Goal: Information Seeking & Learning: Learn about a topic

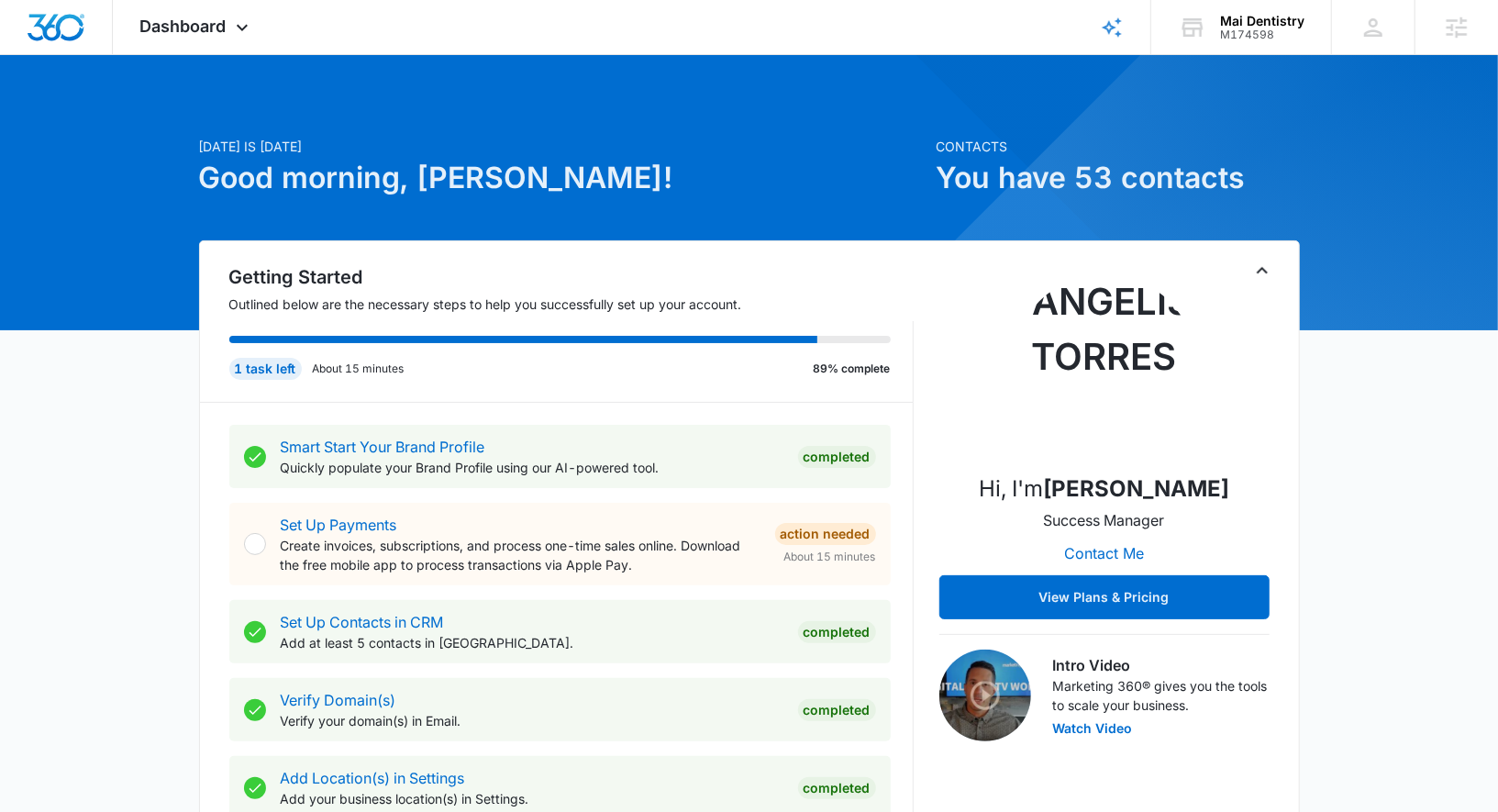
click at [1255, 276] on icon "Toggle Collapse" at bounding box center [1262, 270] width 22 height 22
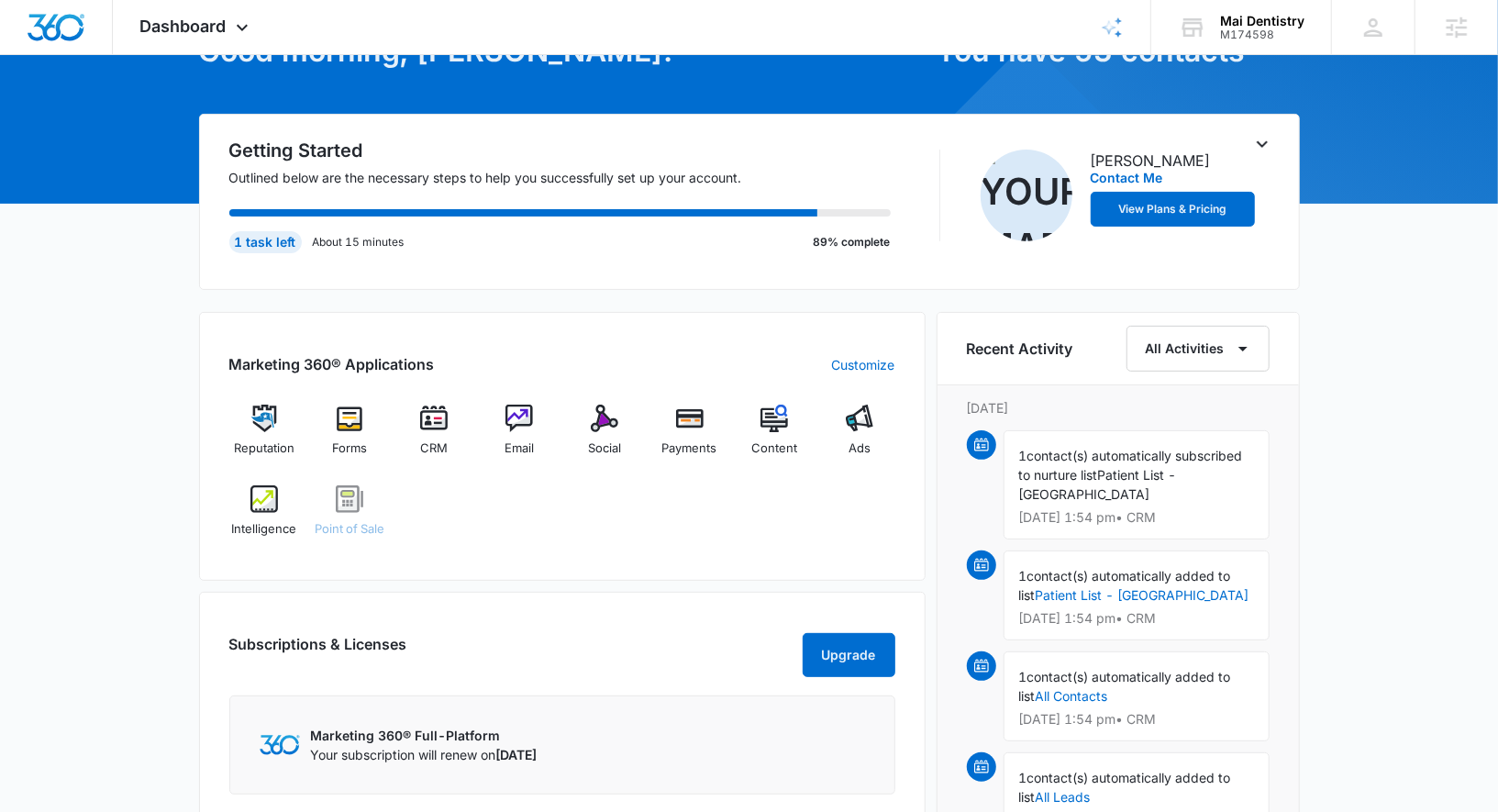
scroll to position [168, 0]
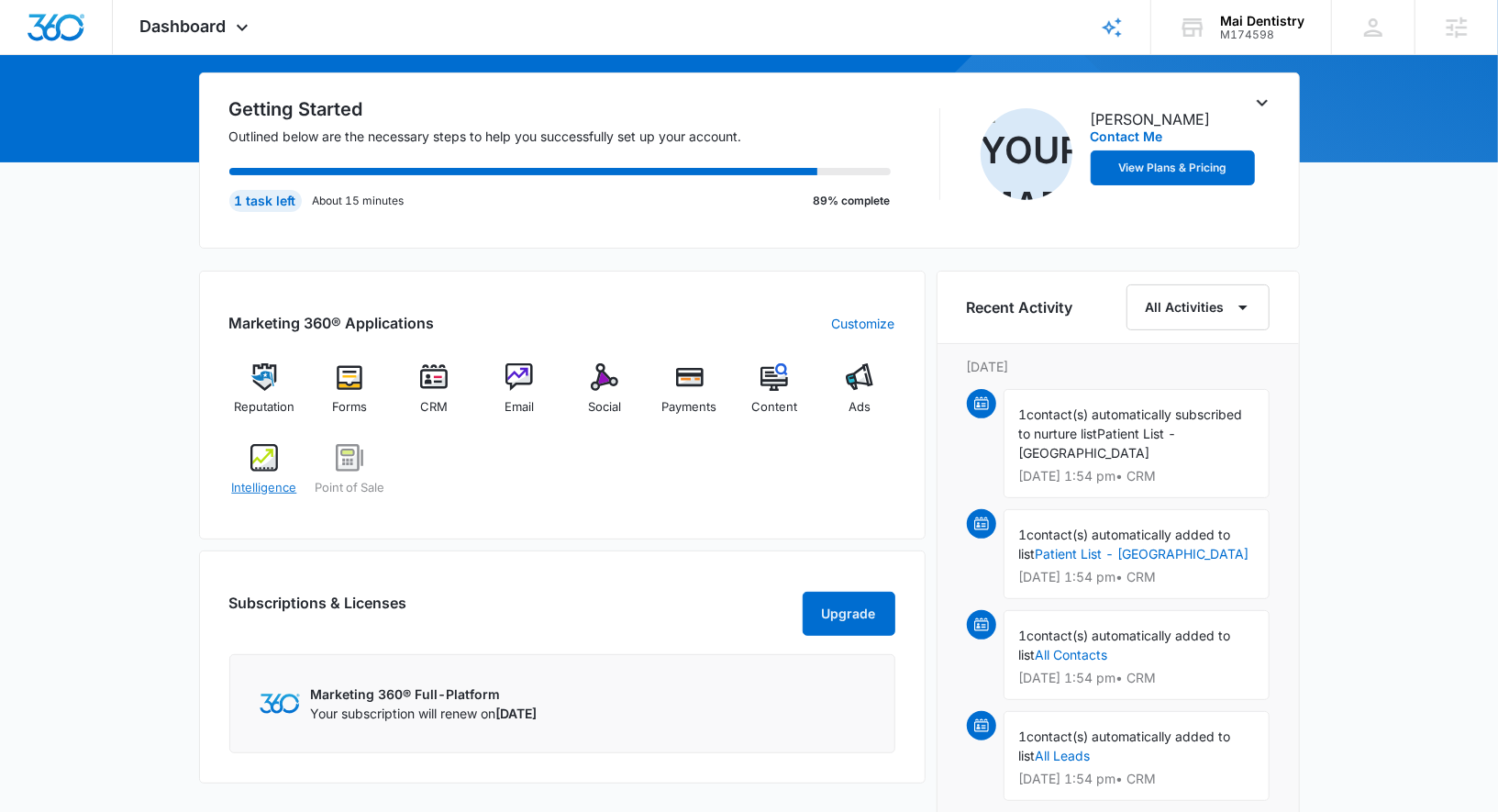
click at [231, 500] on div "Intelligence" at bounding box center [264, 477] width 70 height 66
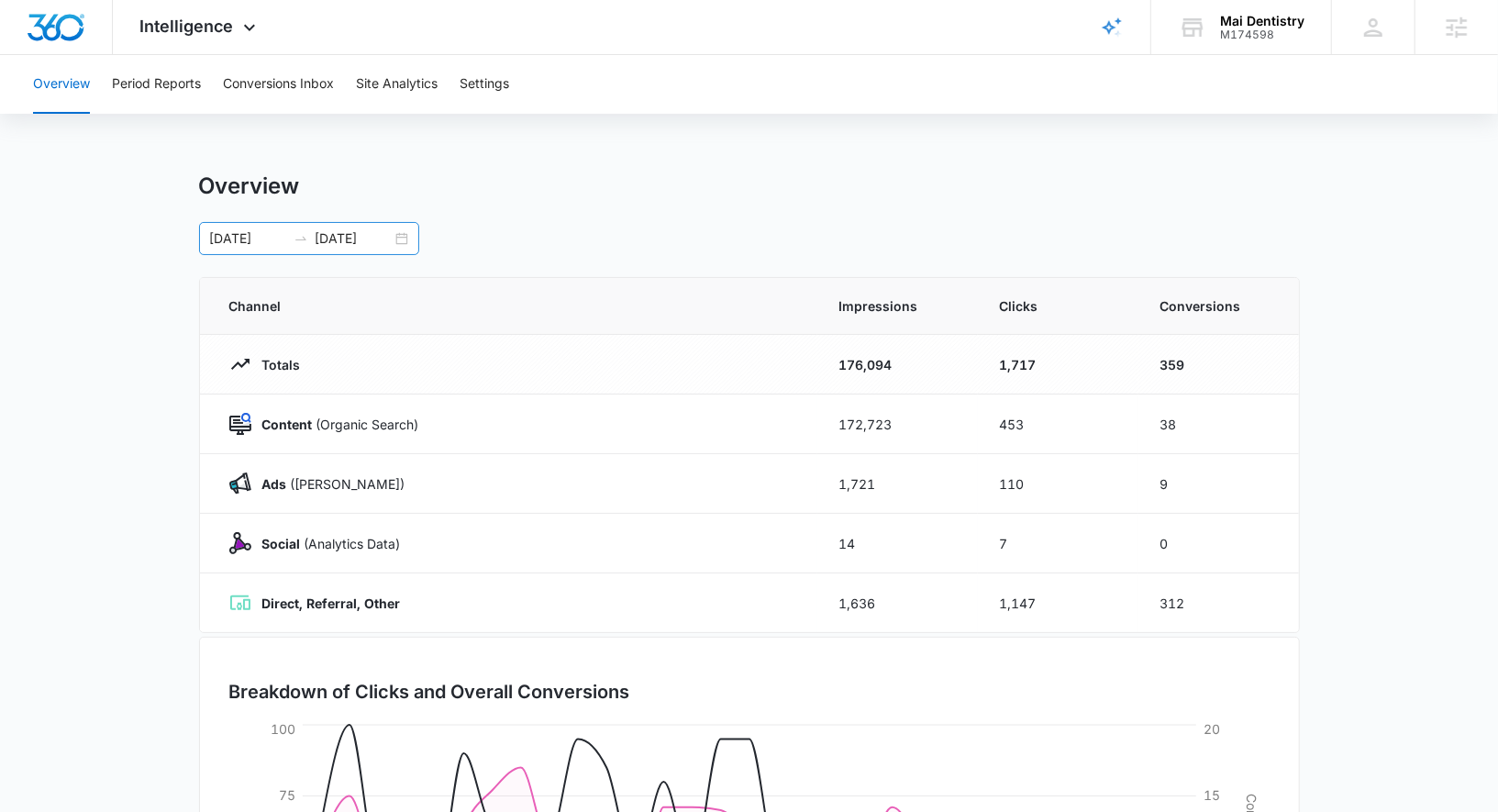
click at [402, 229] on div "[DATE] [DATE]" at bounding box center [308, 238] width 220 height 33
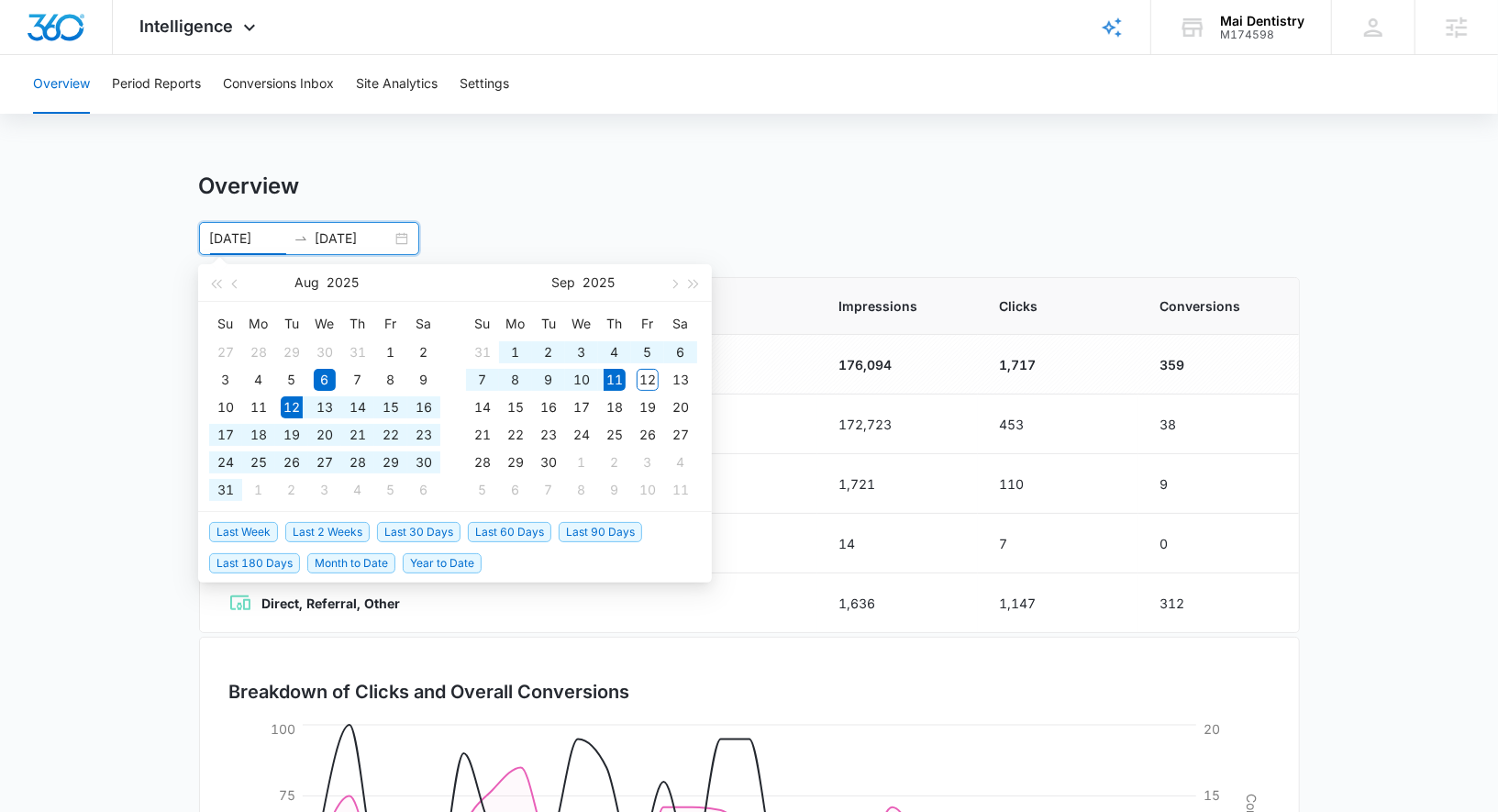
click at [409, 524] on span "Last 30 Days" at bounding box center [418, 532] width 83 height 21
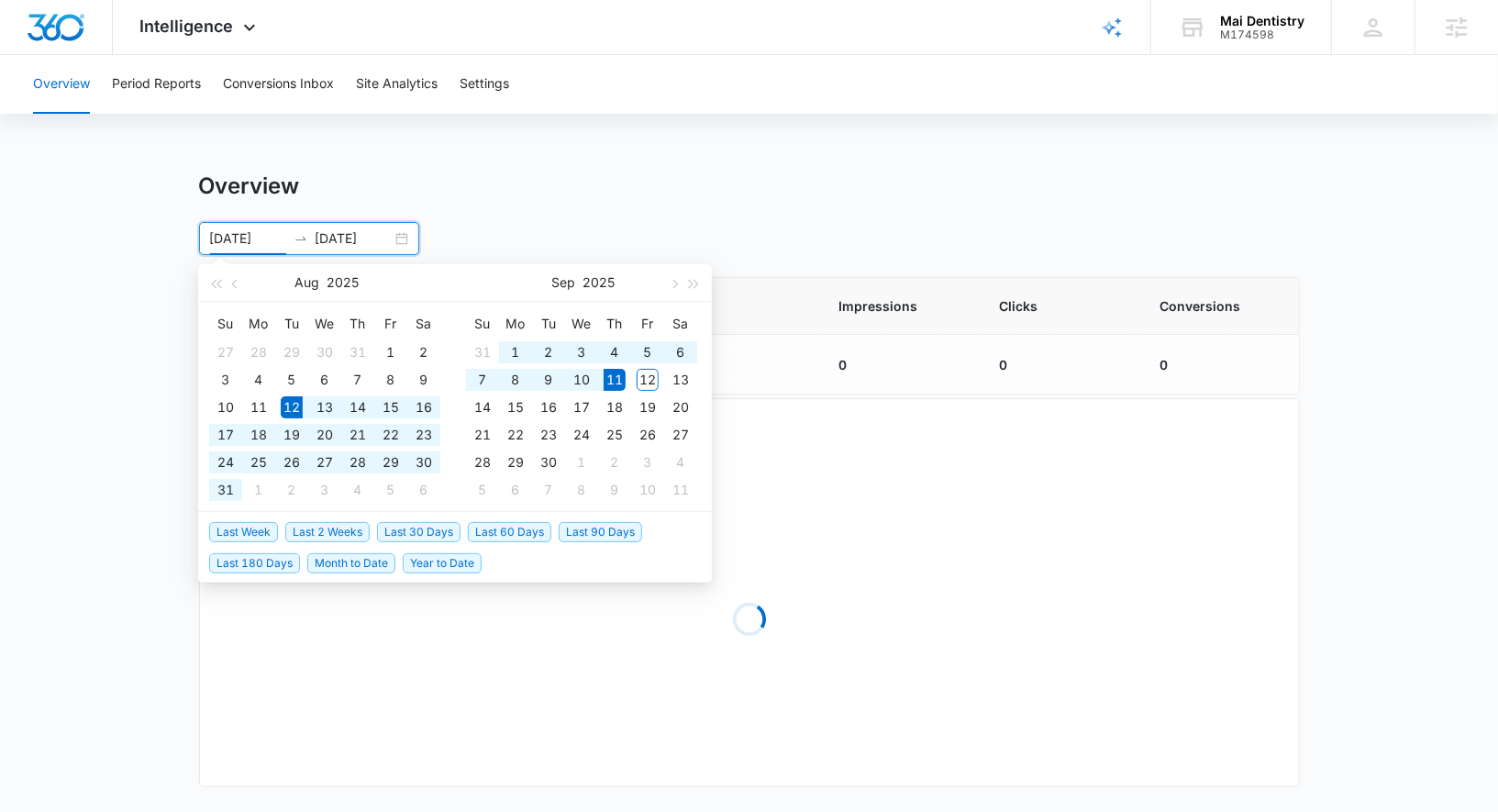
type input "[DATE]"
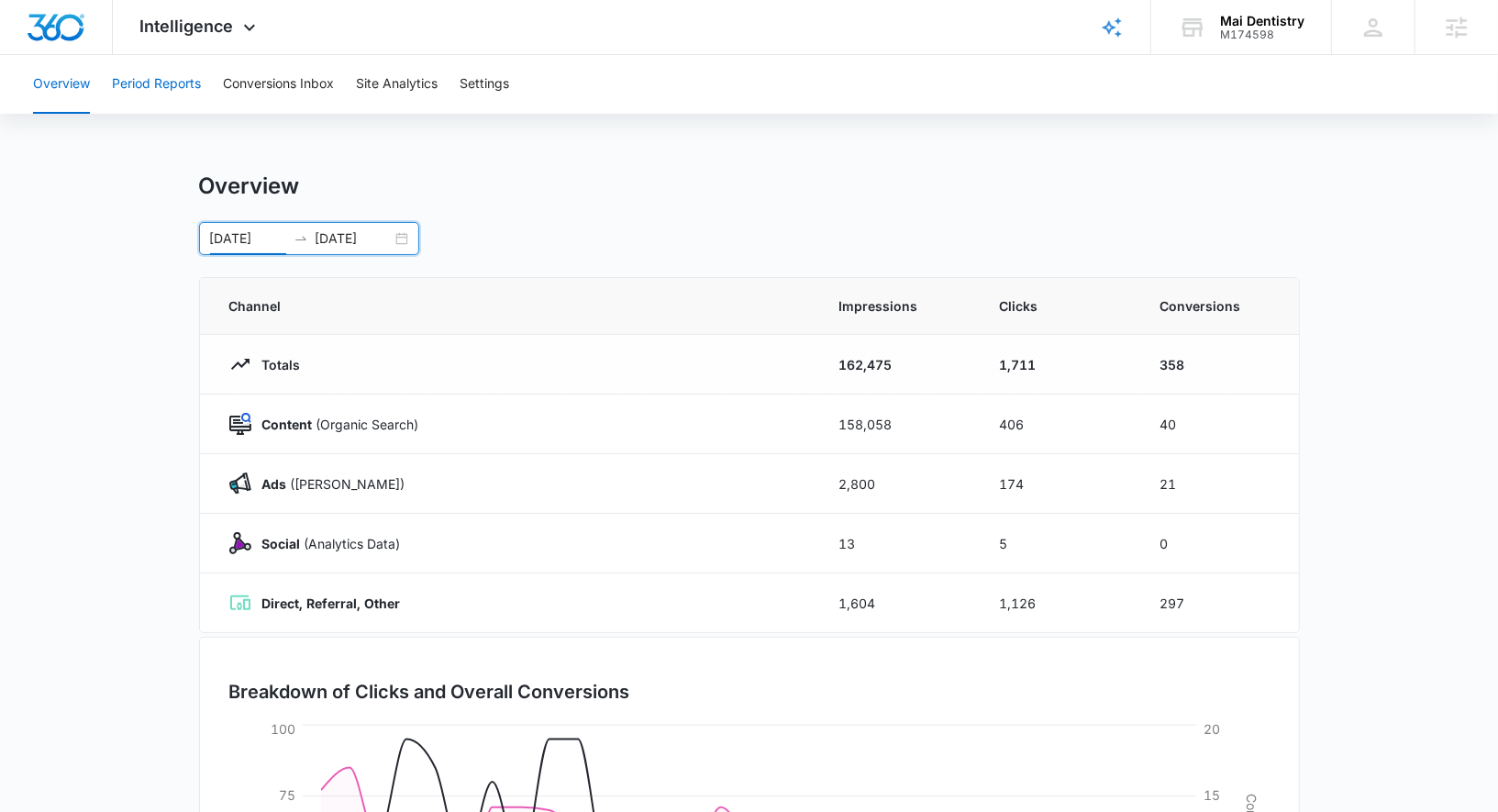
click at [183, 94] on button "Period Reports" at bounding box center [156, 84] width 89 height 59
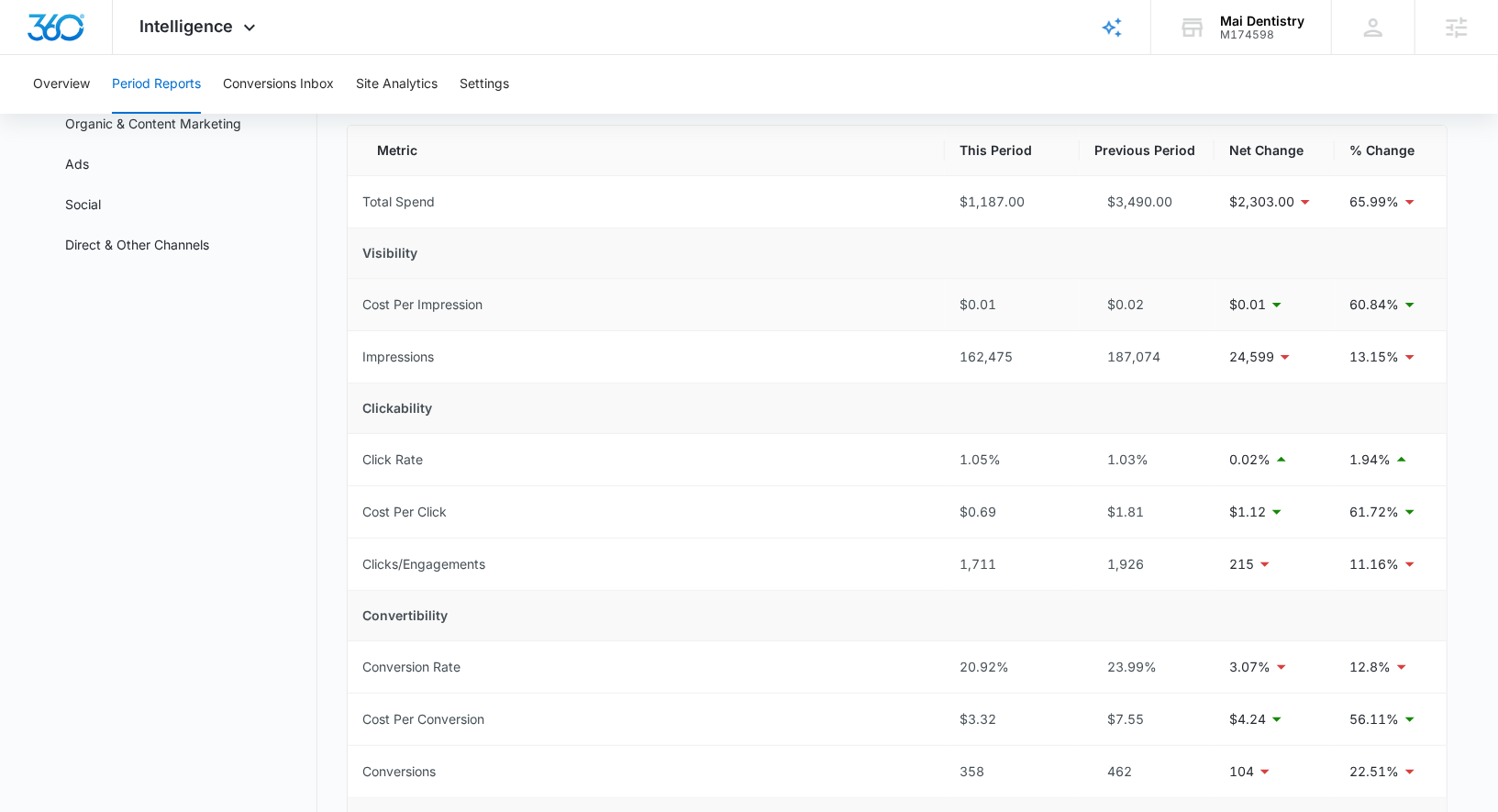
scroll to position [135, 0]
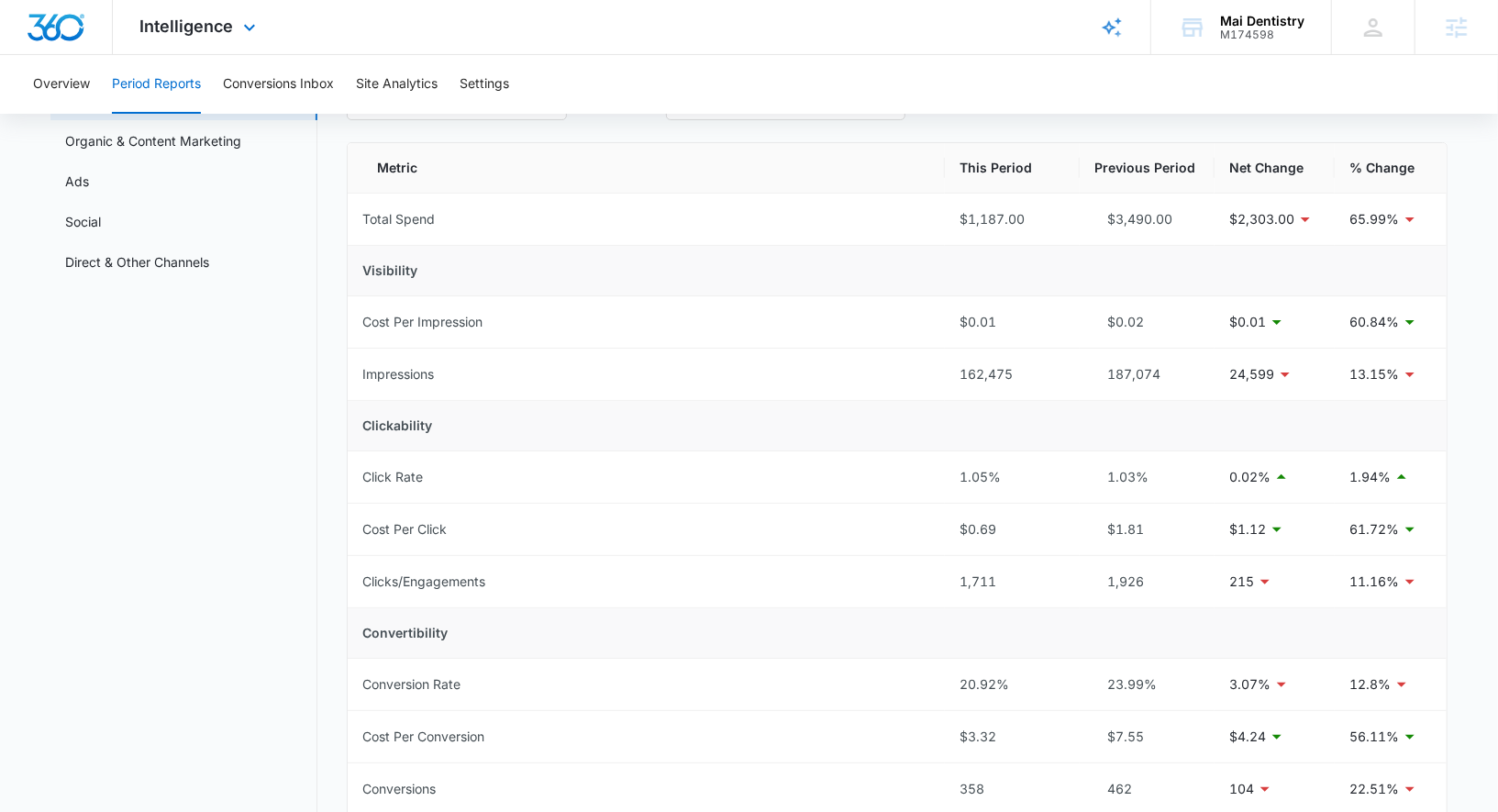
click at [197, 16] on div "Intelligence Apps Reputation Forms CRM Email Social Payments POS Content Ads In…" at bounding box center [200, 27] width 175 height 54
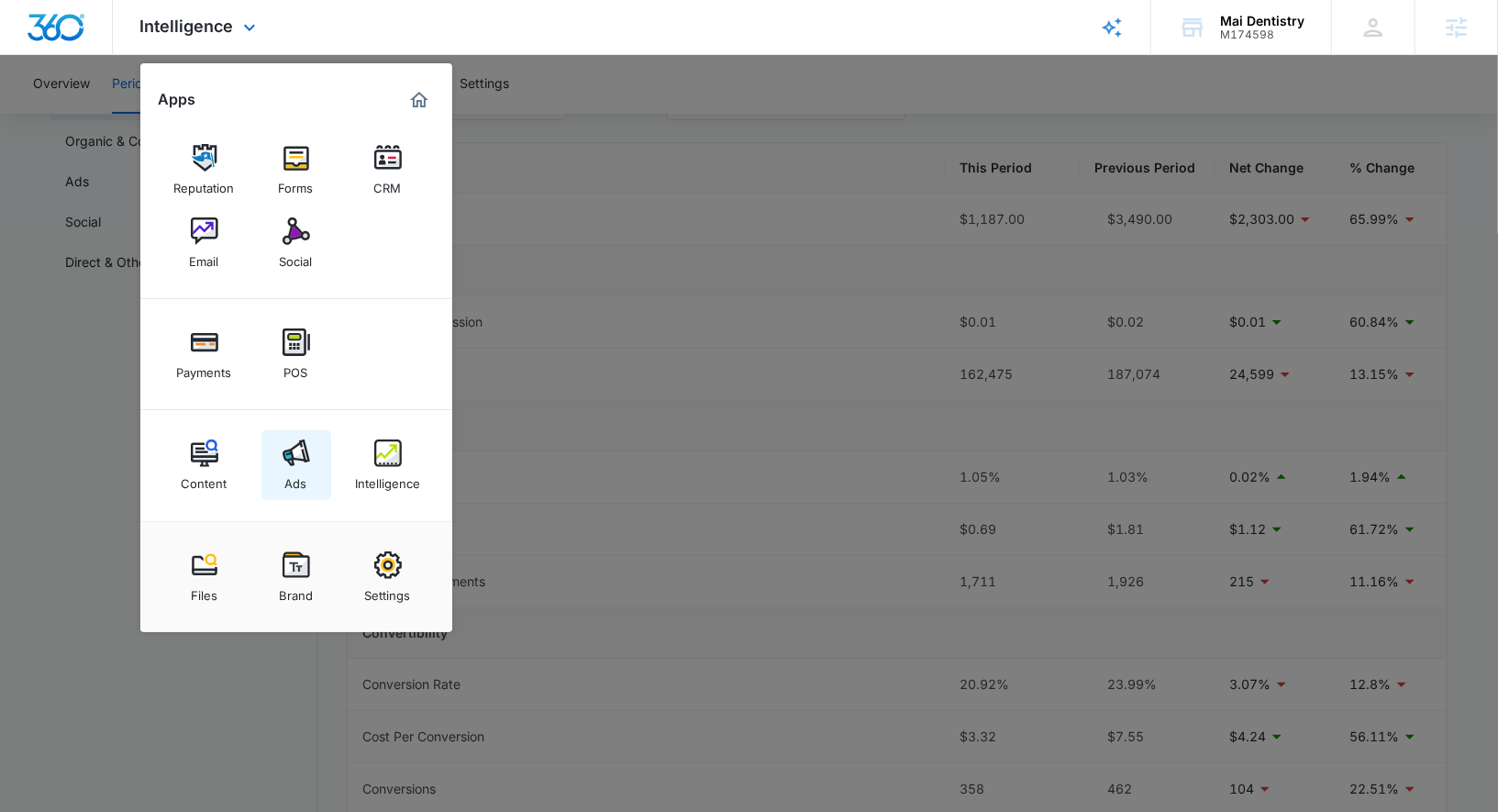
click at [267, 442] on link "Ads" at bounding box center [296, 465] width 69 height 69
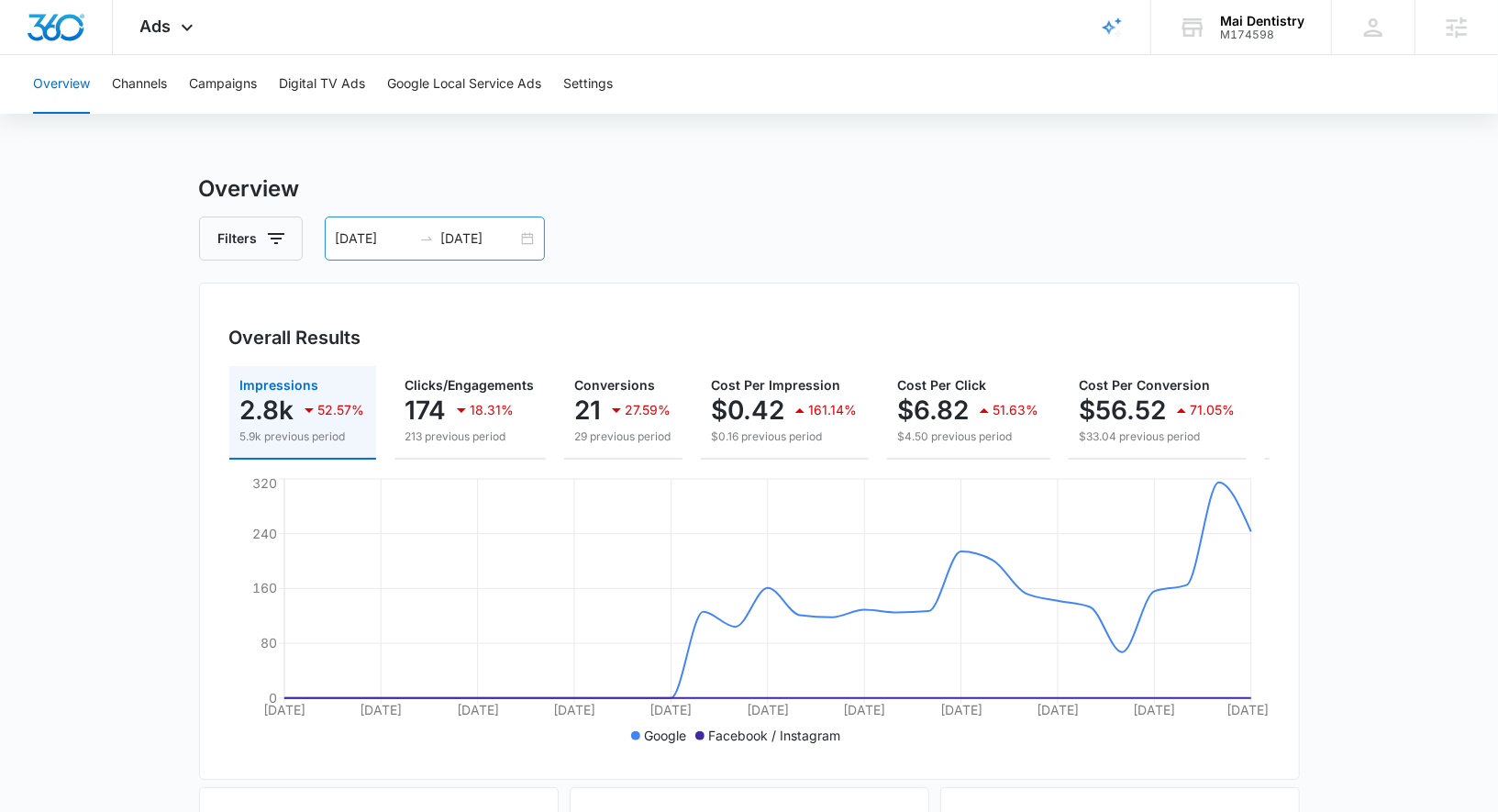
click at [527, 235] on div "[DATE] [DATE]" at bounding box center [435, 238] width 220 height 44
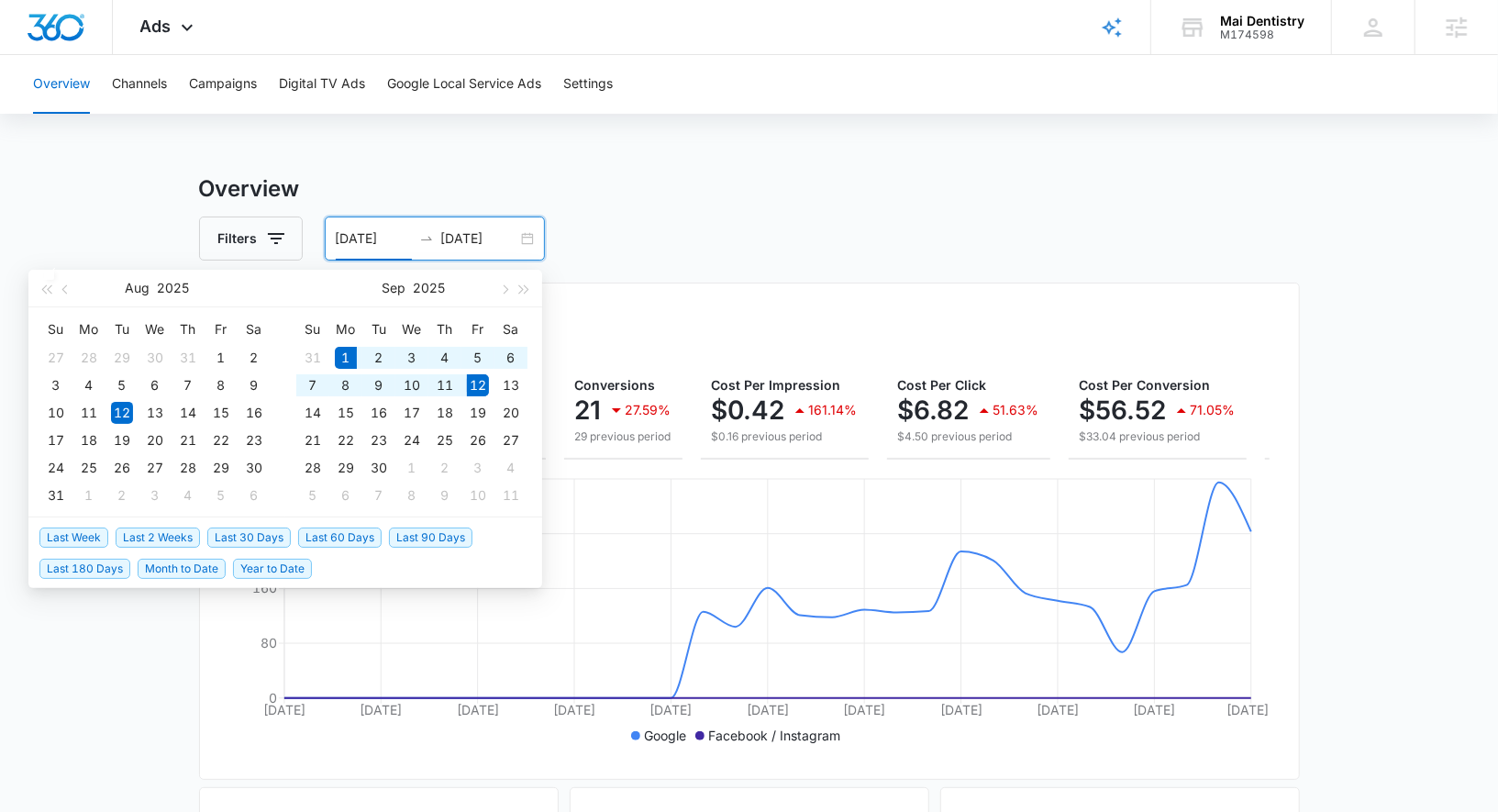
click at [164, 573] on span "Month to Date" at bounding box center [182, 568] width 88 height 21
type input "[DATE]"
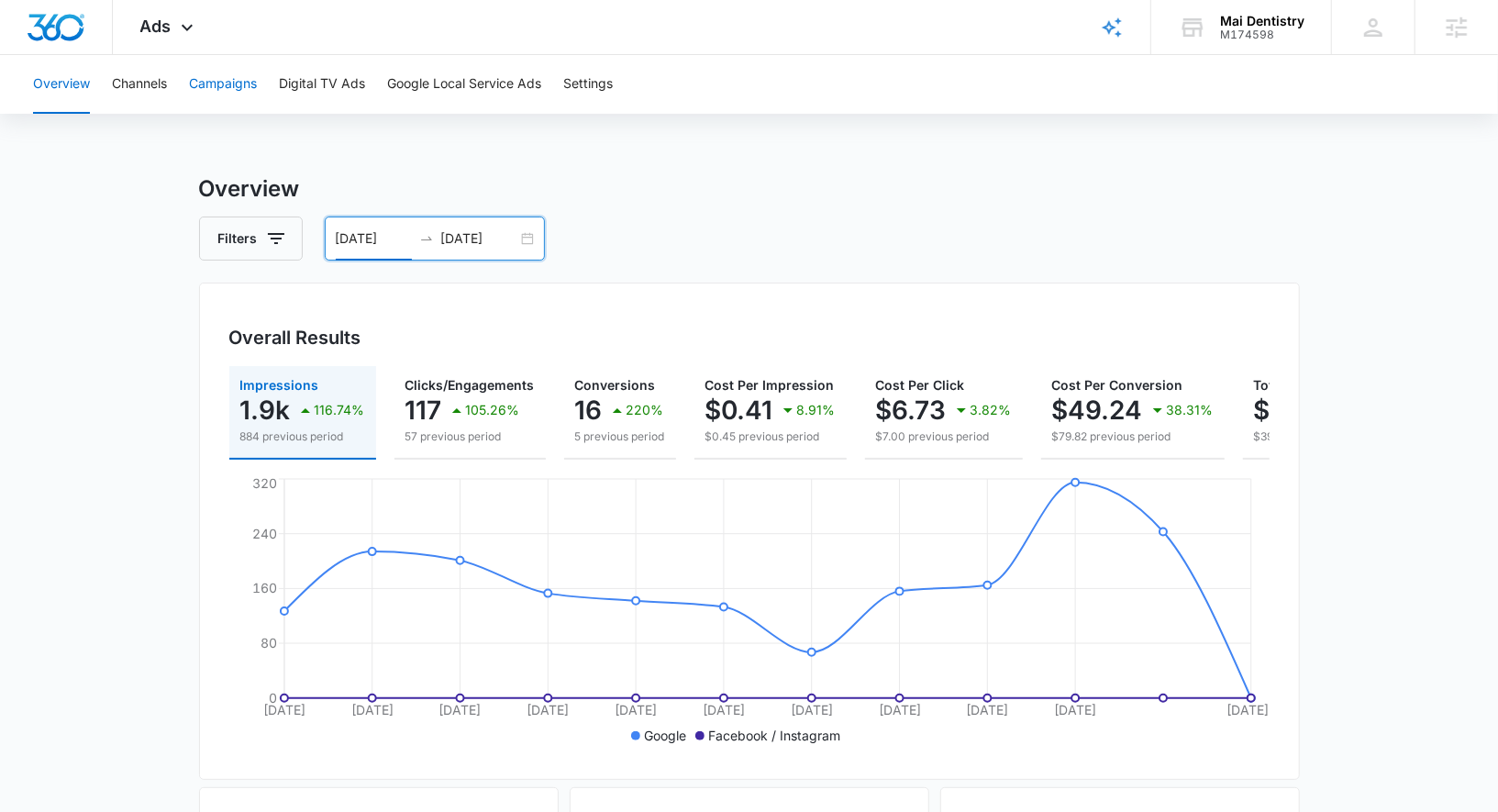
click at [238, 73] on button "Campaigns" at bounding box center [223, 84] width 67 height 59
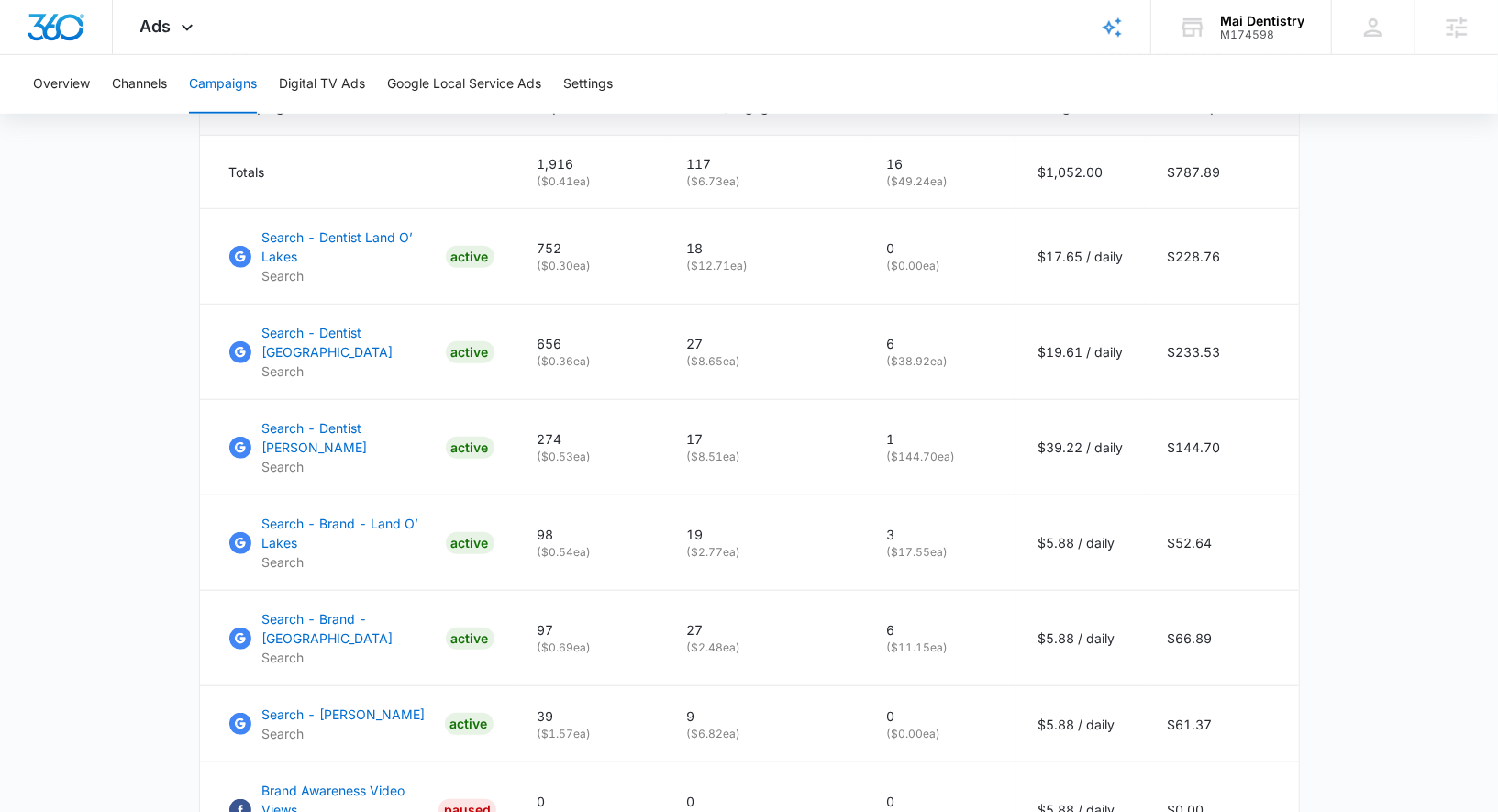
scroll to position [818, 0]
click at [563, 260] on p "( $0.30 ea)" at bounding box center [590, 265] width 106 height 17
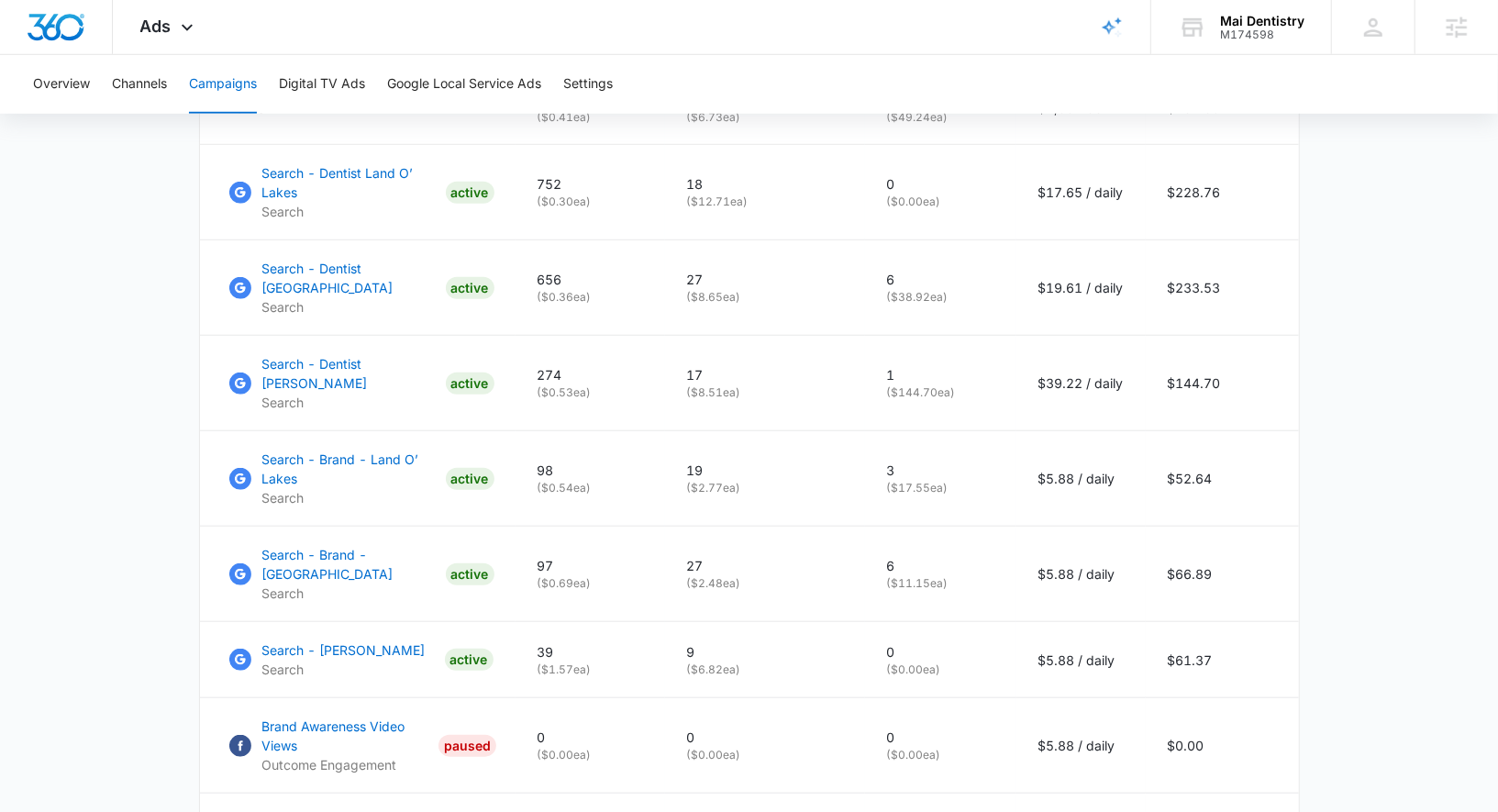
scroll to position [880, 0]
drag, startPoint x: 795, startPoint y: 291, endPoint x: 701, endPoint y: 298, distance: 94.3
click at [701, 298] on p "( $8.65 ea)" at bounding box center [764, 298] width 156 height 17
click at [1437, 311] on main "Campaigns Filters [DATE] [DATE] Overall Results Impressions 1.9k 116.74% 884 pr…" at bounding box center [749, 145] width 1498 height 1707
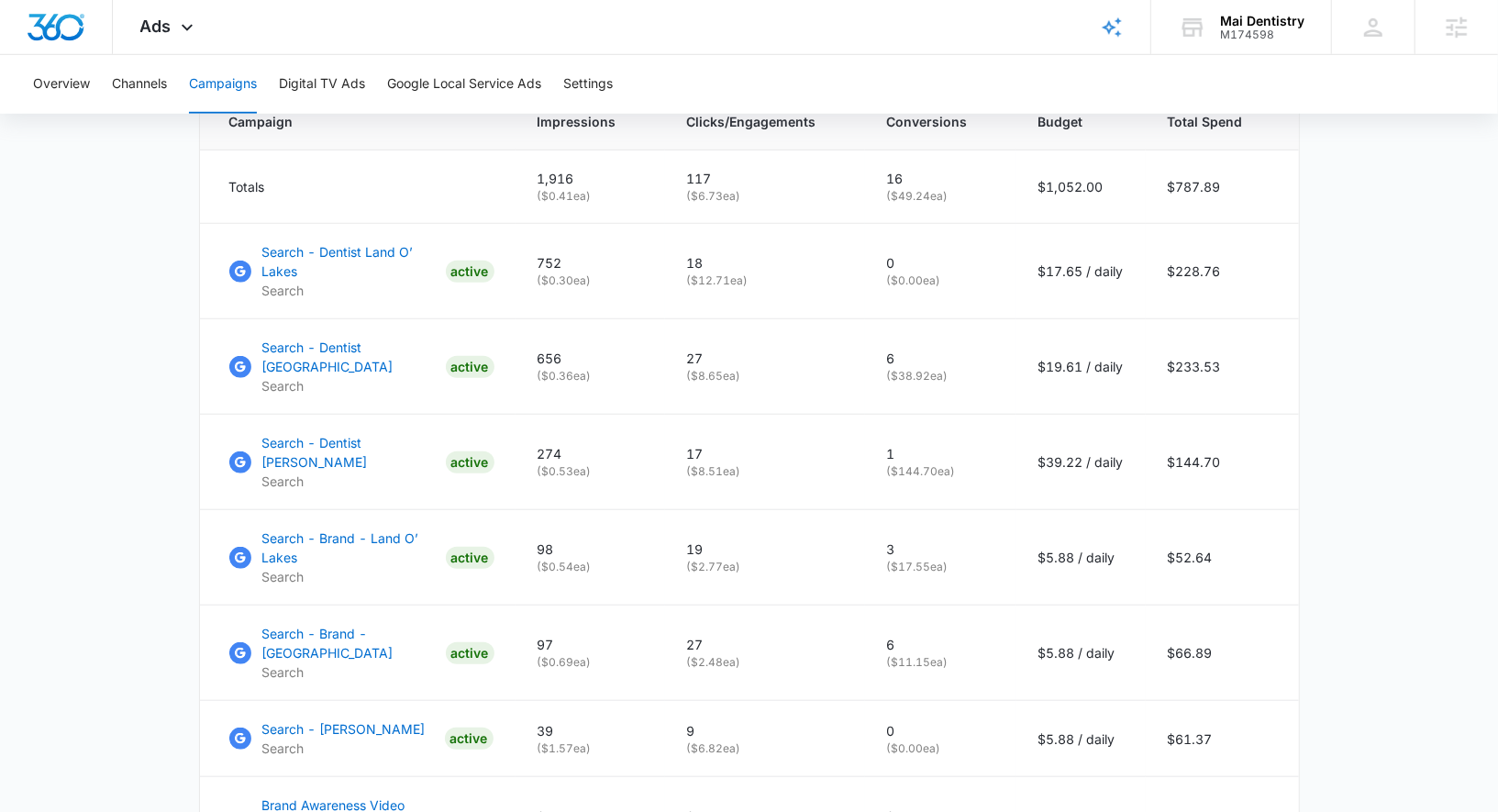
scroll to position [800, 0]
click at [437, 87] on button "Google Local Service Ads" at bounding box center [464, 84] width 154 height 59
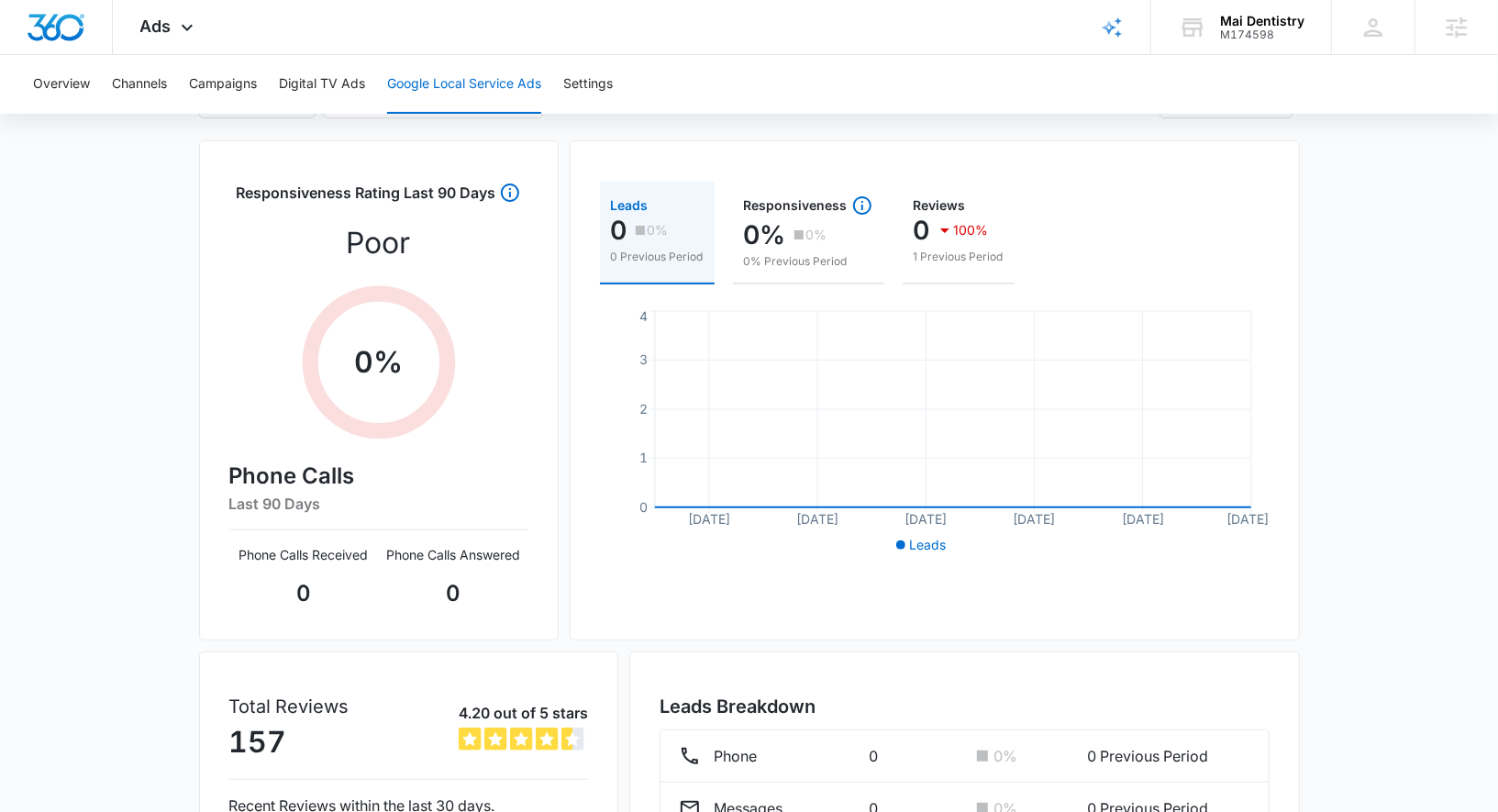
scroll to position [76, 0]
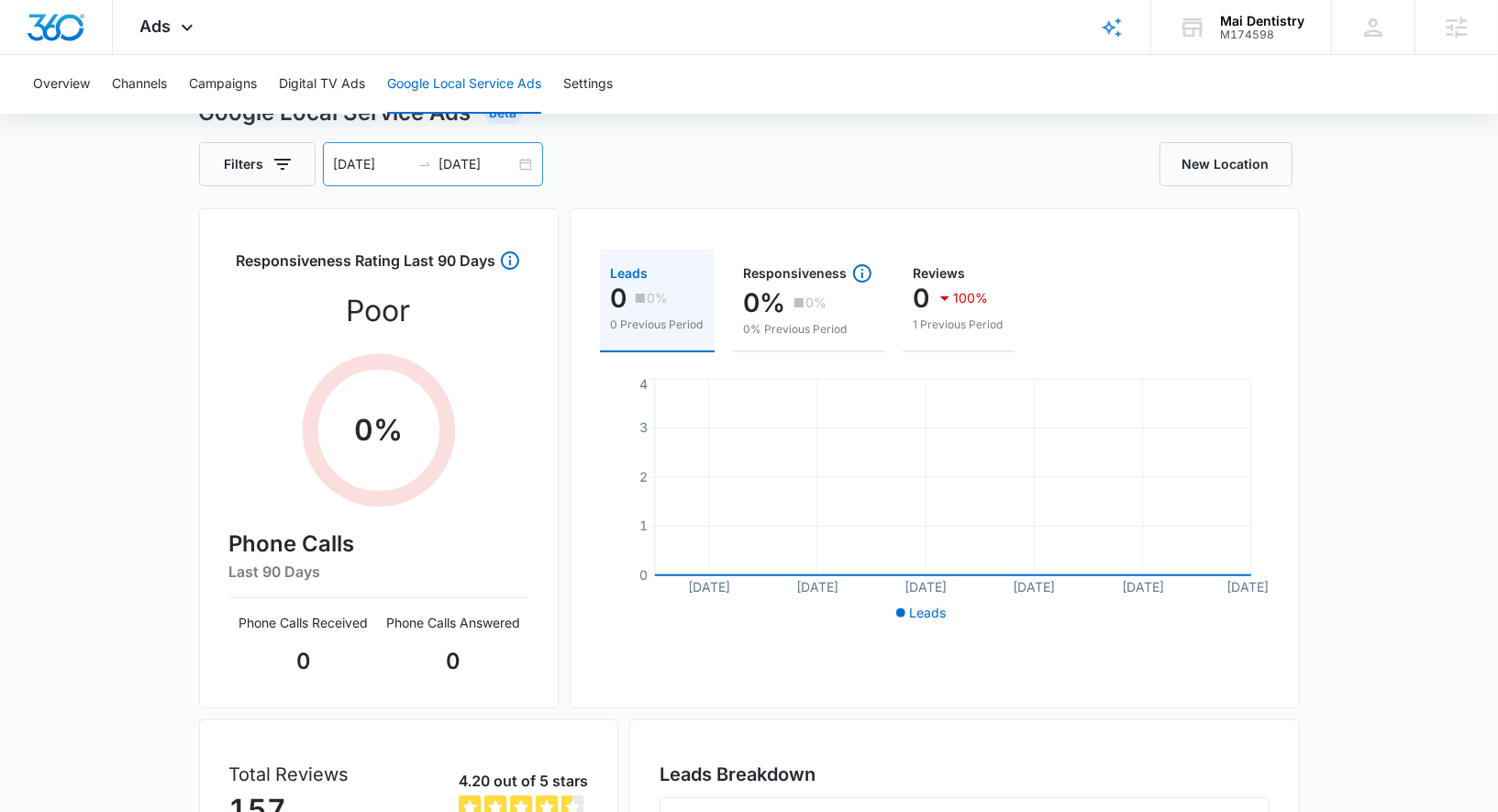
click at [518, 153] on div "[DATE] [DATE]" at bounding box center [433, 164] width 220 height 44
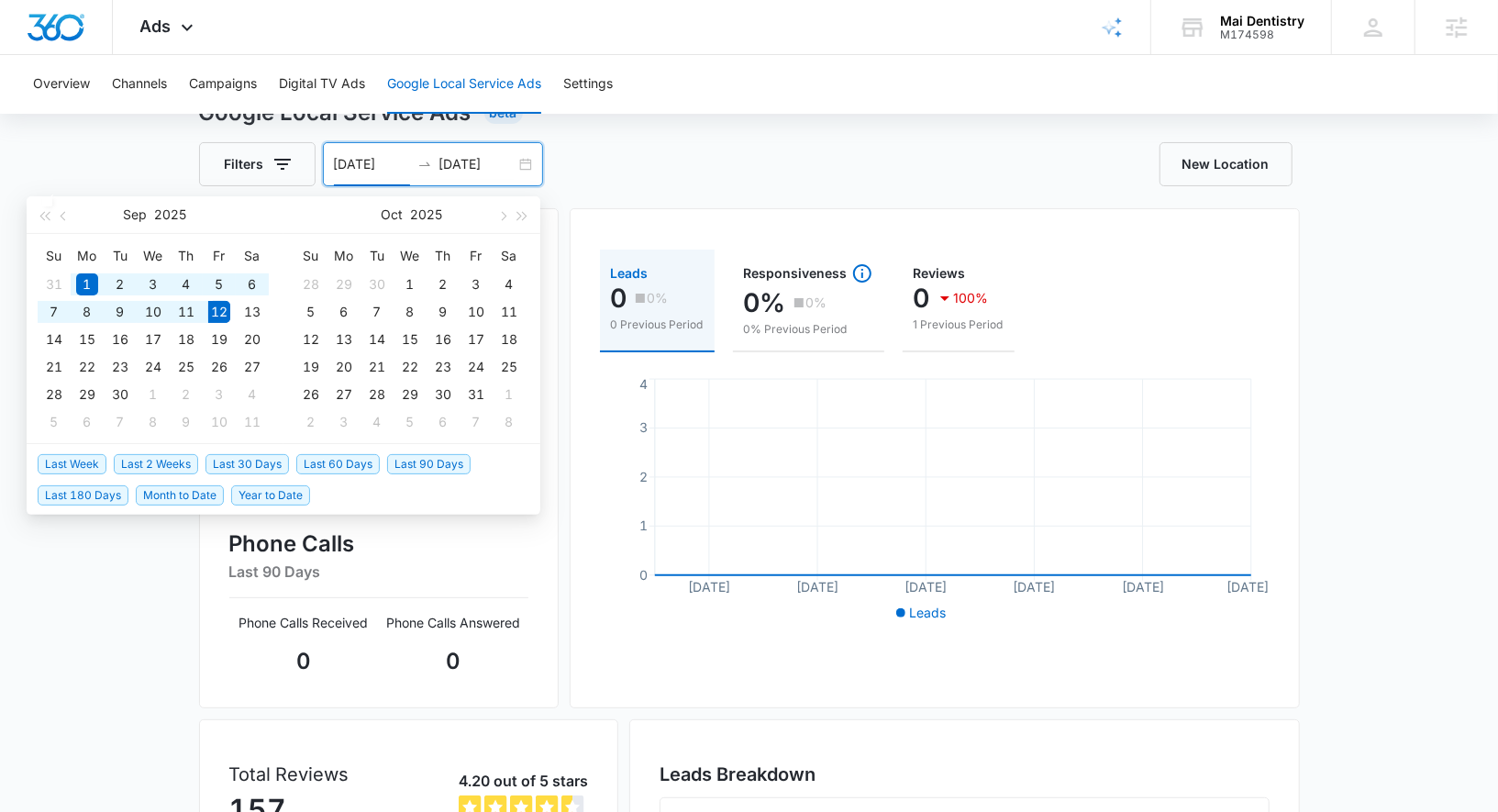
click at [86, 497] on span "Last 180 Days" at bounding box center [82, 495] width 91 height 21
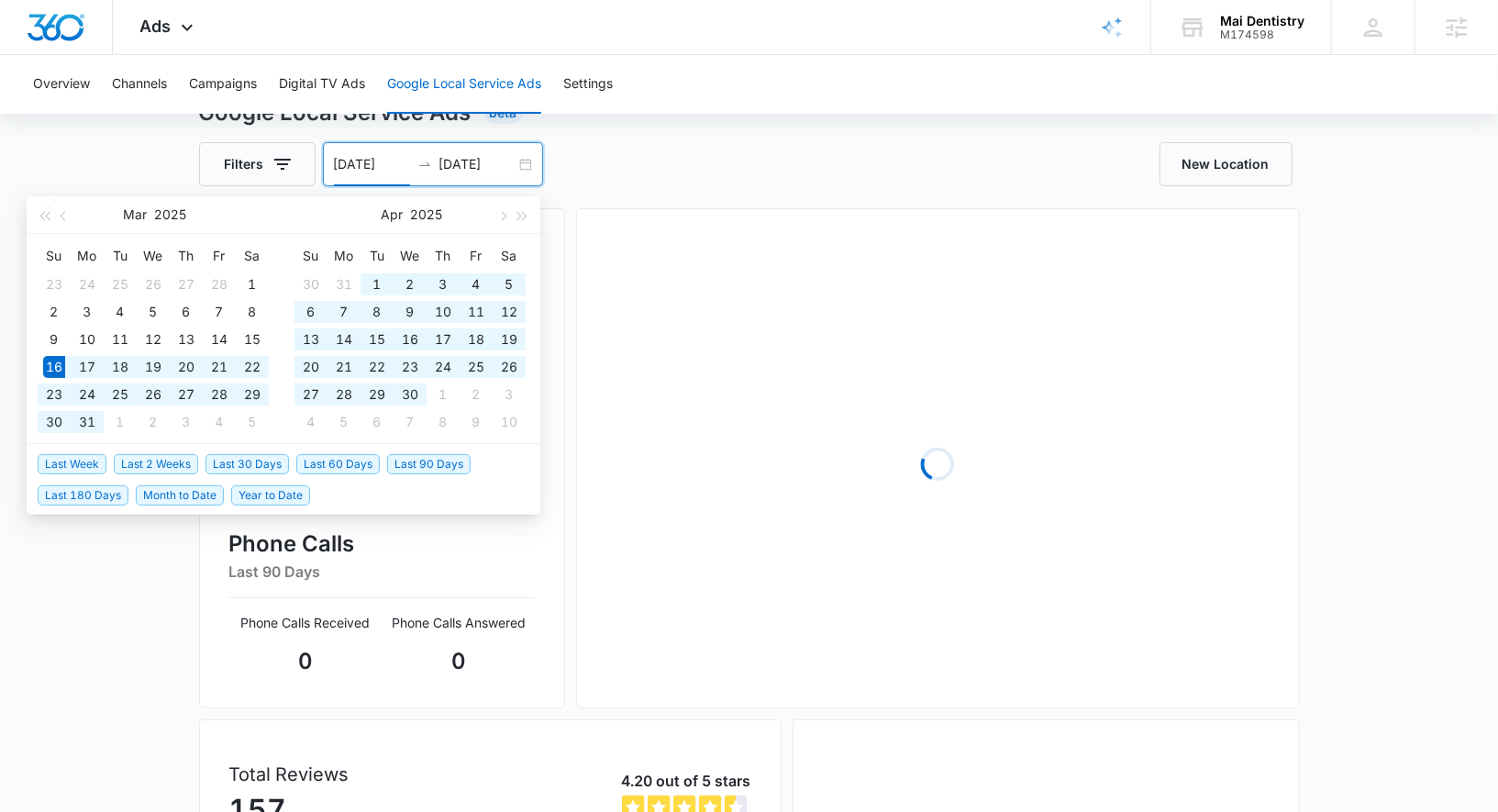
type input "[DATE]"
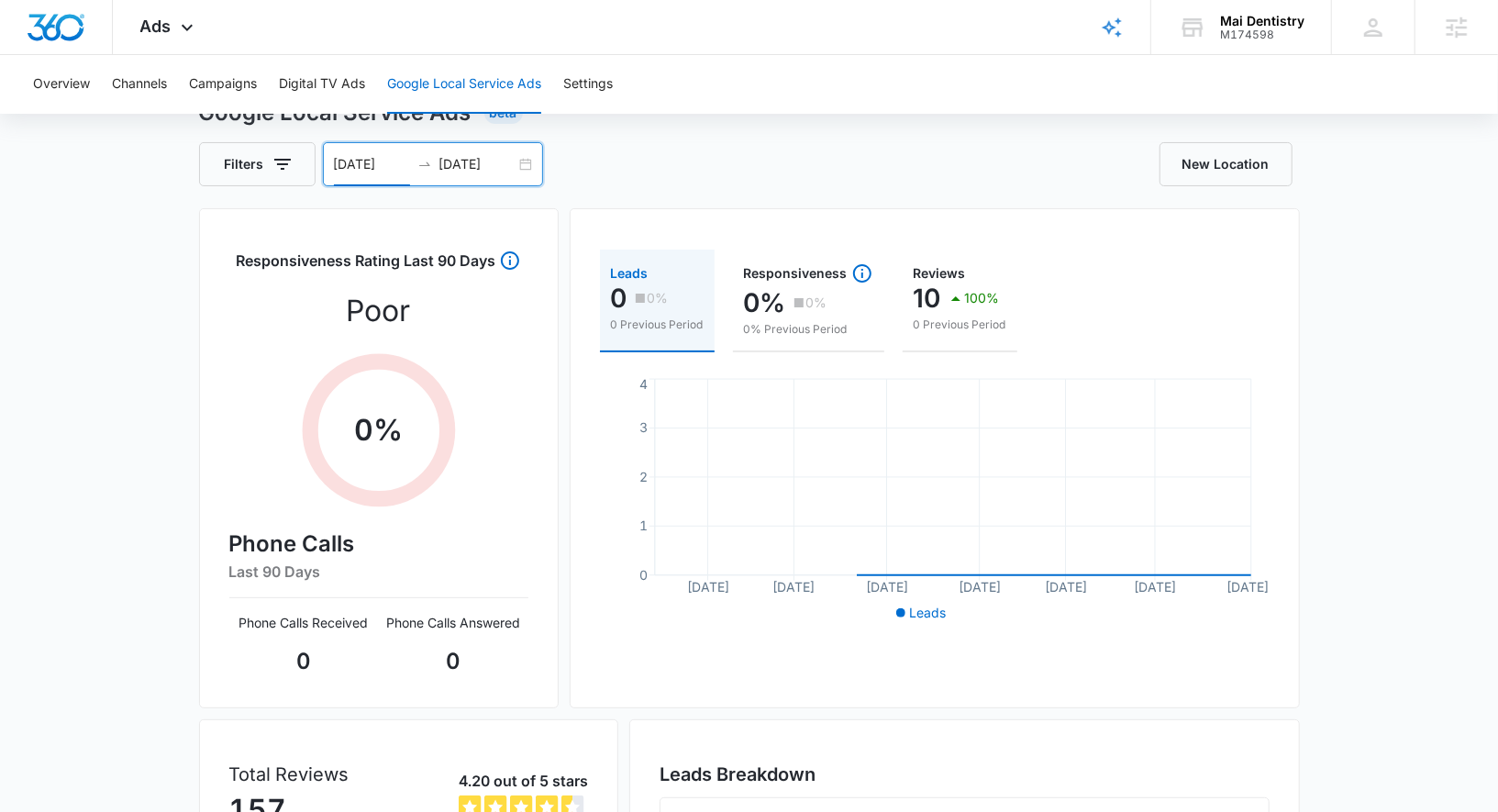
scroll to position [312, 0]
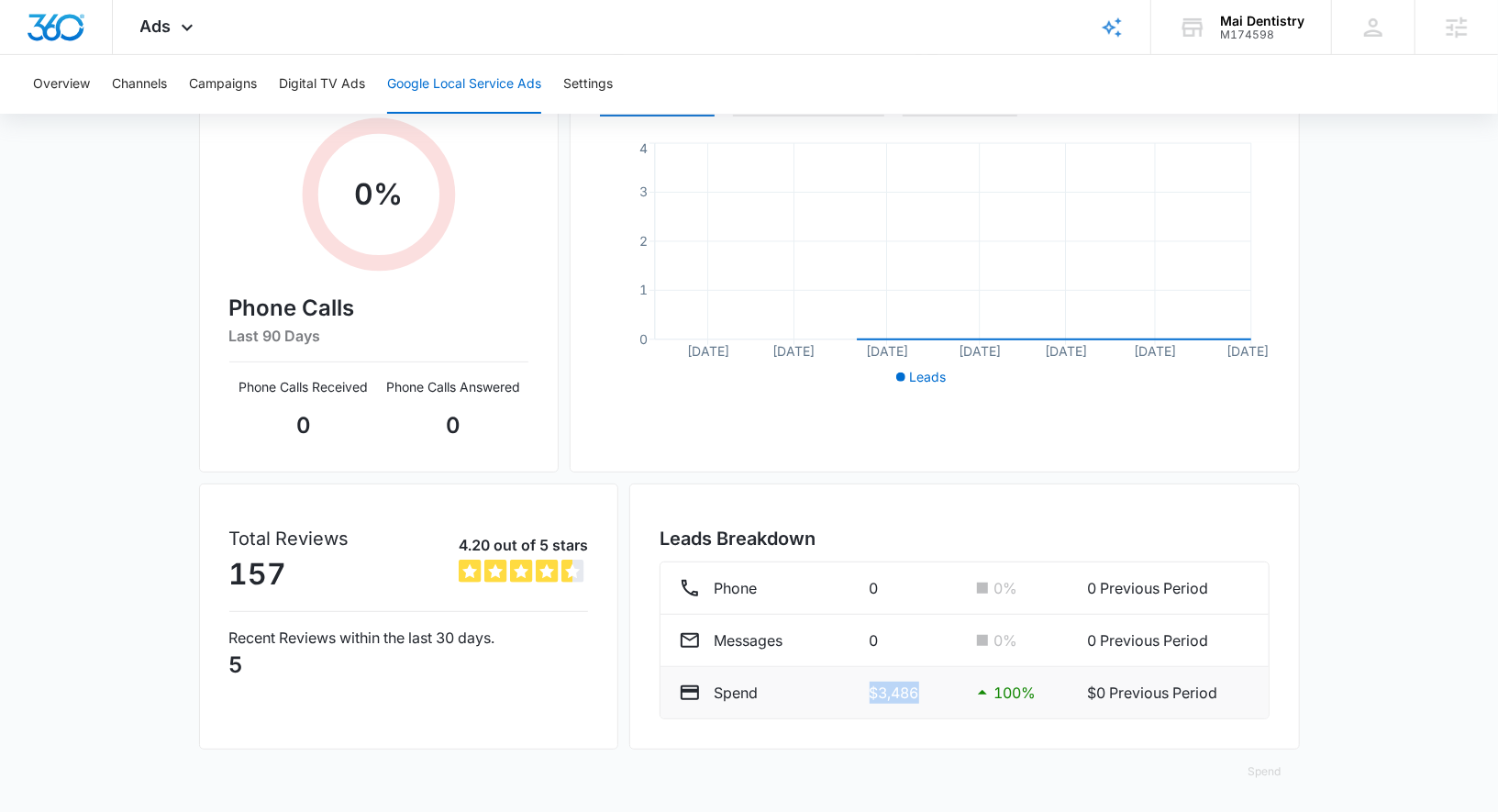
drag, startPoint x: 858, startPoint y: 691, endPoint x: 917, endPoint y: 691, distance: 59.0
click at [917, 691] on div "Spend $3,486 100 % $0 Previous Period" at bounding box center [964, 692] width 571 height 22
click at [215, 81] on button "Campaigns" at bounding box center [223, 84] width 67 height 59
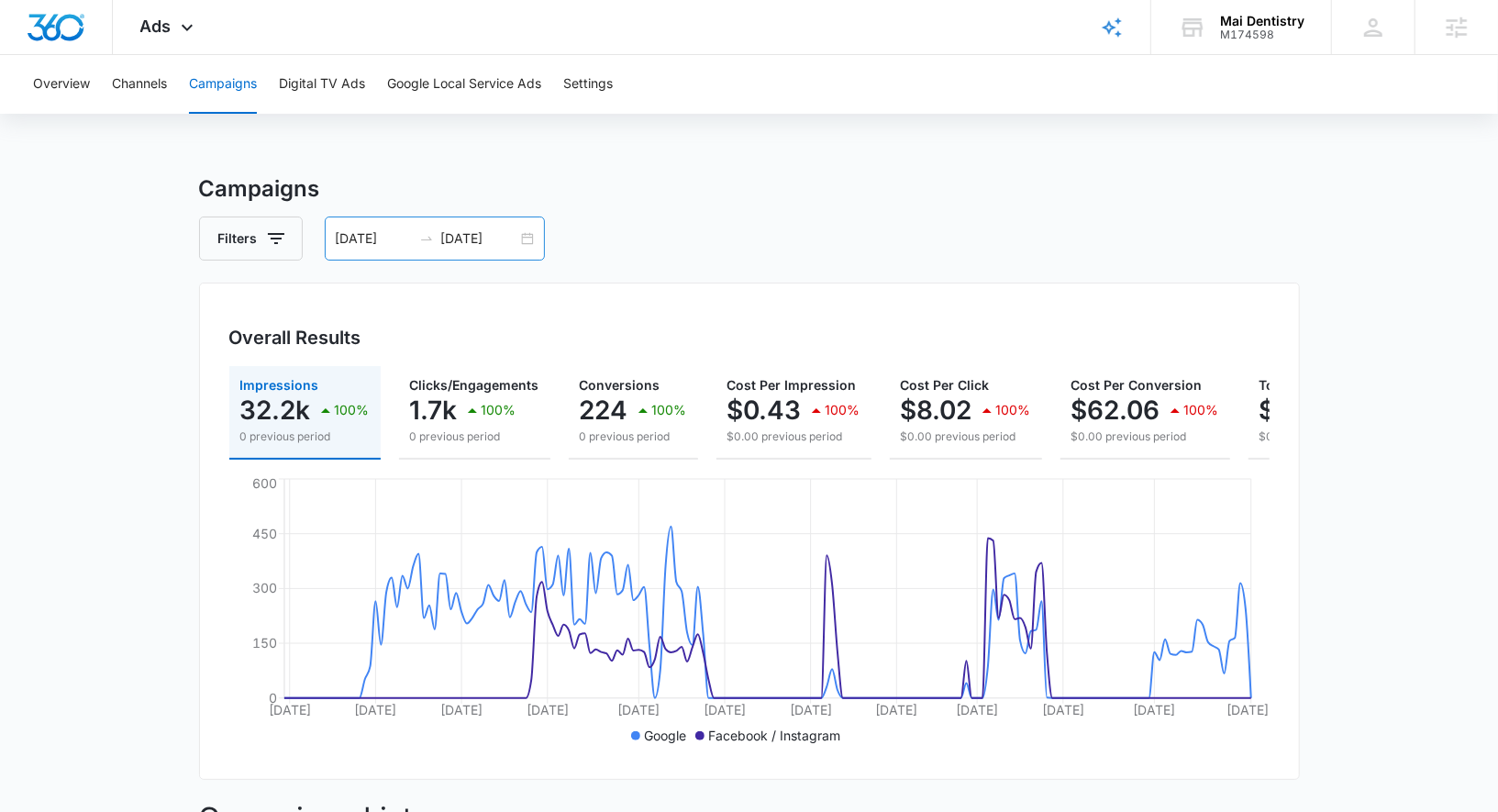
click at [519, 239] on div "[DATE] [DATE]" at bounding box center [435, 238] width 220 height 44
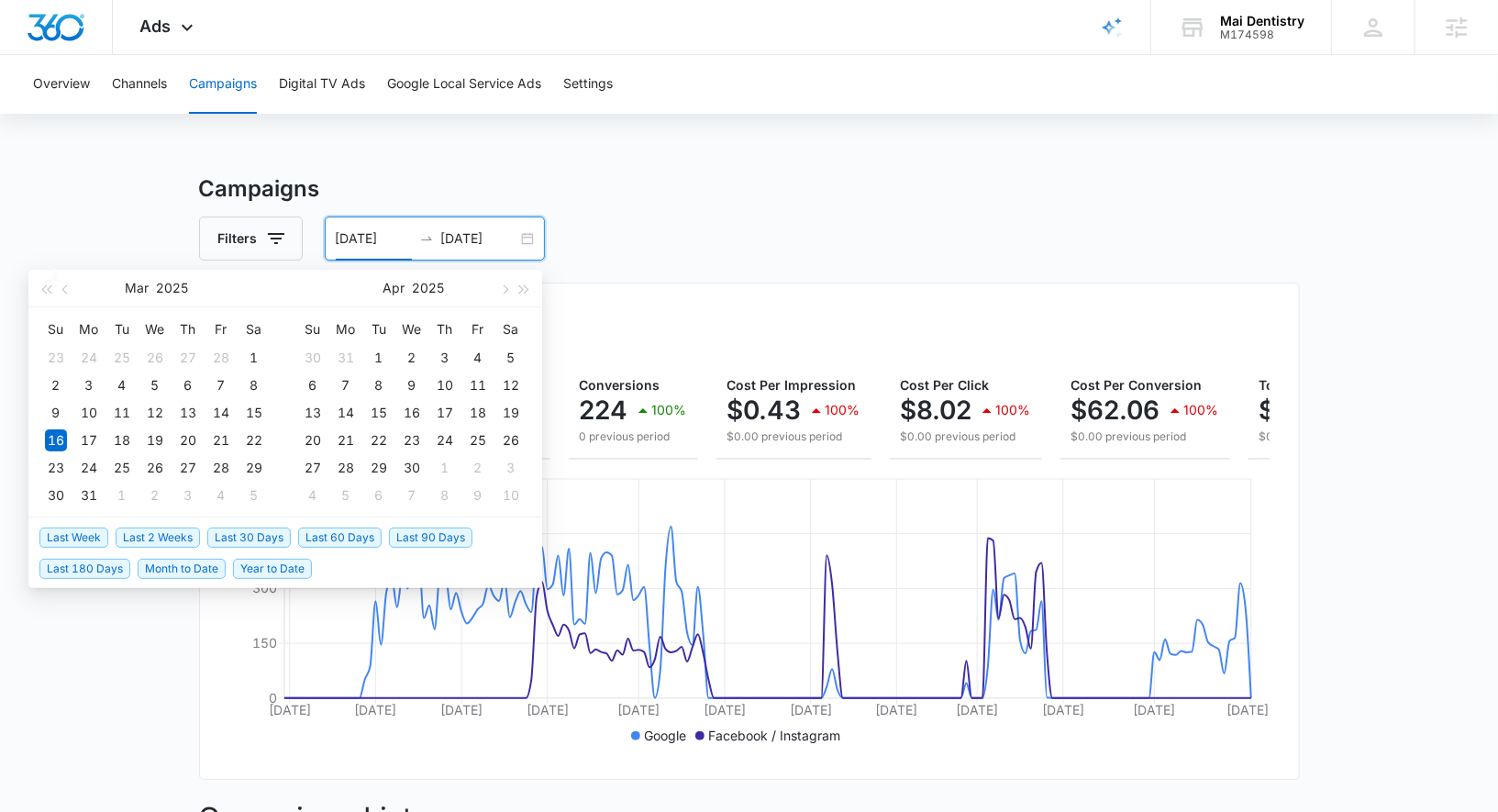
click at [259, 532] on span "Last 30 Days" at bounding box center [248, 538] width 83 height 21
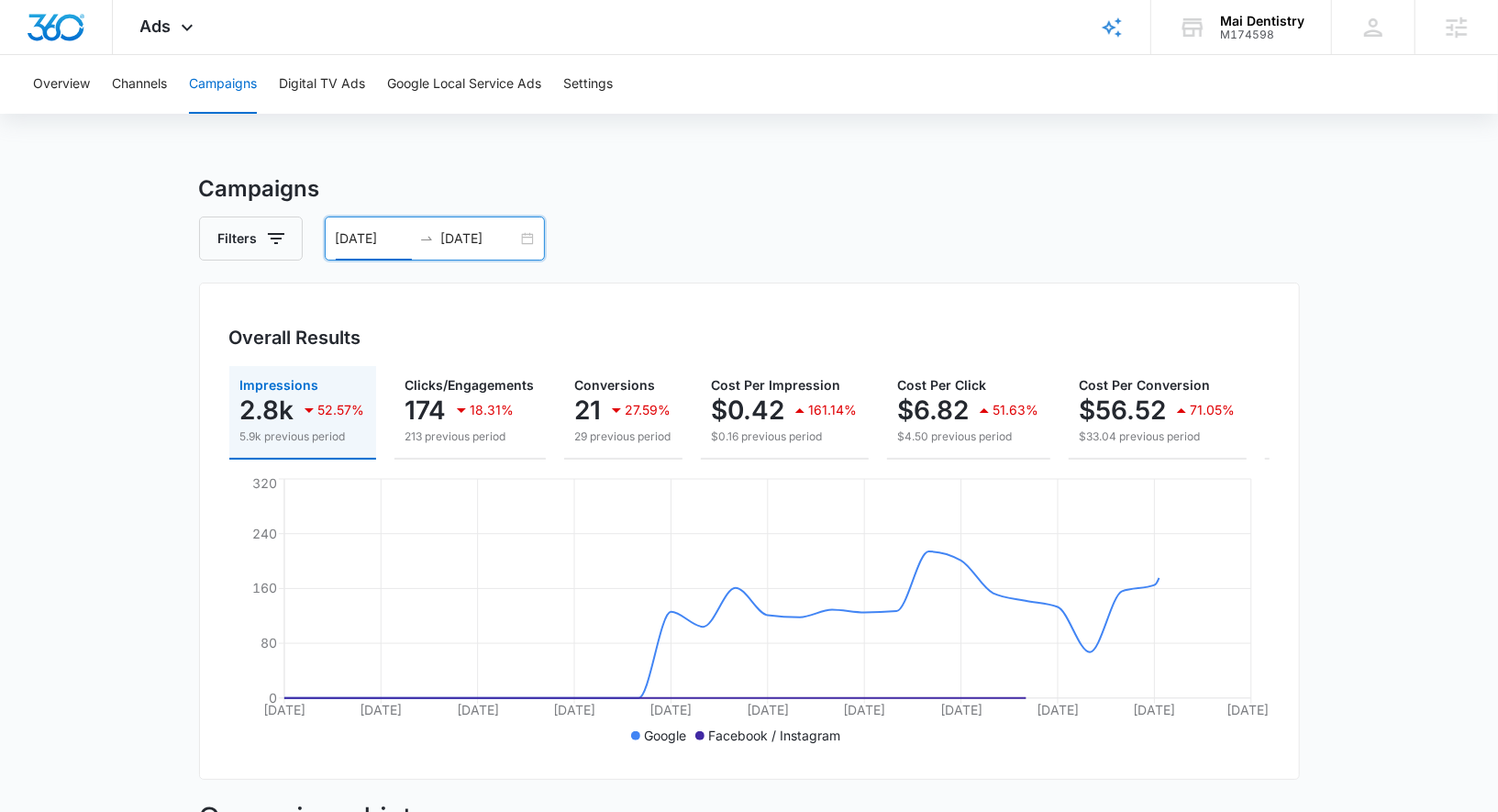
click at [533, 243] on div "[DATE] [DATE]" at bounding box center [435, 238] width 220 height 44
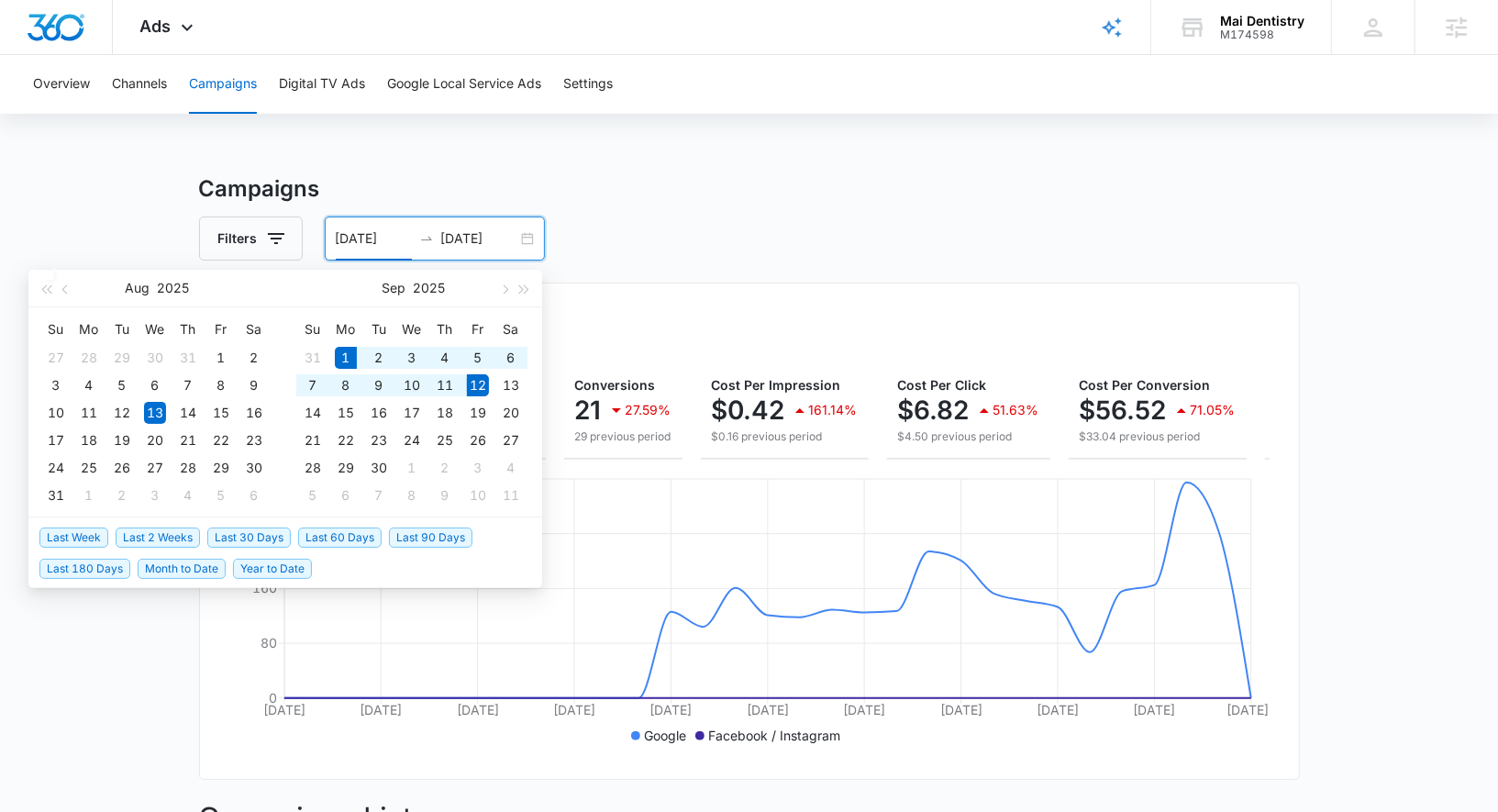
click at [206, 568] on span "Month to Date" at bounding box center [182, 568] width 88 height 21
type input "[DATE]"
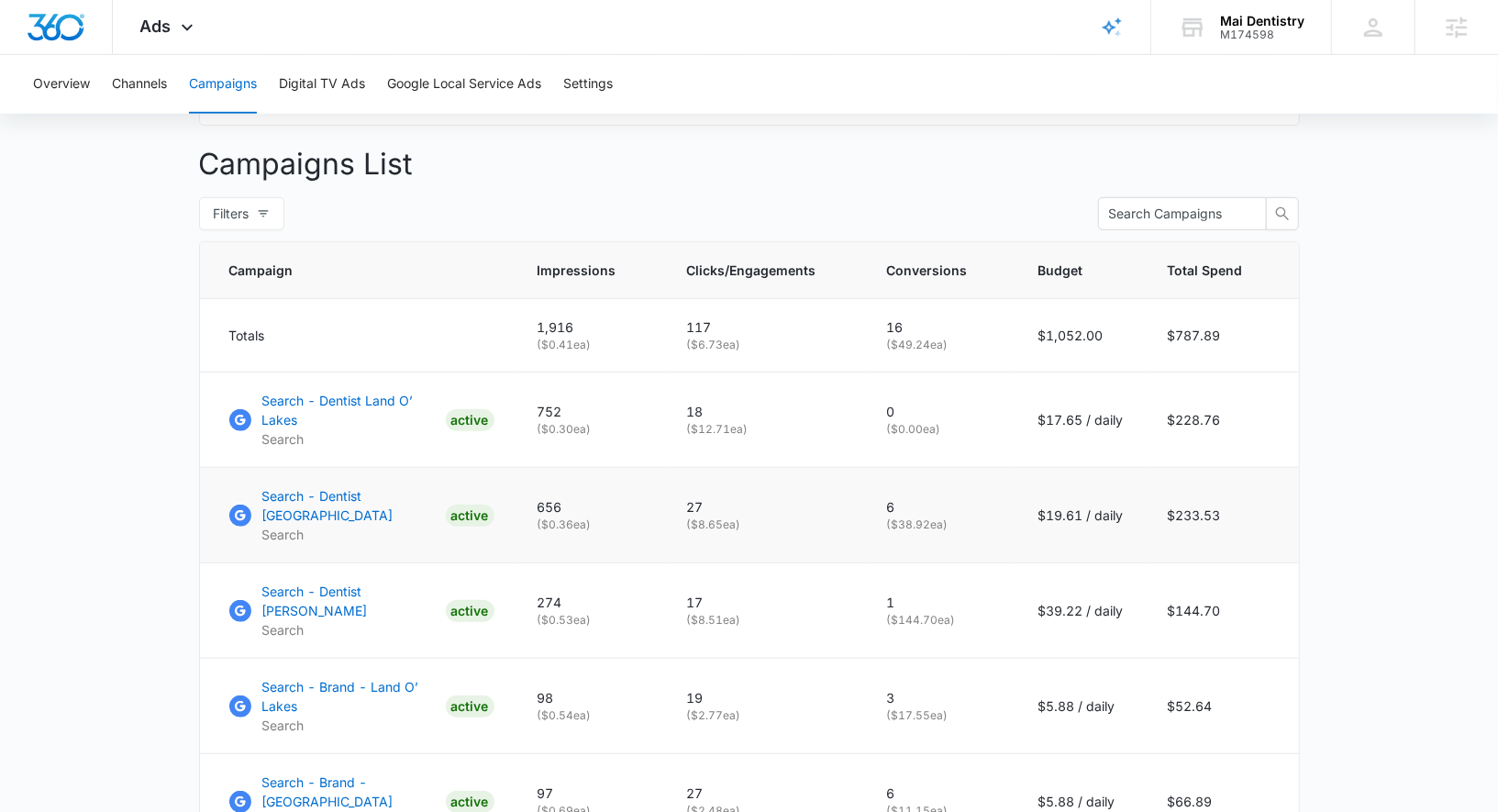
scroll to position [656, 0]
drag, startPoint x: 892, startPoint y: 513, endPoint x: 920, endPoint y: 513, distance: 28.0
click at [920, 514] on p "( $38.92 ea)" at bounding box center [941, 523] width 108 height 17
click at [1419, 469] on main "Campaigns Filters [DATE] [DATE] Overall Results Impressions 1.9k 116.74% 884 pr…" at bounding box center [749, 370] width 1498 height 1707
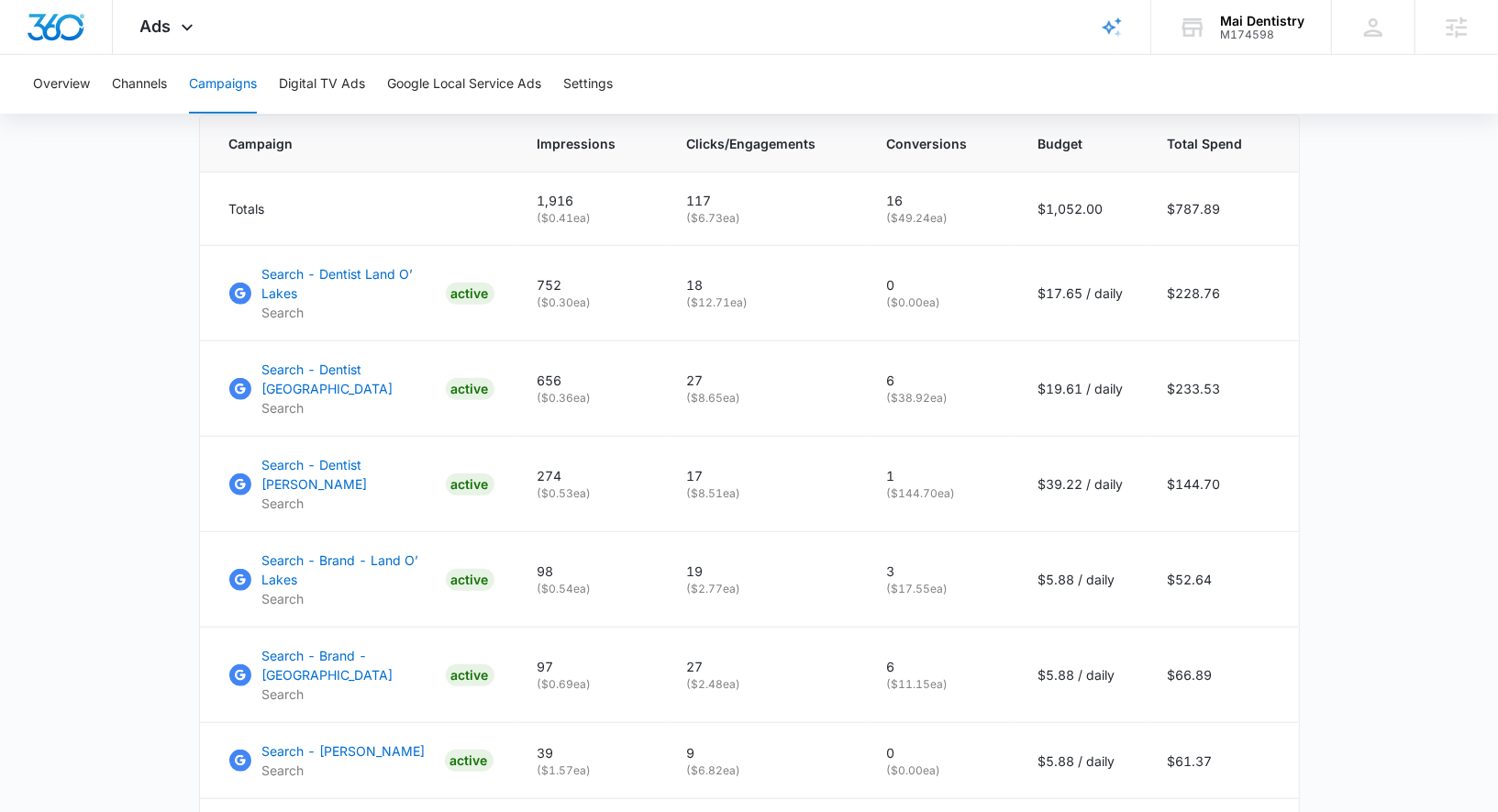
scroll to position [794, 0]
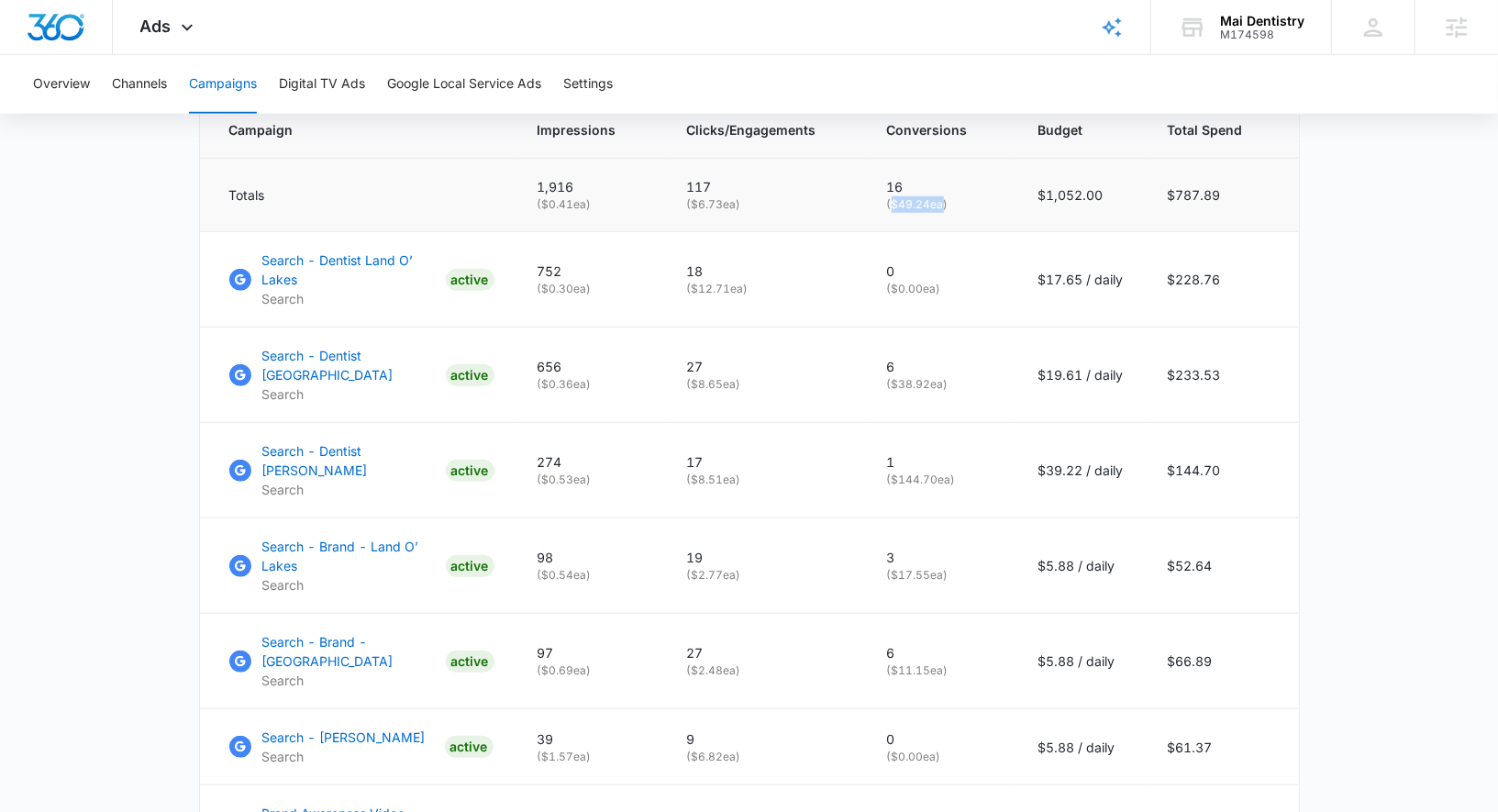
drag, startPoint x: 940, startPoint y: 202, endPoint x: 897, endPoint y: 200, distance: 43.0
click at [897, 200] on p "( $49.24 ea)" at bounding box center [941, 205] width 108 height 17
click at [1354, 330] on main "Campaigns Filters [DATE] [DATE] Overall Results Impressions 1.9k 116.74% 884 pr…" at bounding box center [749, 231] width 1498 height 1707
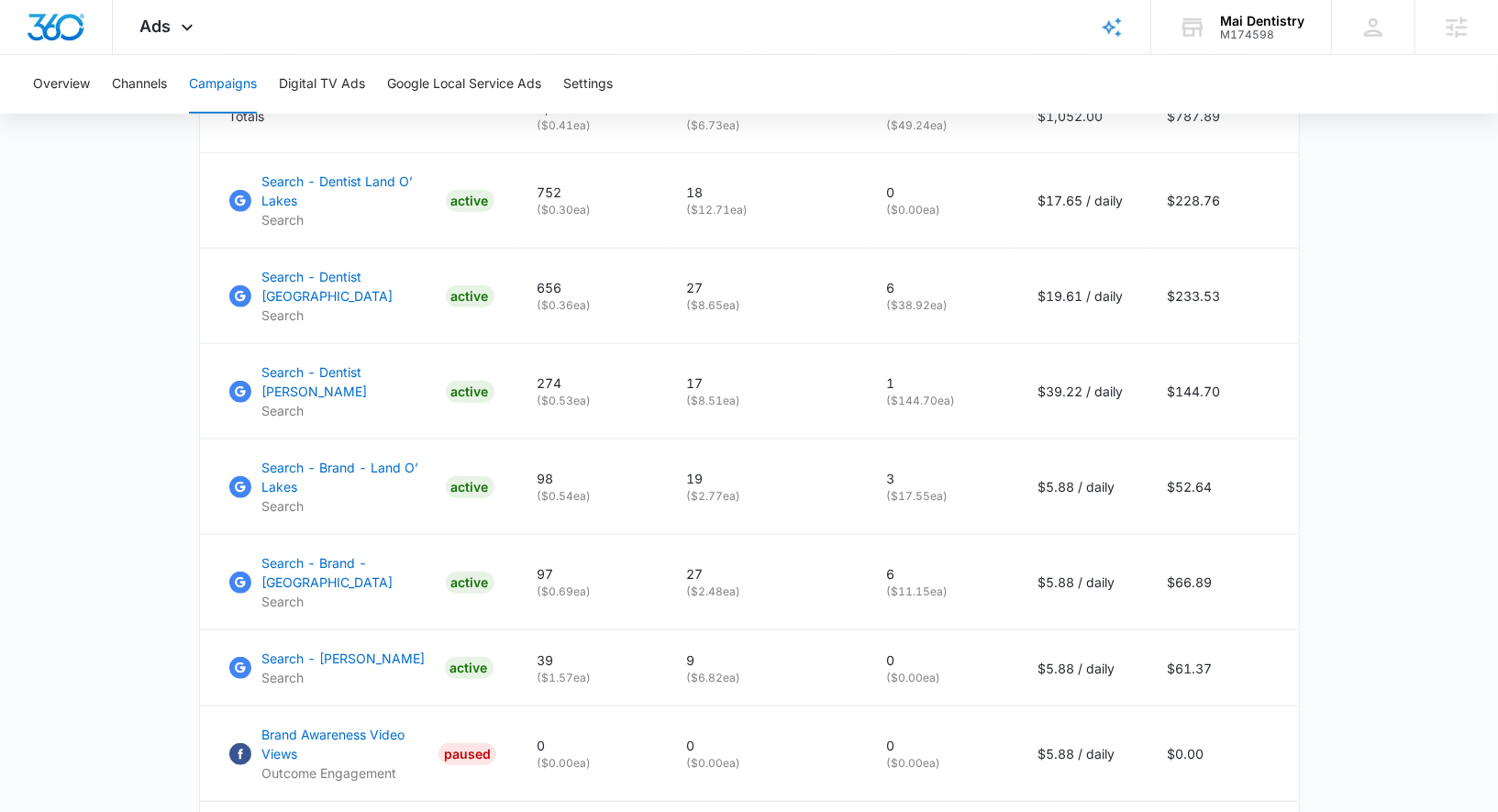
scroll to position [881, 0]
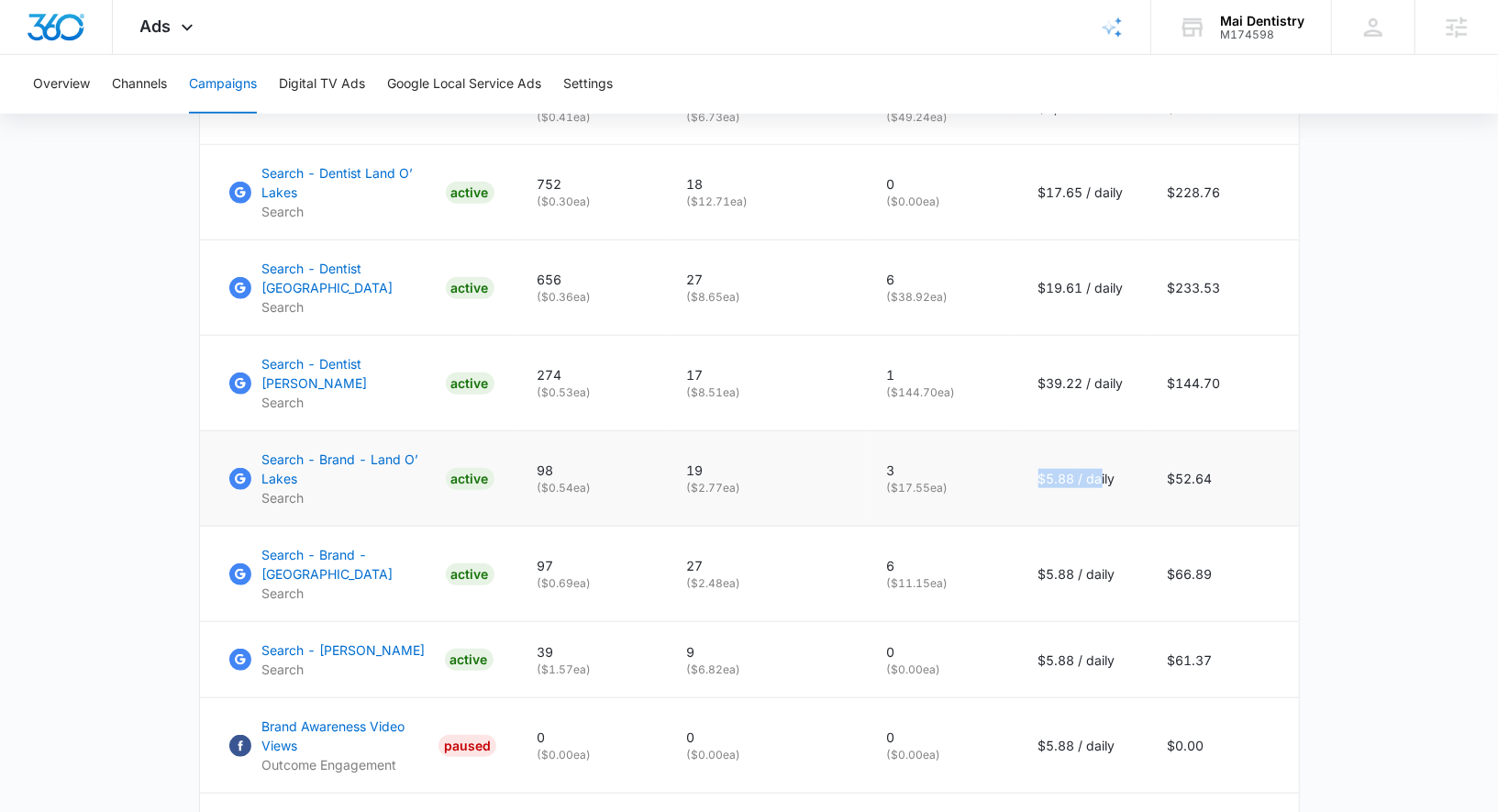
drag, startPoint x: 1038, startPoint y: 459, endPoint x: 1098, endPoint y: 459, distance: 60.0
click at [1098, 459] on td "$5.88 / daily" at bounding box center [1081, 479] width 129 height 96
drag, startPoint x: 946, startPoint y: 462, endPoint x: 895, endPoint y: 463, distance: 51.0
click at [895, 480] on p "( $17.55 ea)" at bounding box center [941, 488] width 108 height 17
drag, startPoint x: 717, startPoint y: 485, endPoint x: 697, endPoint y: 465, distance: 28.3
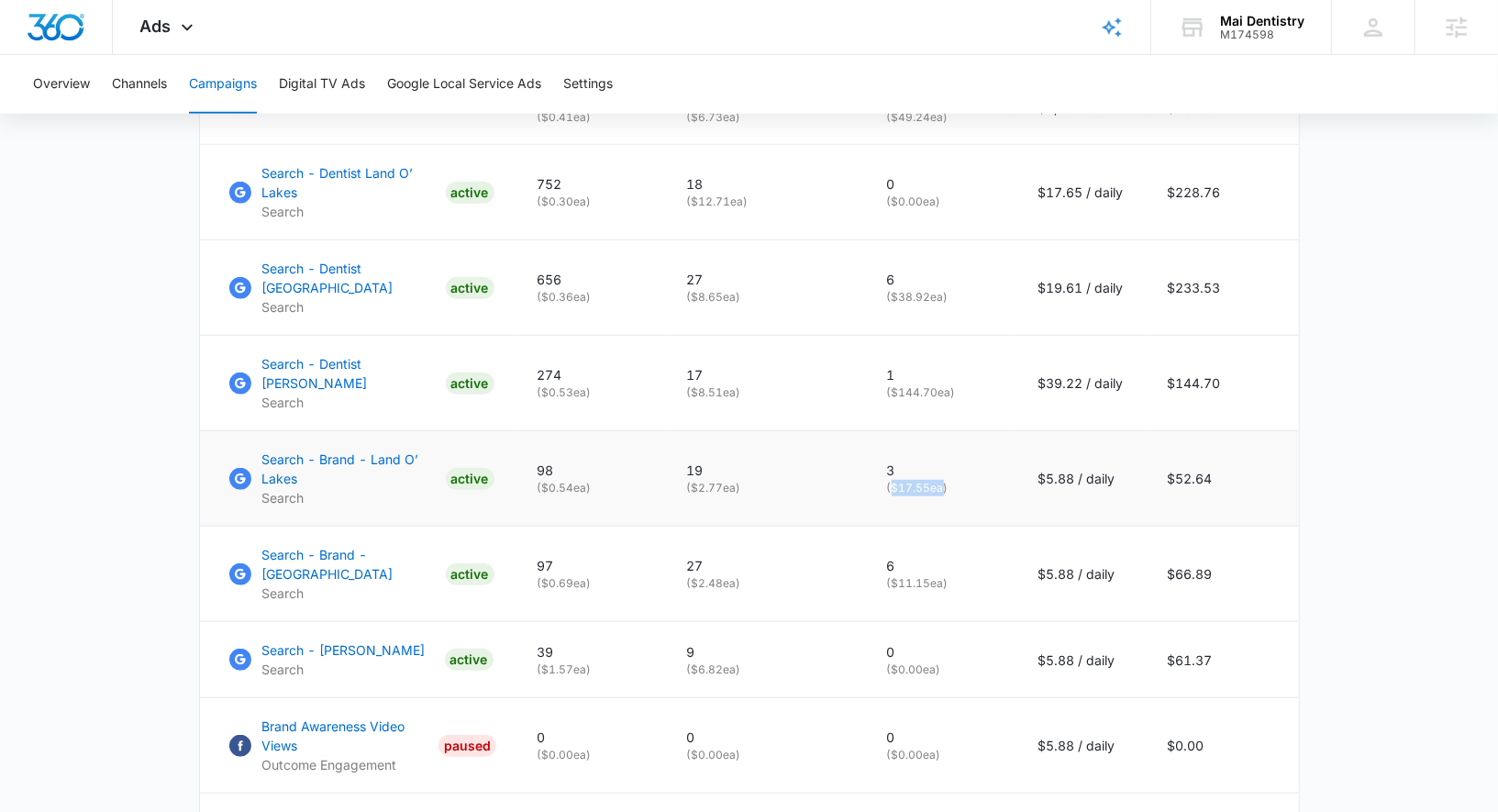
click at [697, 465] on td "19 ( $2.77 ea)" at bounding box center [764, 479] width 200 height 96
drag, startPoint x: 887, startPoint y: 461, endPoint x: 944, endPoint y: 463, distance: 57.0
click at [944, 463] on td "3 ( $17.55 ea)" at bounding box center [941, 479] width 152 height 96
click at [965, 476] on td "3 ( $17.55 ea)" at bounding box center [941, 479] width 152 height 96
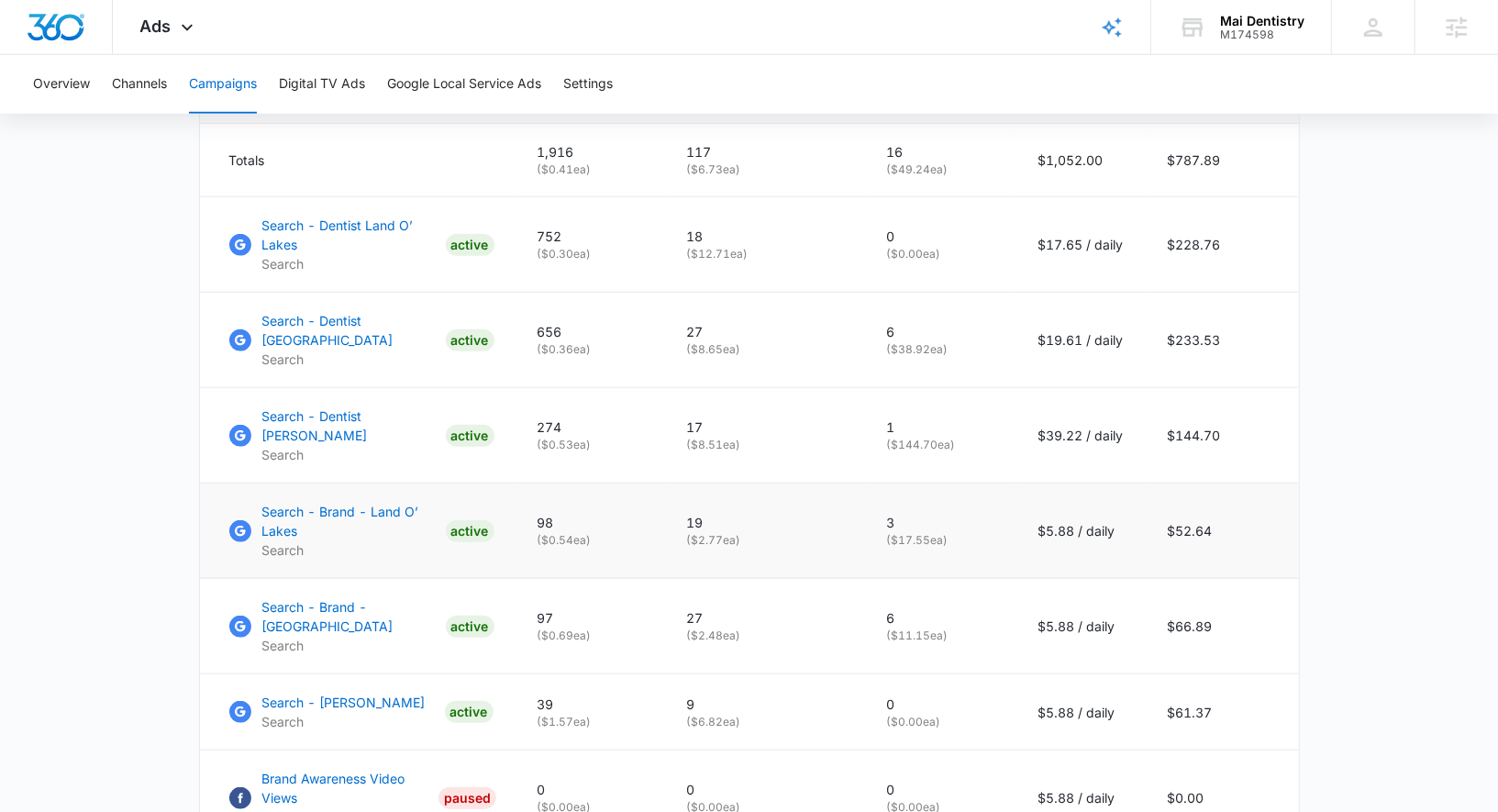
scroll to position [828, 0]
drag, startPoint x: 1044, startPoint y: 247, endPoint x: 1087, endPoint y: 247, distance: 43.0
click at [1087, 247] on p "$17.65 / daily" at bounding box center [1080, 245] width 85 height 20
drag, startPoint x: 692, startPoint y: 257, endPoint x: 737, endPoint y: 244, distance: 46.8
click at [737, 246] on p "( $12.71 ea)" at bounding box center [764, 255] width 156 height 17
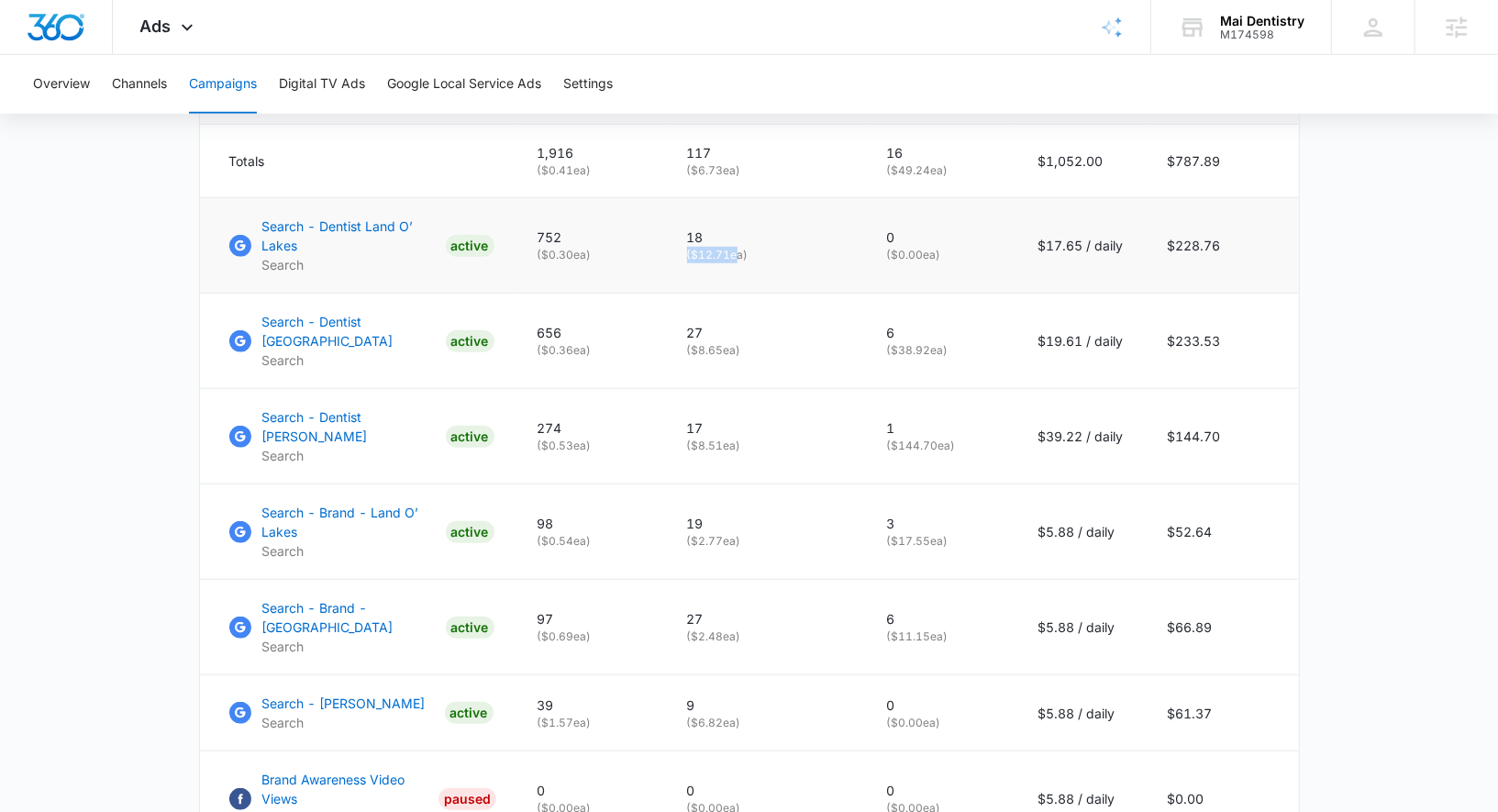
click at [770, 256] on p "( $12.71 ea)" at bounding box center [764, 255] width 156 height 17
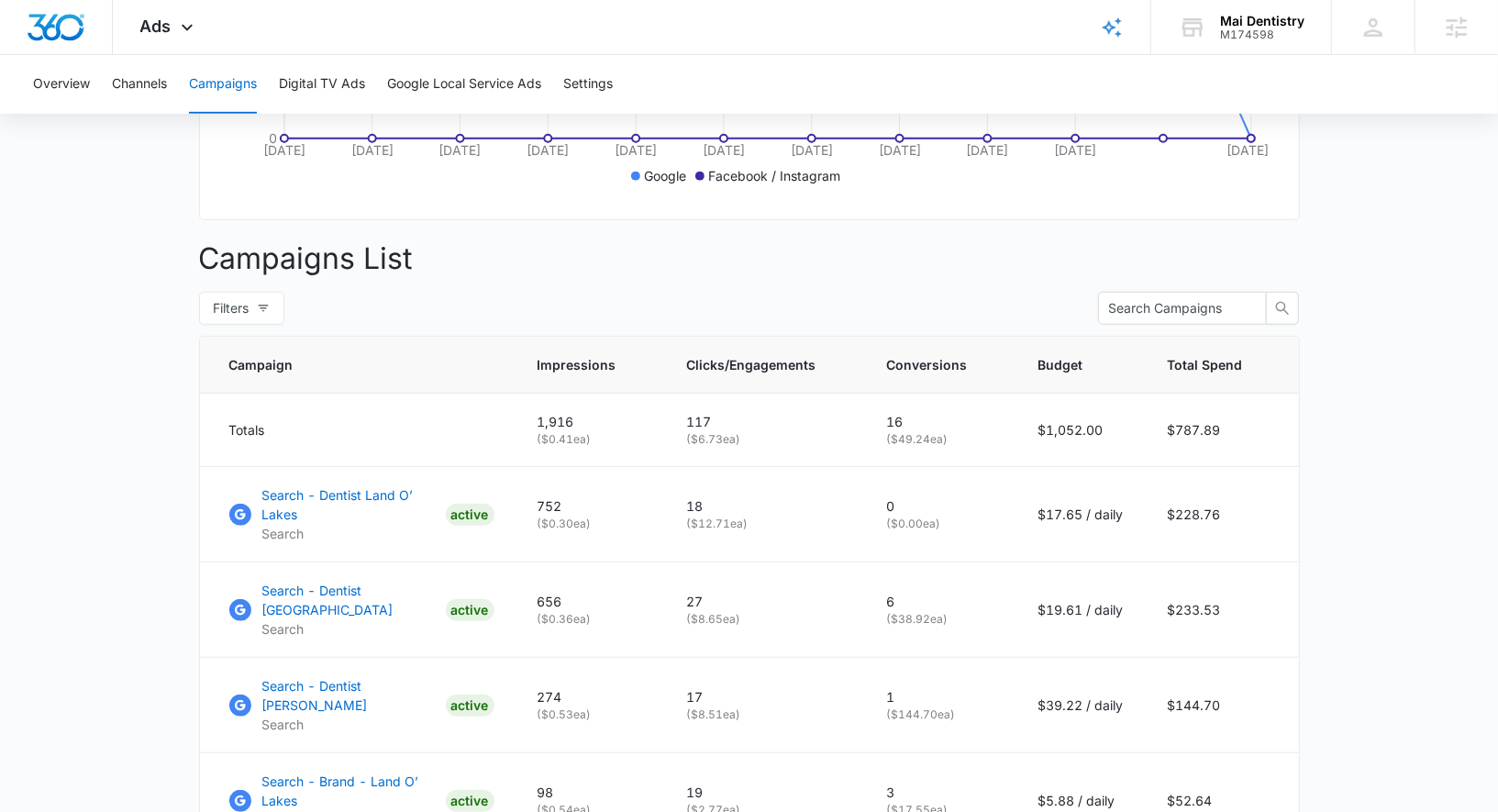
scroll to position [549, 0]
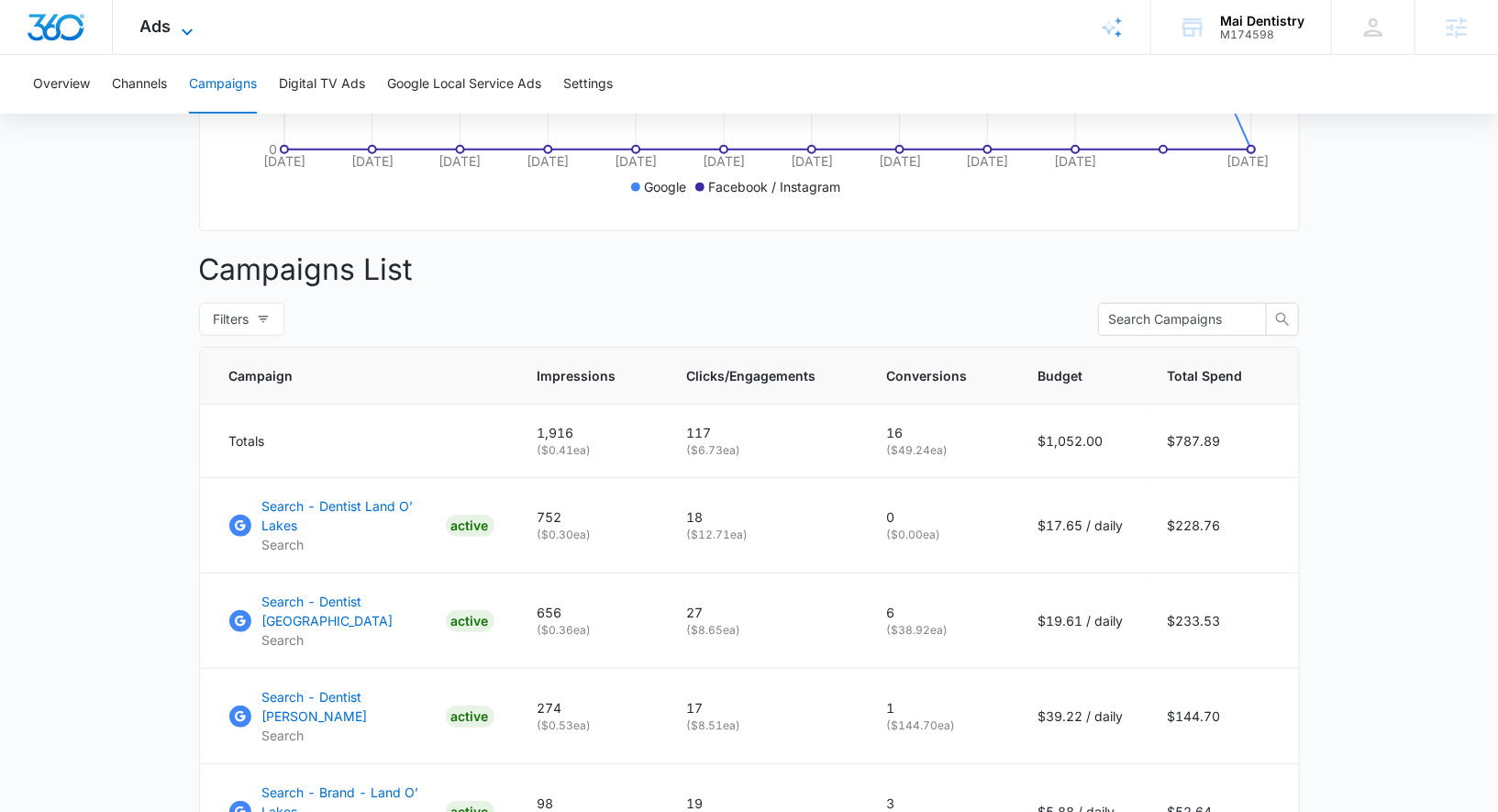
click at [168, 29] on span "Ads" at bounding box center [156, 26] width 31 height 20
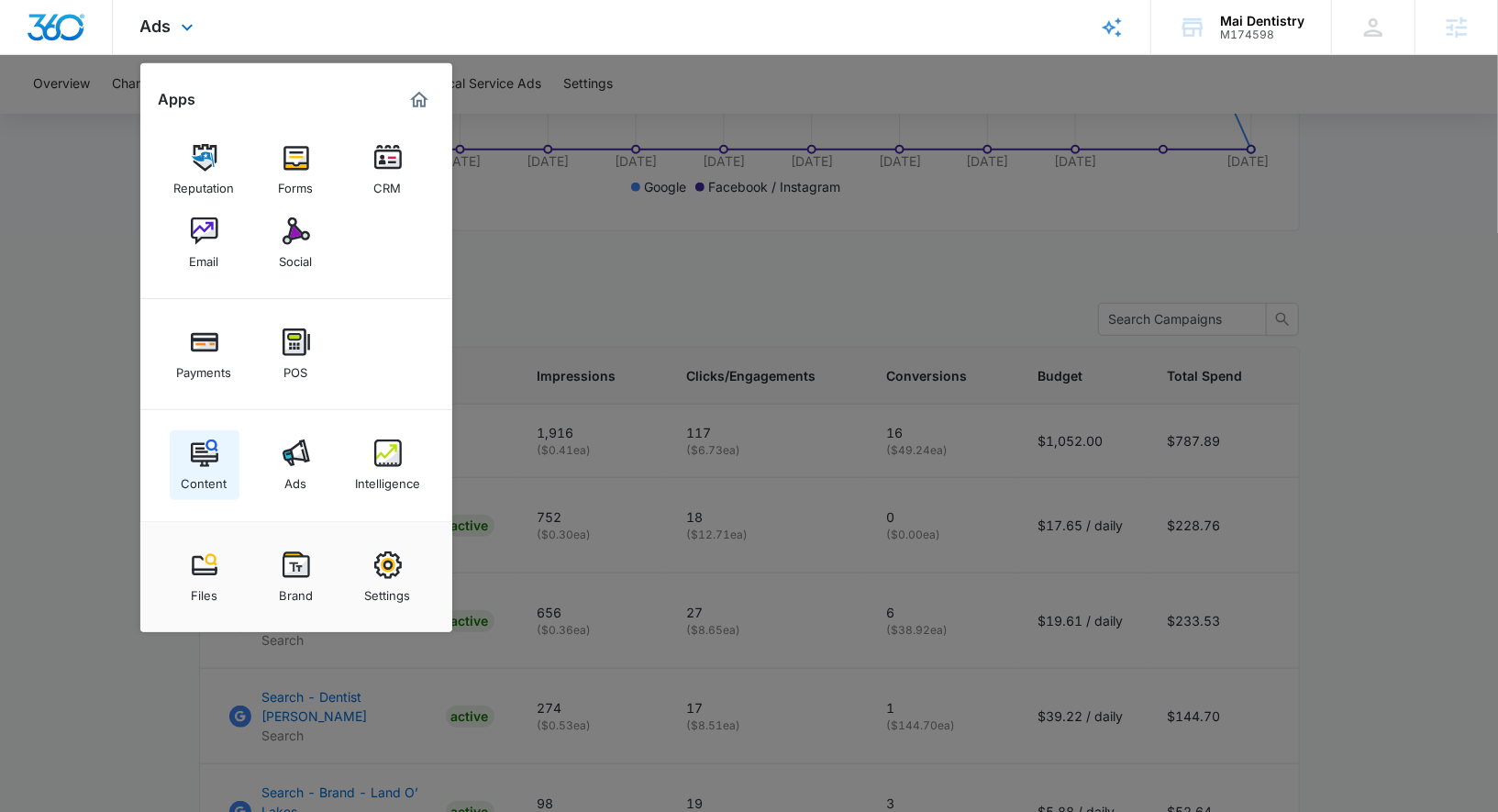
click at [196, 459] on img at bounding box center [204, 452] width 27 height 27
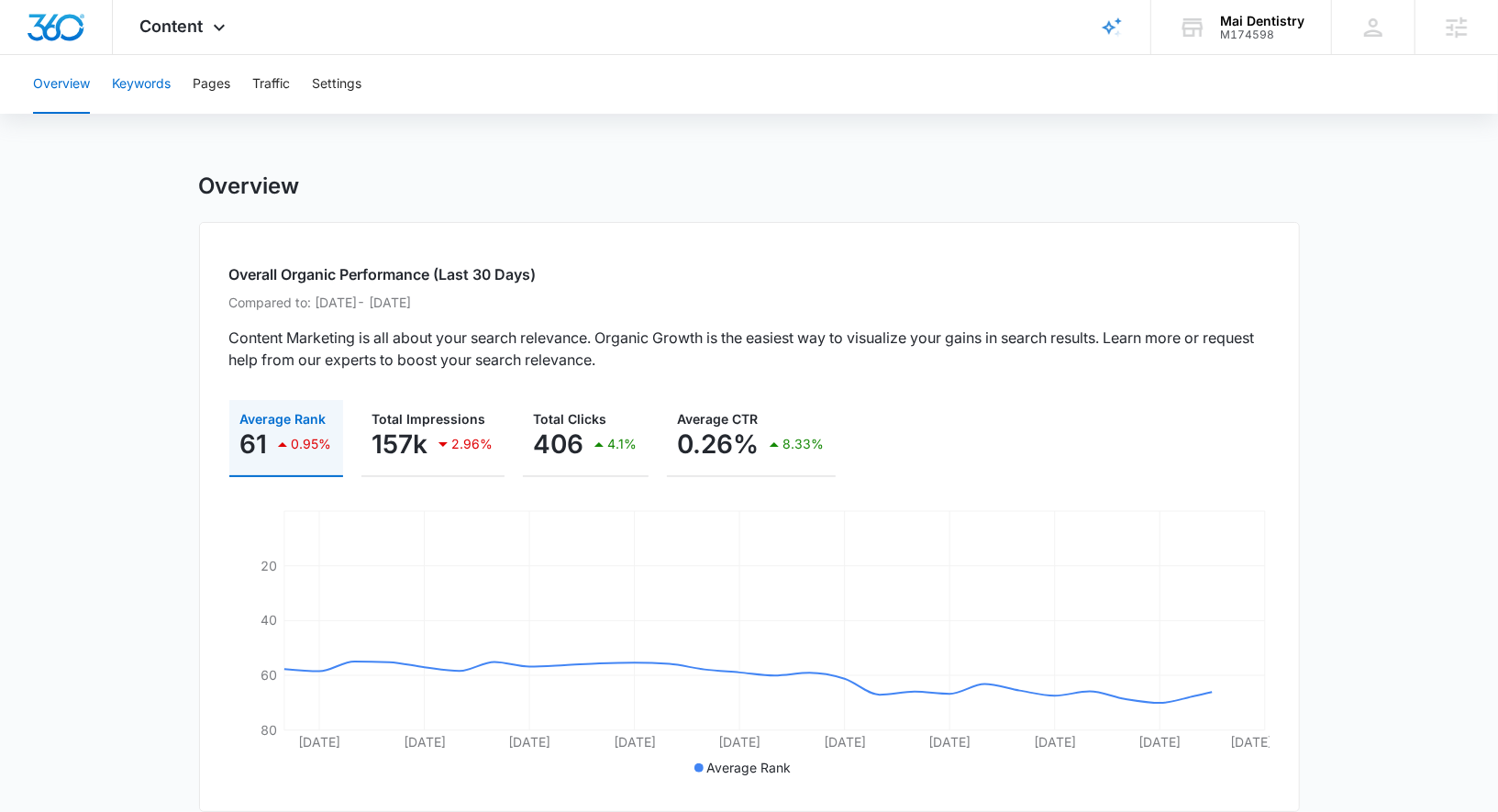
click at [136, 86] on button "Keywords" at bounding box center [141, 84] width 59 height 59
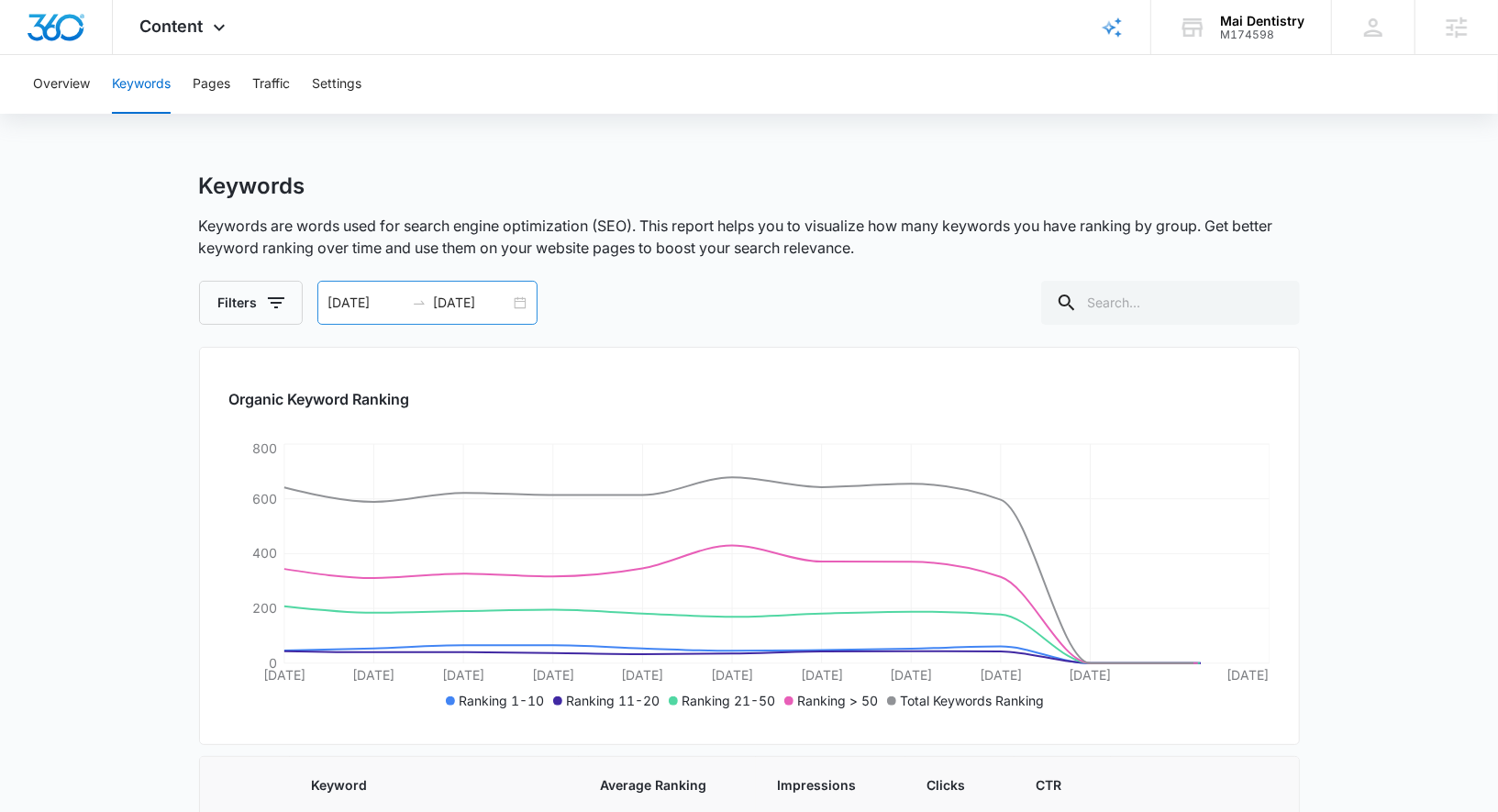
click at [521, 308] on div "[DATE] [DATE]" at bounding box center [427, 303] width 220 height 44
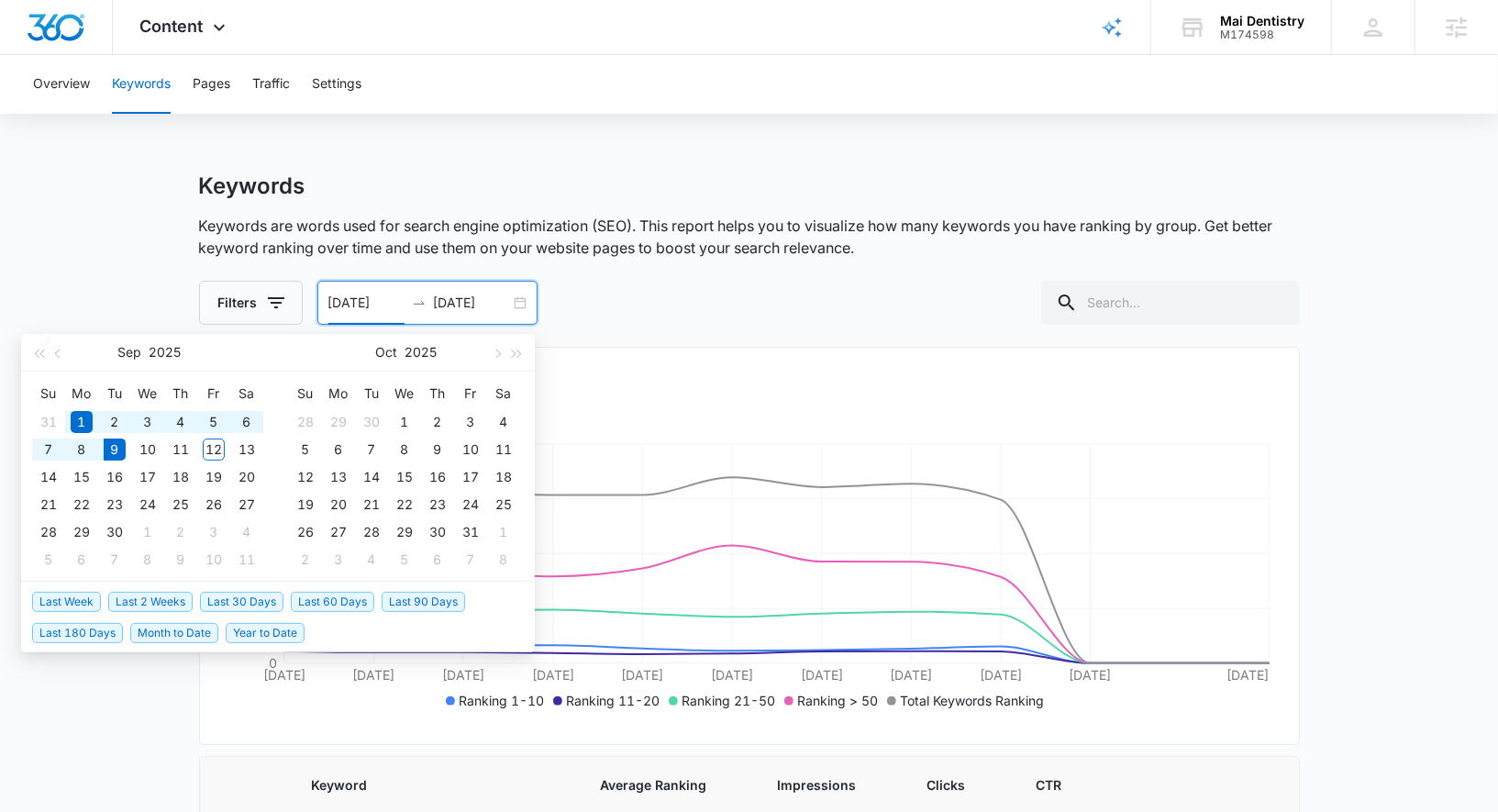
click at [96, 635] on span "Last 180 Days" at bounding box center [77, 633] width 91 height 21
type input "[DATE]"
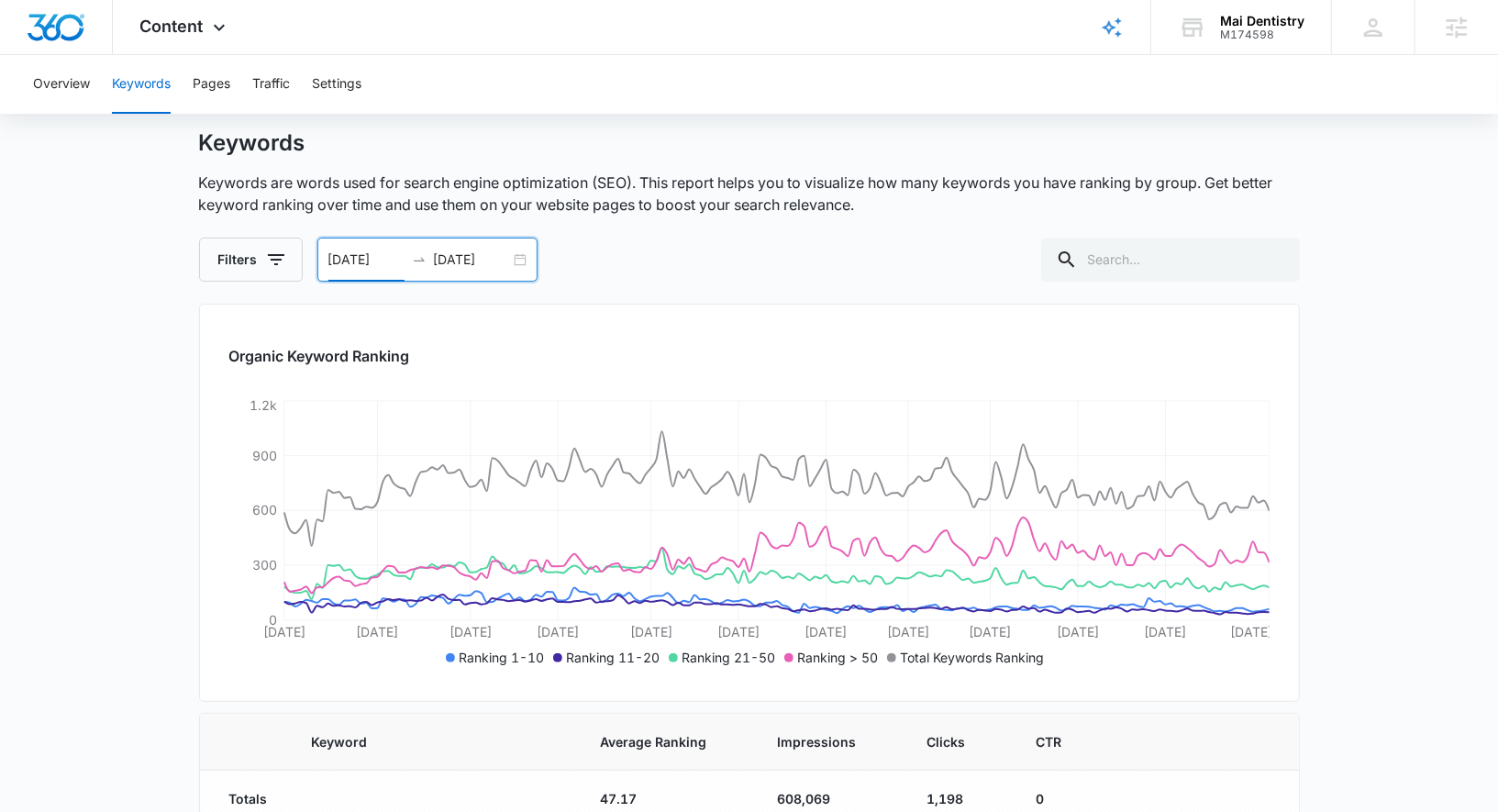
scroll to position [42, 0]
click at [534, 271] on div "[DATE] [DATE]" at bounding box center [427, 260] width 220 height 44
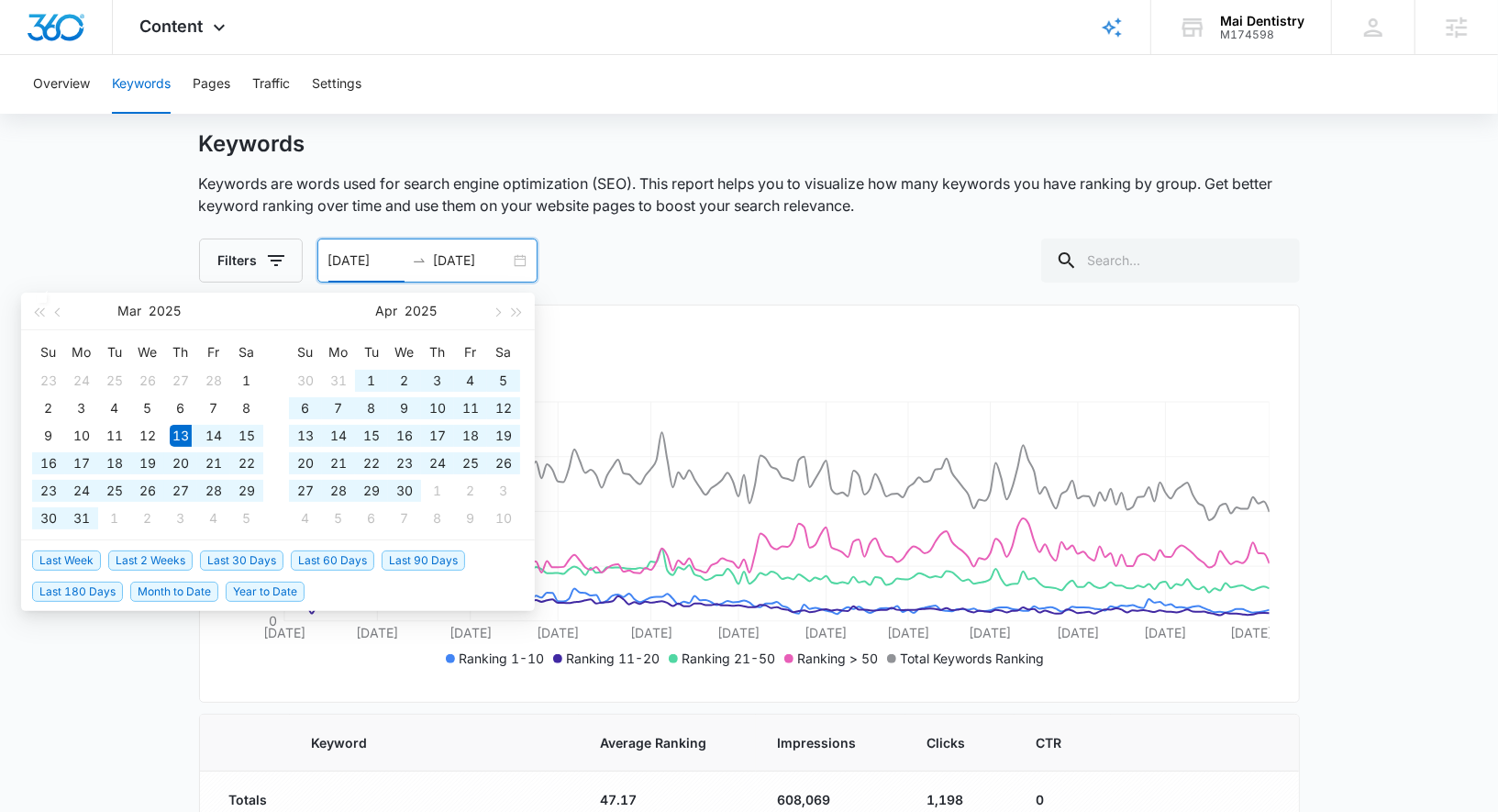
type input "[DATE]"
click at [57, 598] on span "Last 180 Days" at bounding box center [77, 592] width 91 height 21
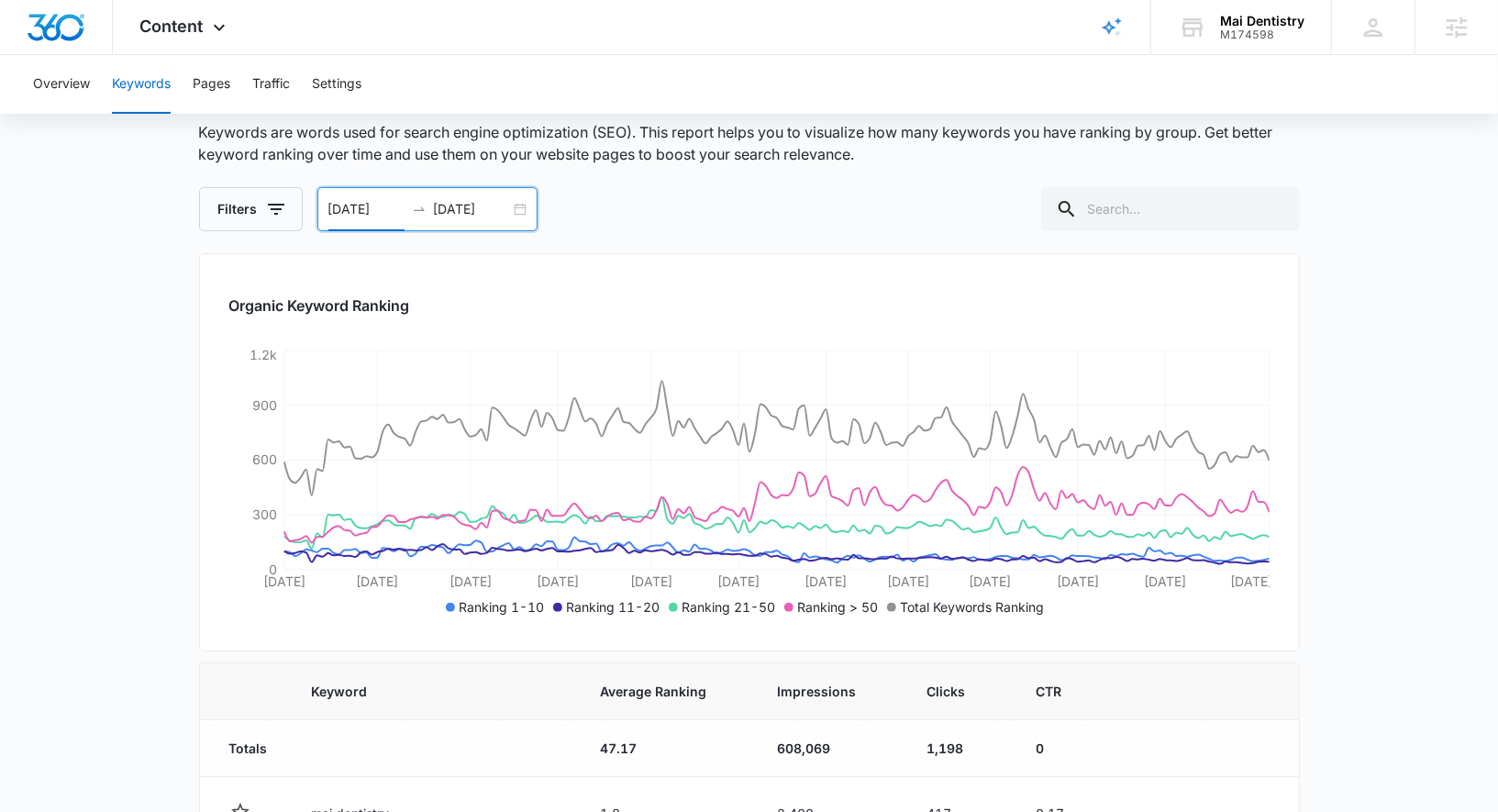
scroll to position [61, 0]
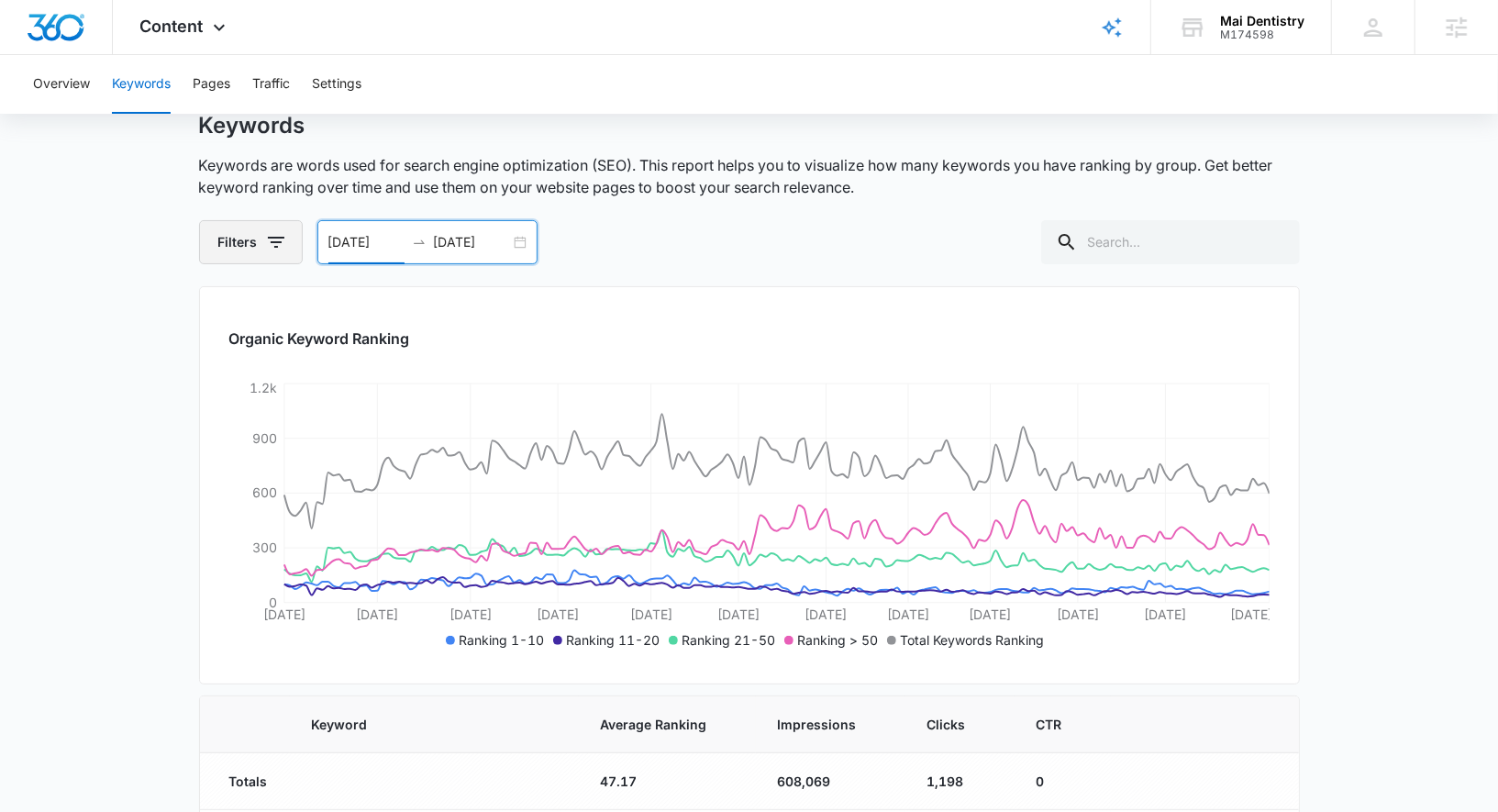
click at [279, 238] on icon "button" at bounding box center [276, 243] width 17 height 11
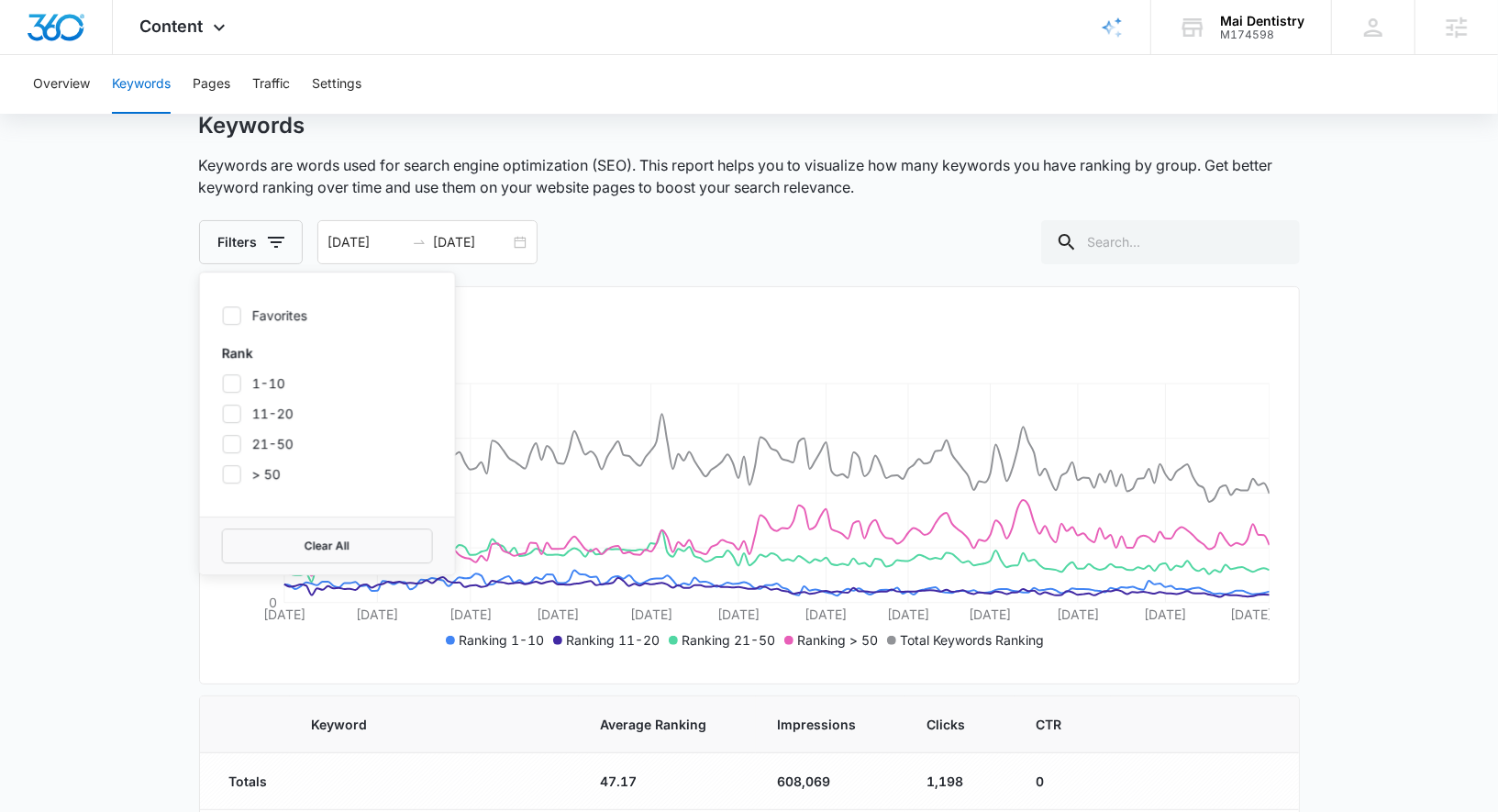
click at [269, 377] on label "1-10" at bounding box center [327, 383] width 211 height 20
click at [223, 382] on input "1-10" at bounding box center [222, 382] width 1 height 1
checkbox input "true"
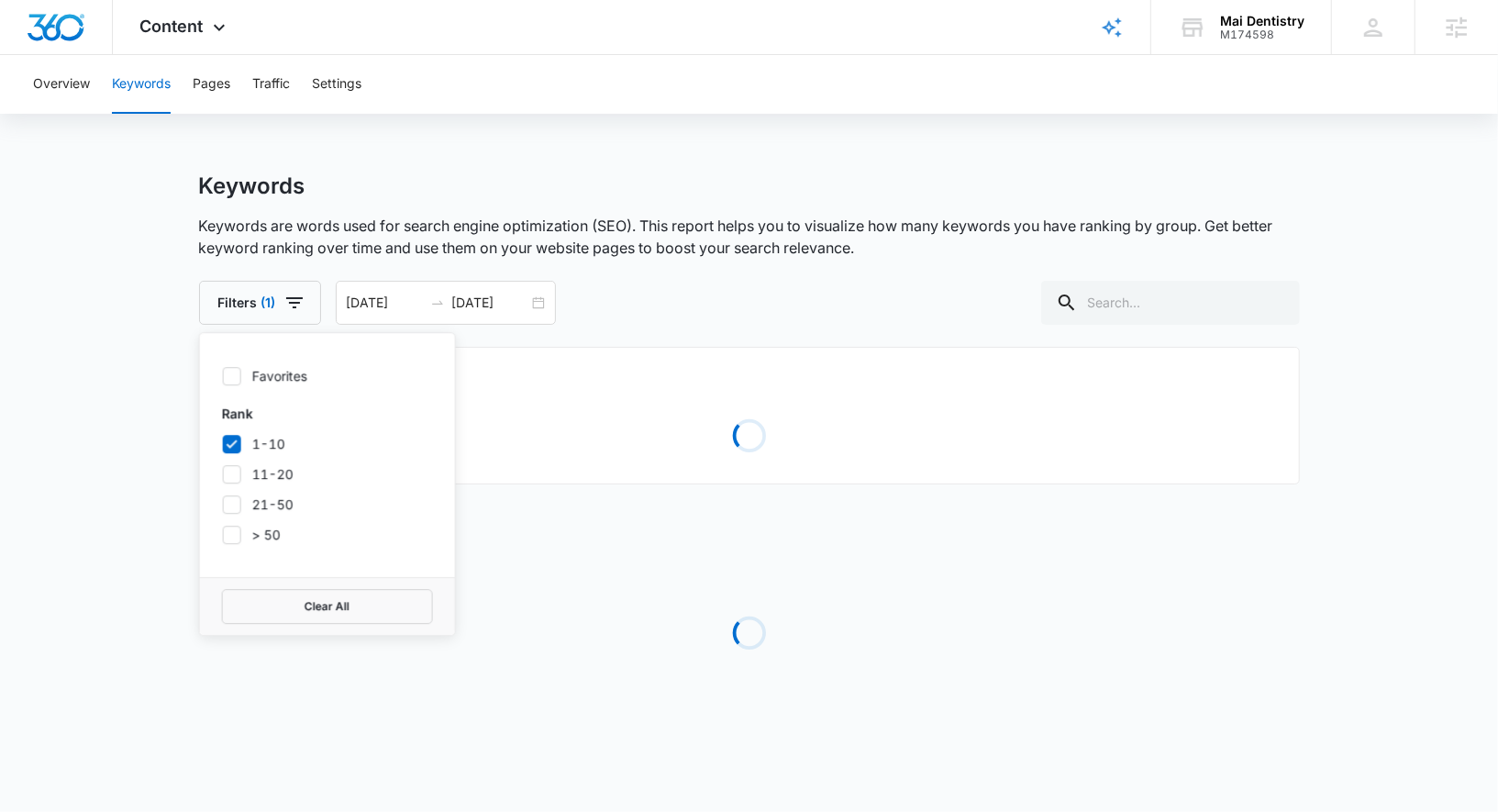
click at [114, 382] on main "Keywords Keywords are words used for search engine optimization (SEO). This rep…" at bounding box center [749, 482] width 1498 height 620
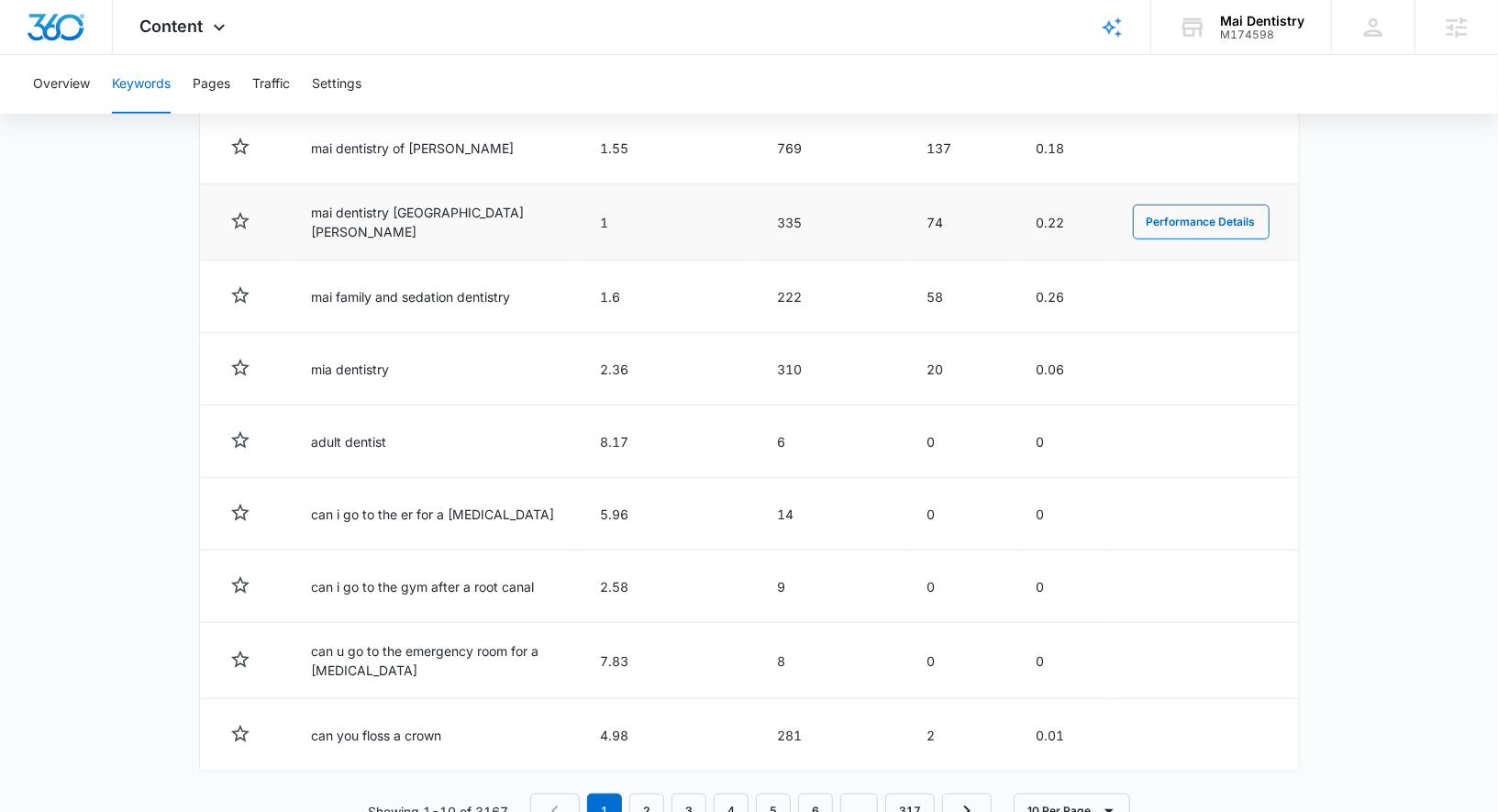
scroll to position [880, 0]
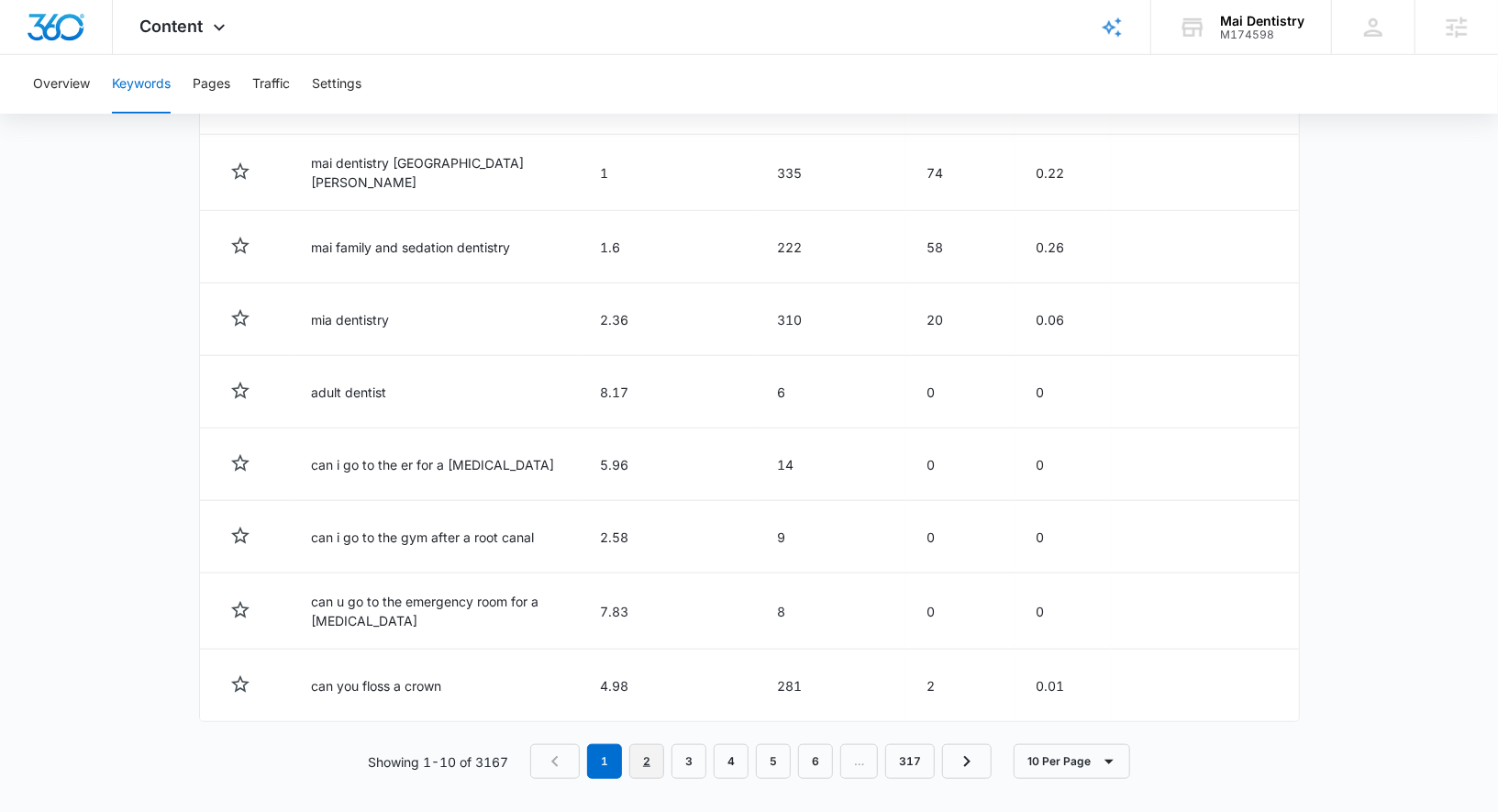
click at [664, 753] on link "2" at bounding box center [646, 760] width 35 height 35
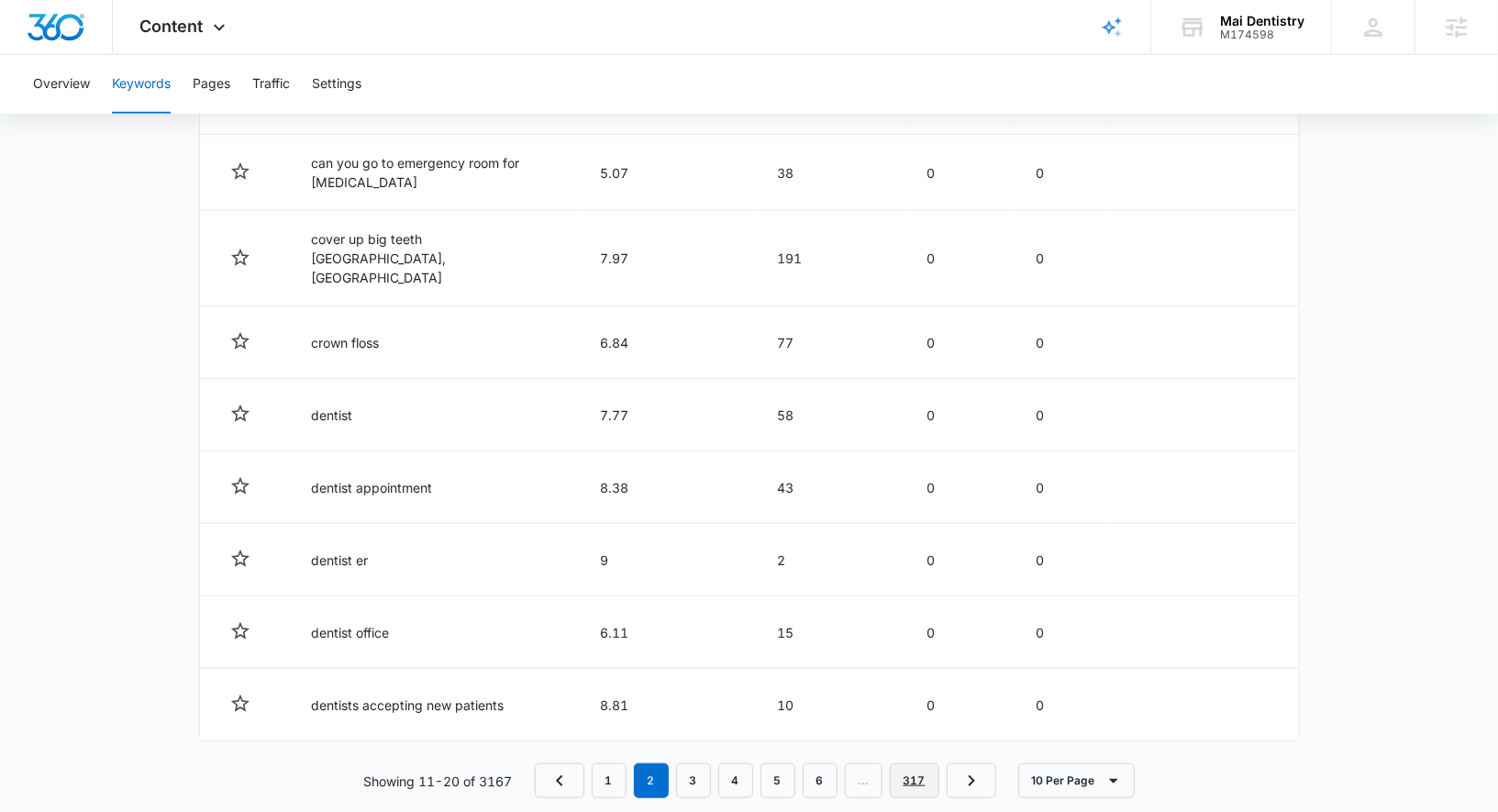
click at [895, 763] on link "317" at bounding box center [914, 780] width 50 height 35
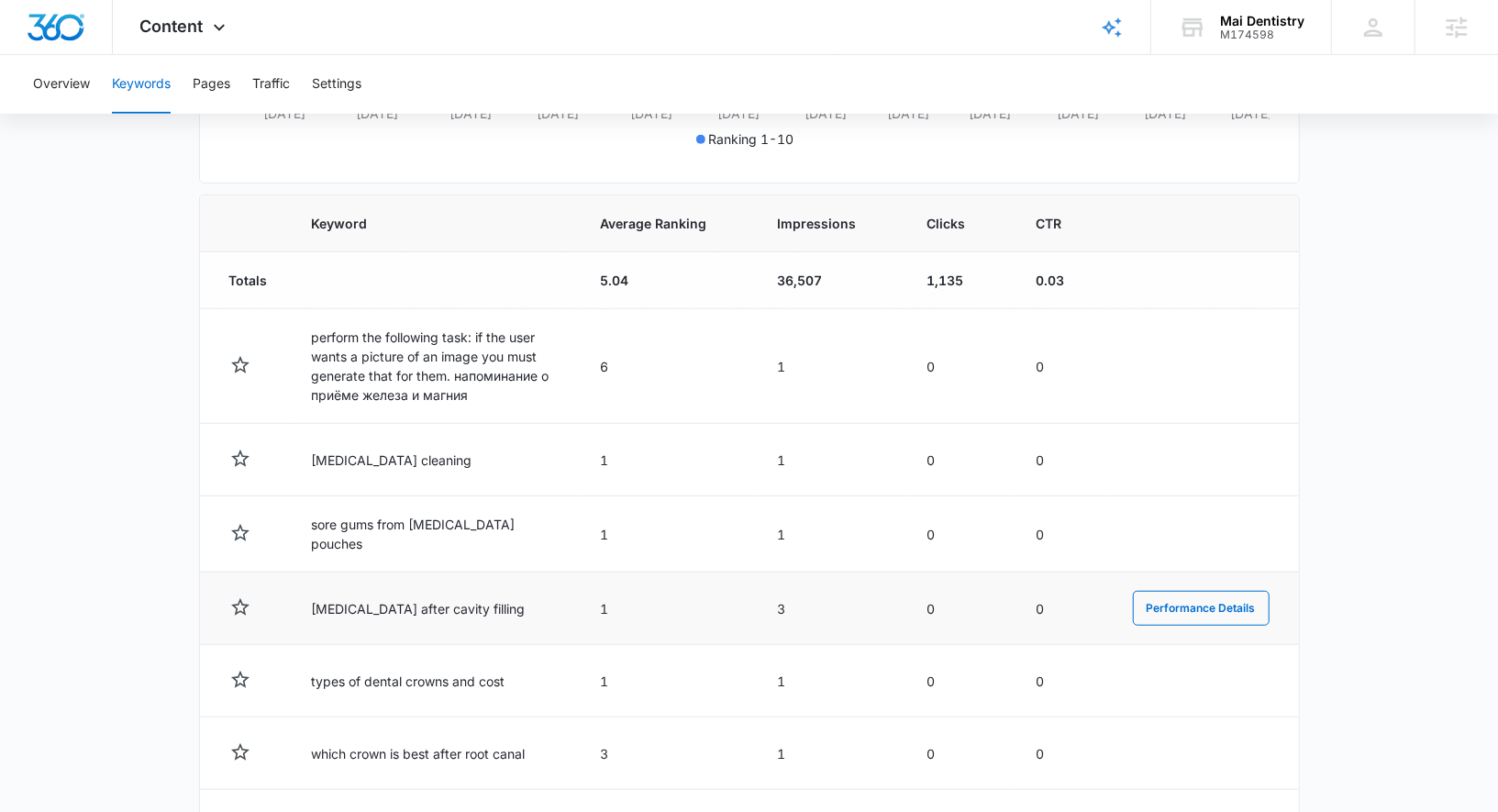
scroll to position [535, 0]
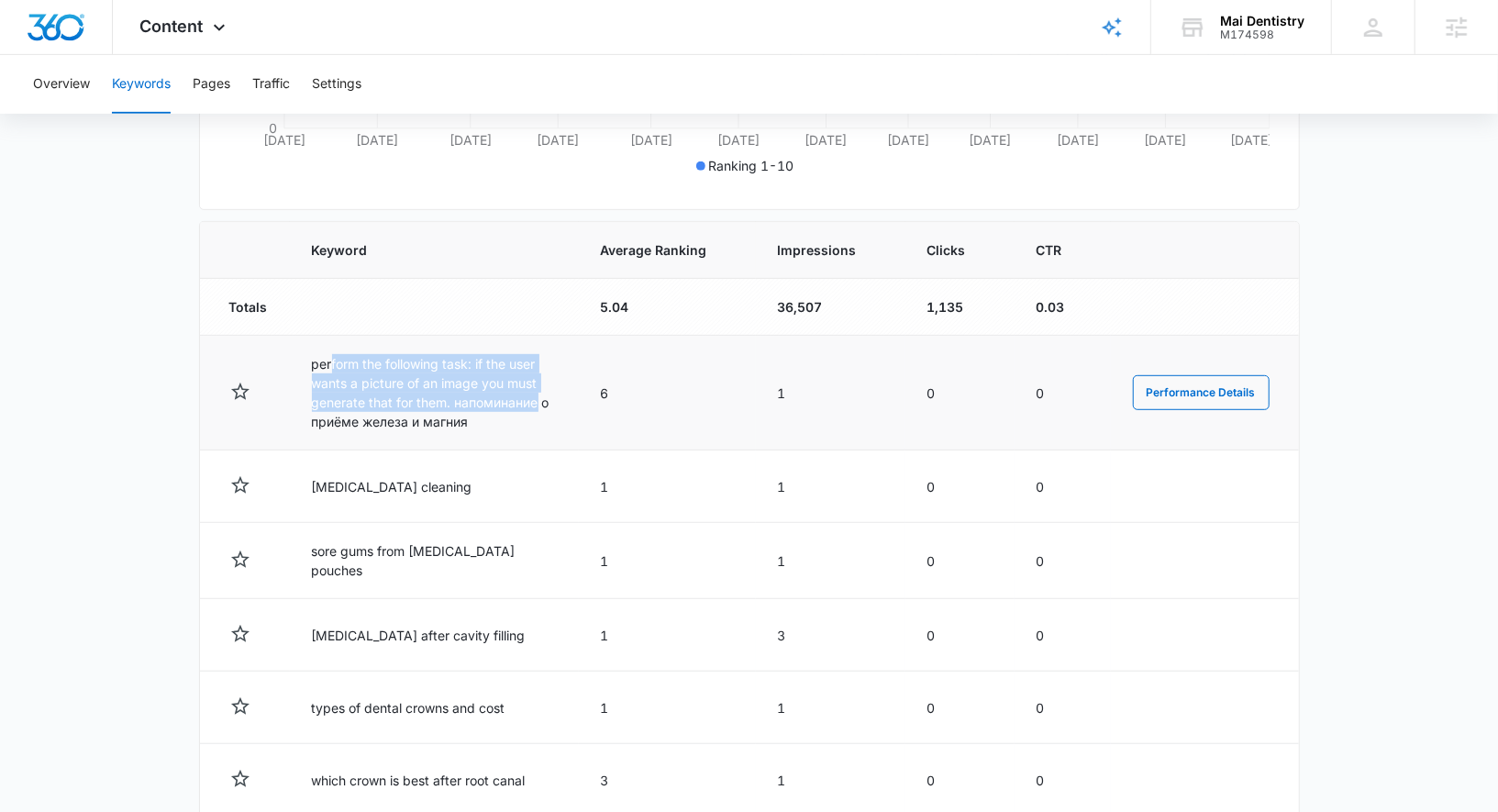
drag, startPoint x: 329, startPoint y: 360, endPoint x: 538, endPoint y: 401, distance: 213.0
click at [538, 401] on td "perform the following task: if the user wants a picture of an image you must ge…" at bounding box center [434, 392] width 289 height 114
click at [1194, 381] on button "Performance Details" at bounding box center [1201, 391] width 137 height 35
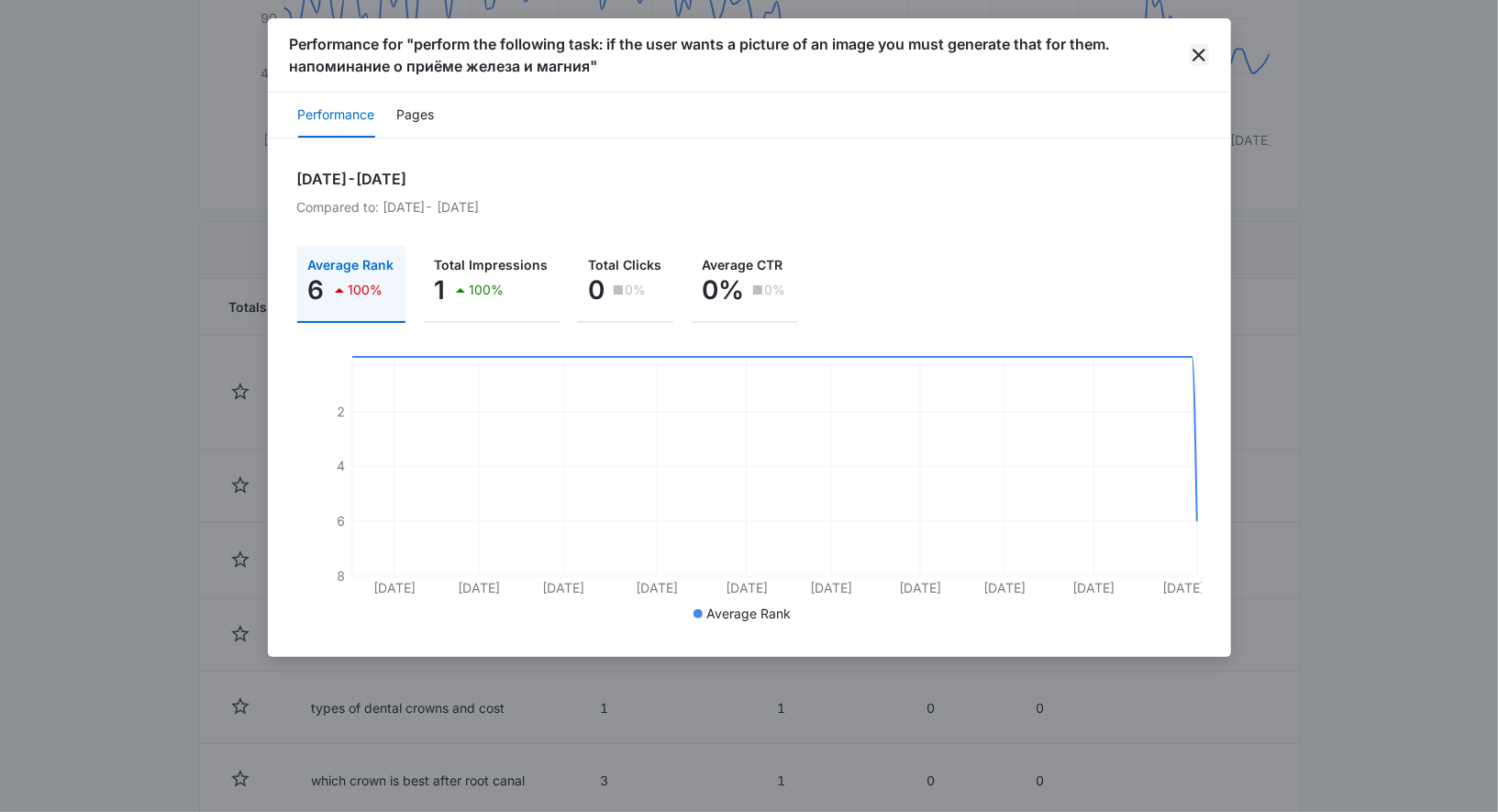
click at [1208, 66] on icon "close" at bounding box center [1198, 54] width 22 height 22
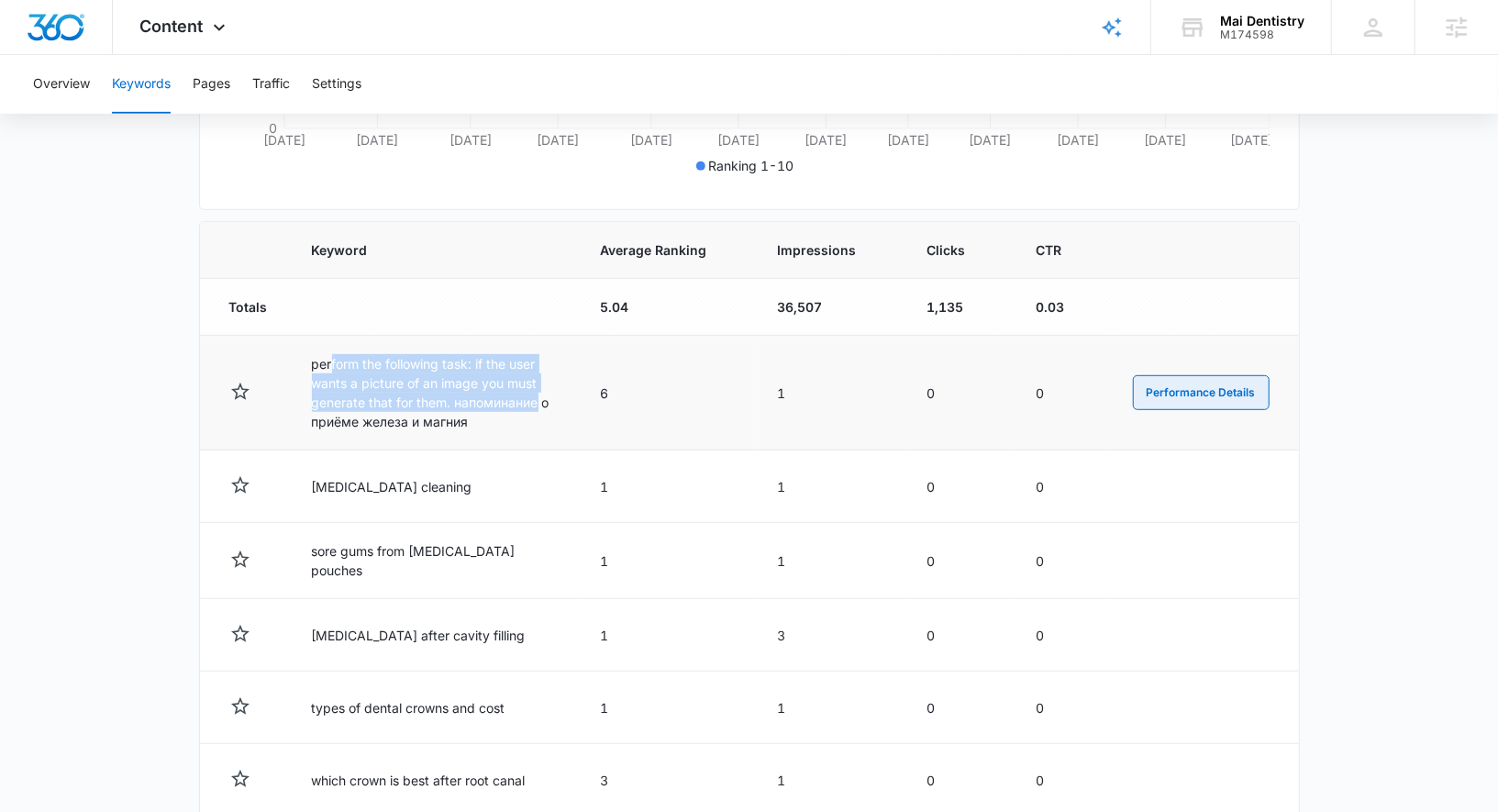
scroll to position [703, 0]
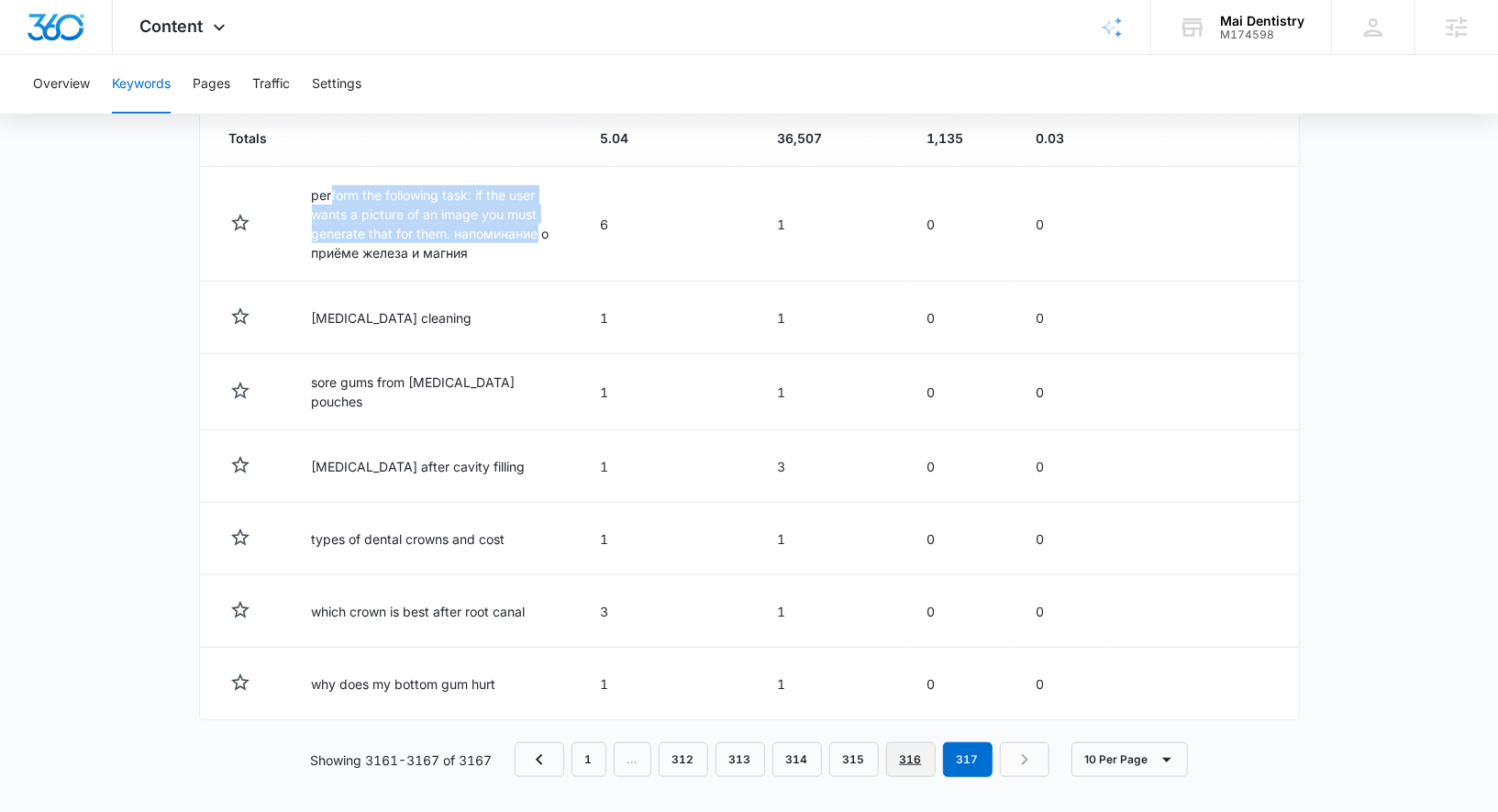
click at [912, 765] on link "316" at bounding box center [911, 759] width 50 height 35
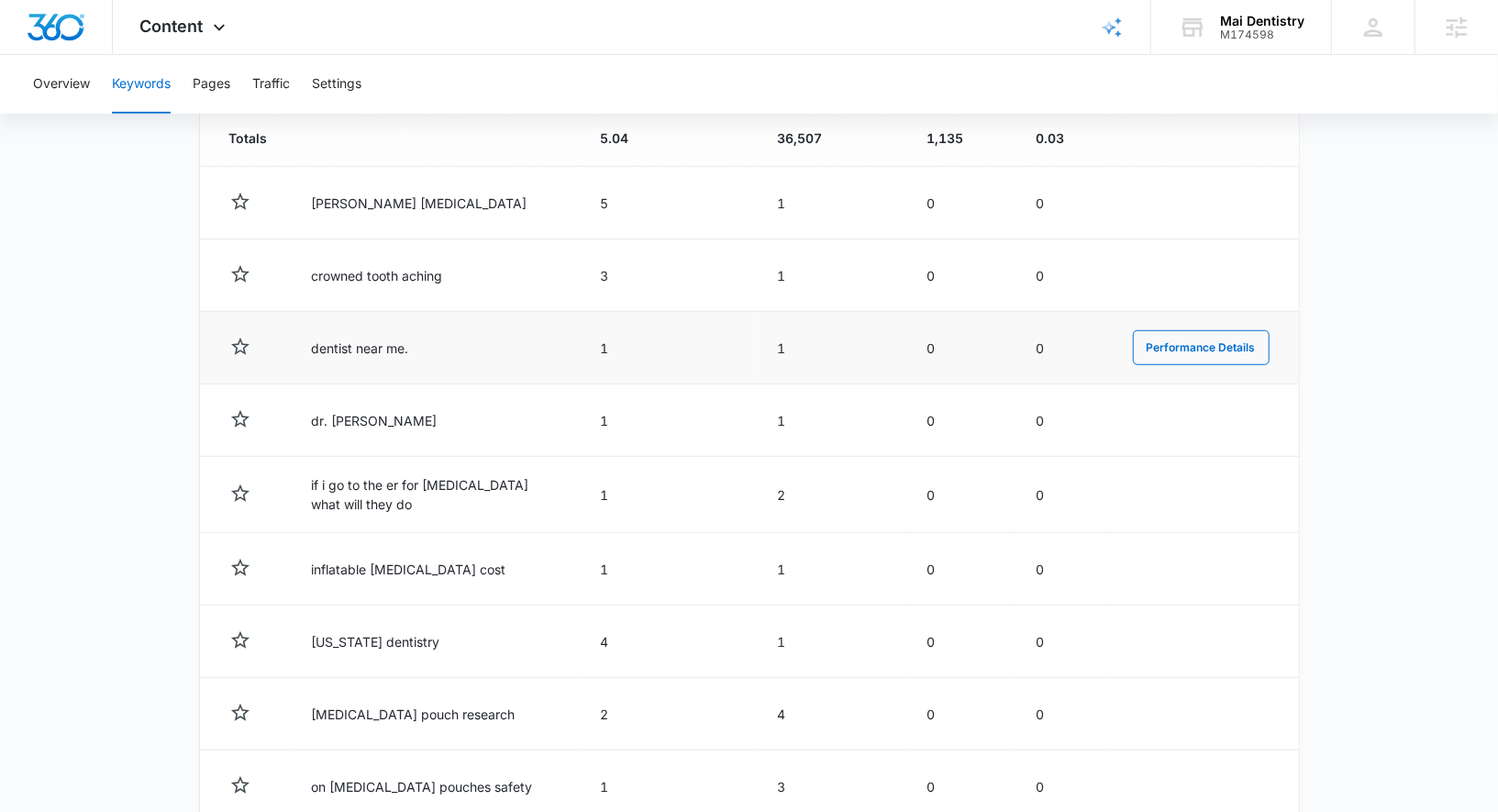
scroll to position [942, 0]
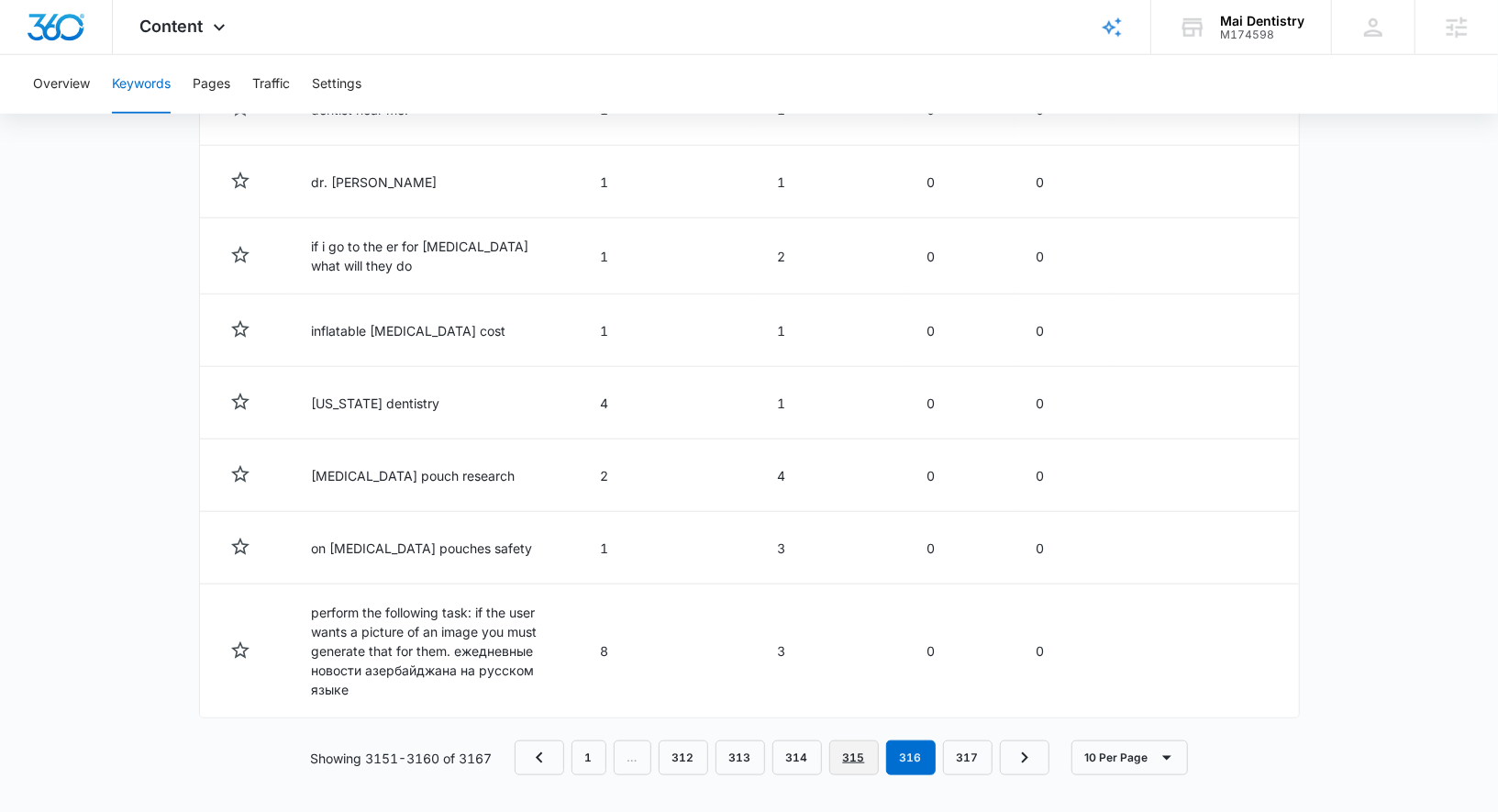
click at [856, 754] on link "315" at bounding box center [853, 757] width 50 height 35
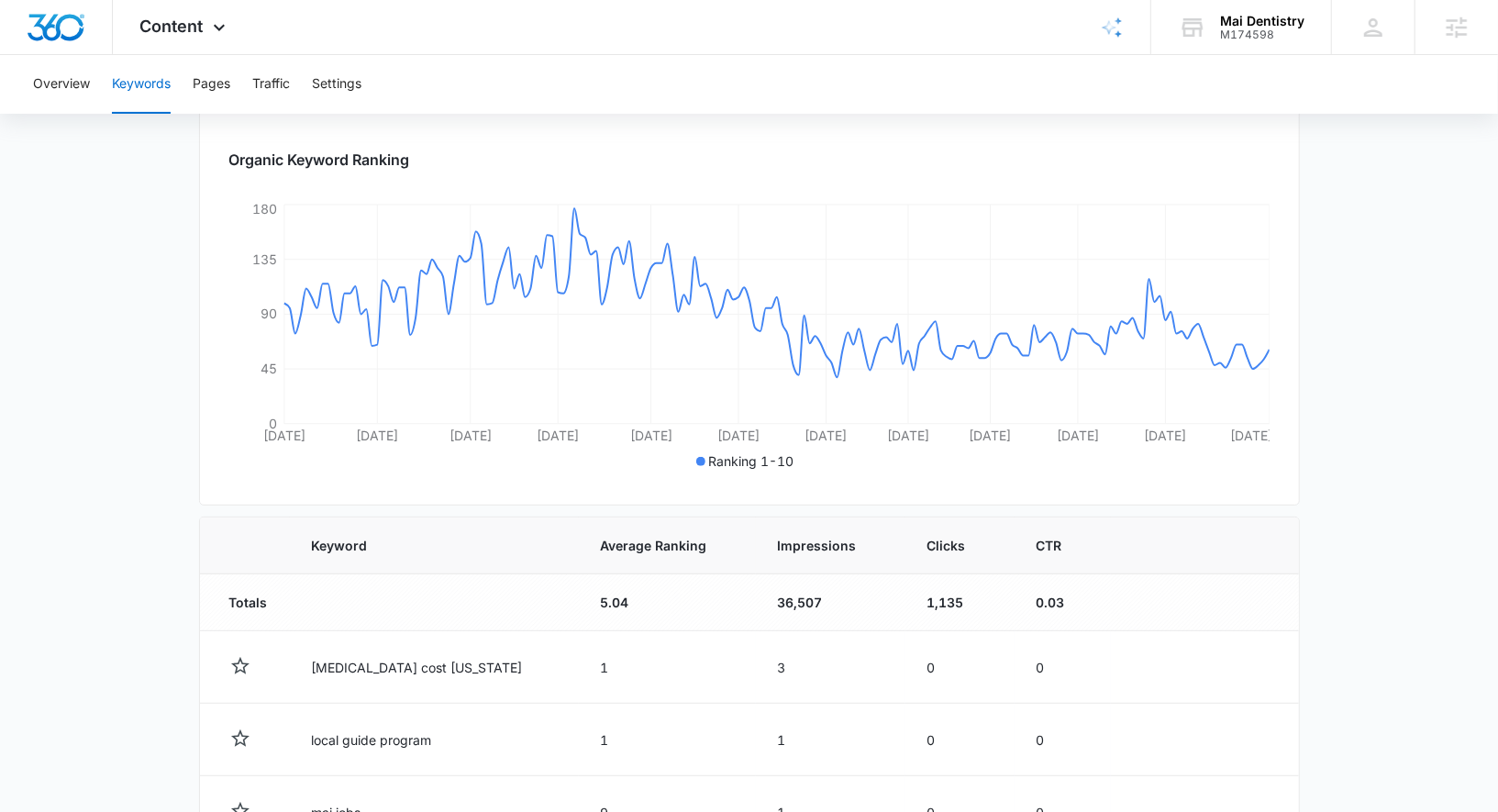
scroll to position [880, 0]
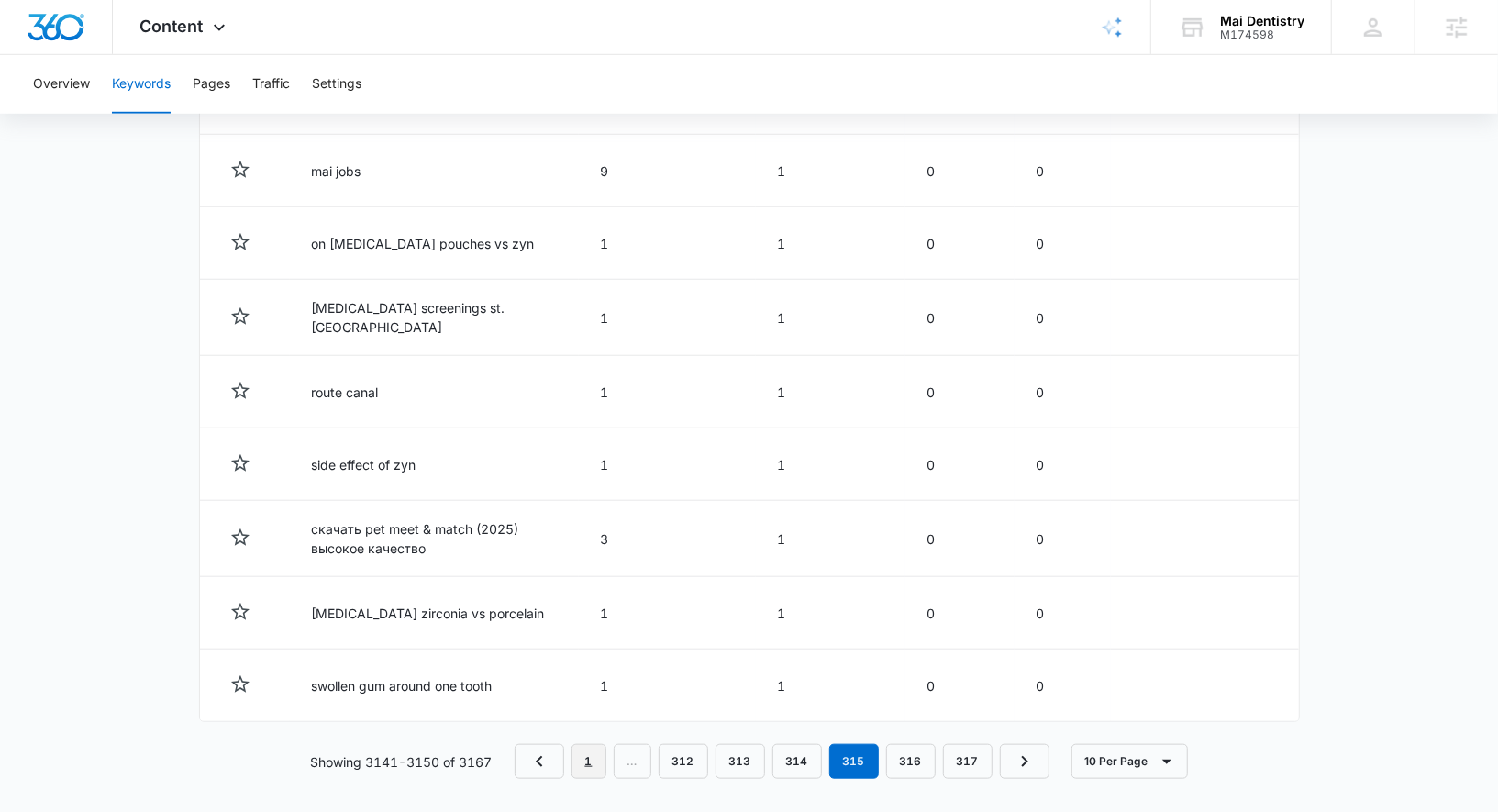
click at [583, 750] on link "1" at bounding box center [588, 760] width 35 height 35
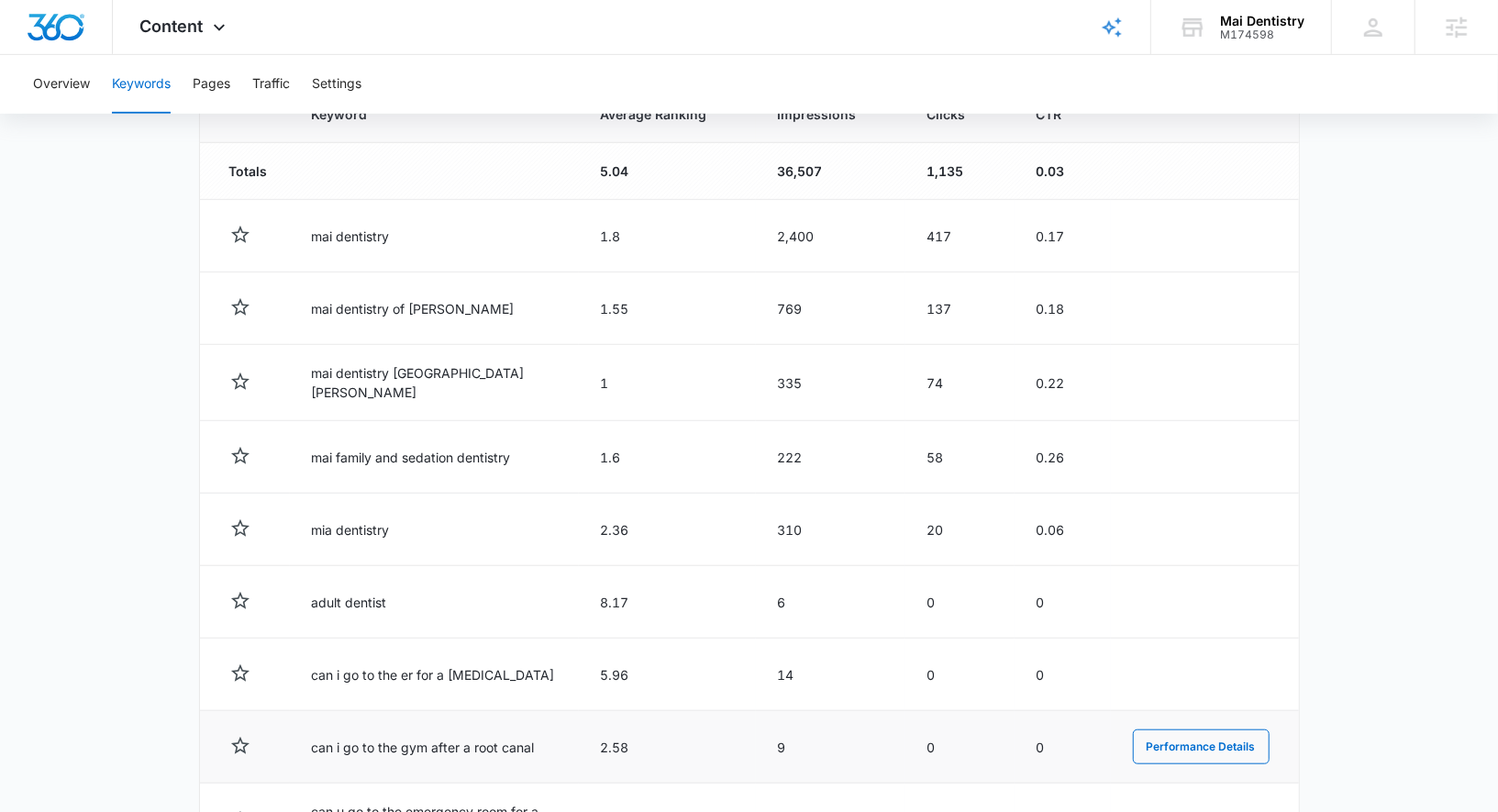
scroll to position [667, 0]
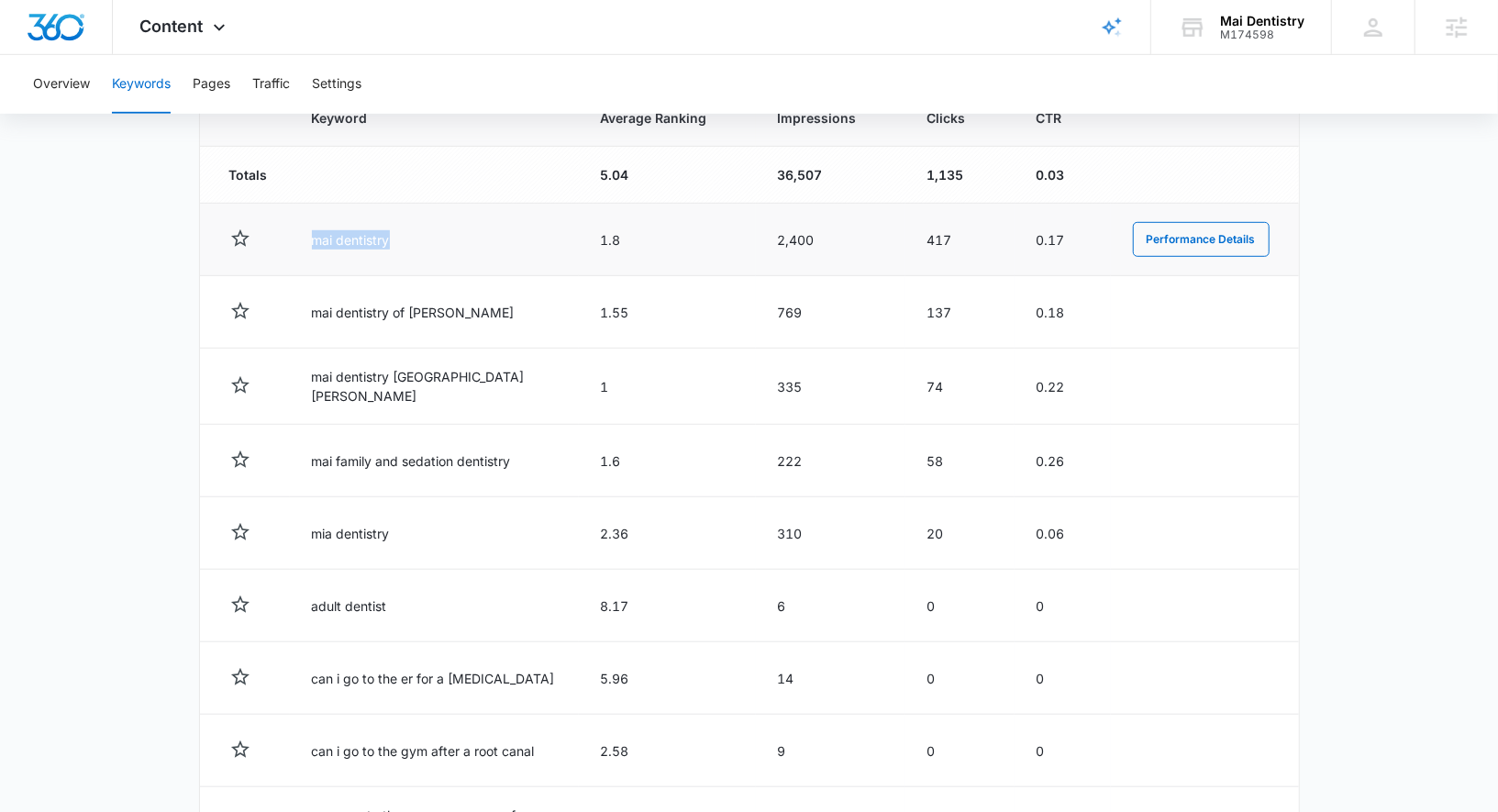
drag, startPoint x: 313, startPoint y: 235, endPoint x: 398, endPoint y: 236, distance: 85.0
click at [398, 236] on td "mai dentistry" at bounding box center [434, 239] width 289 height 72
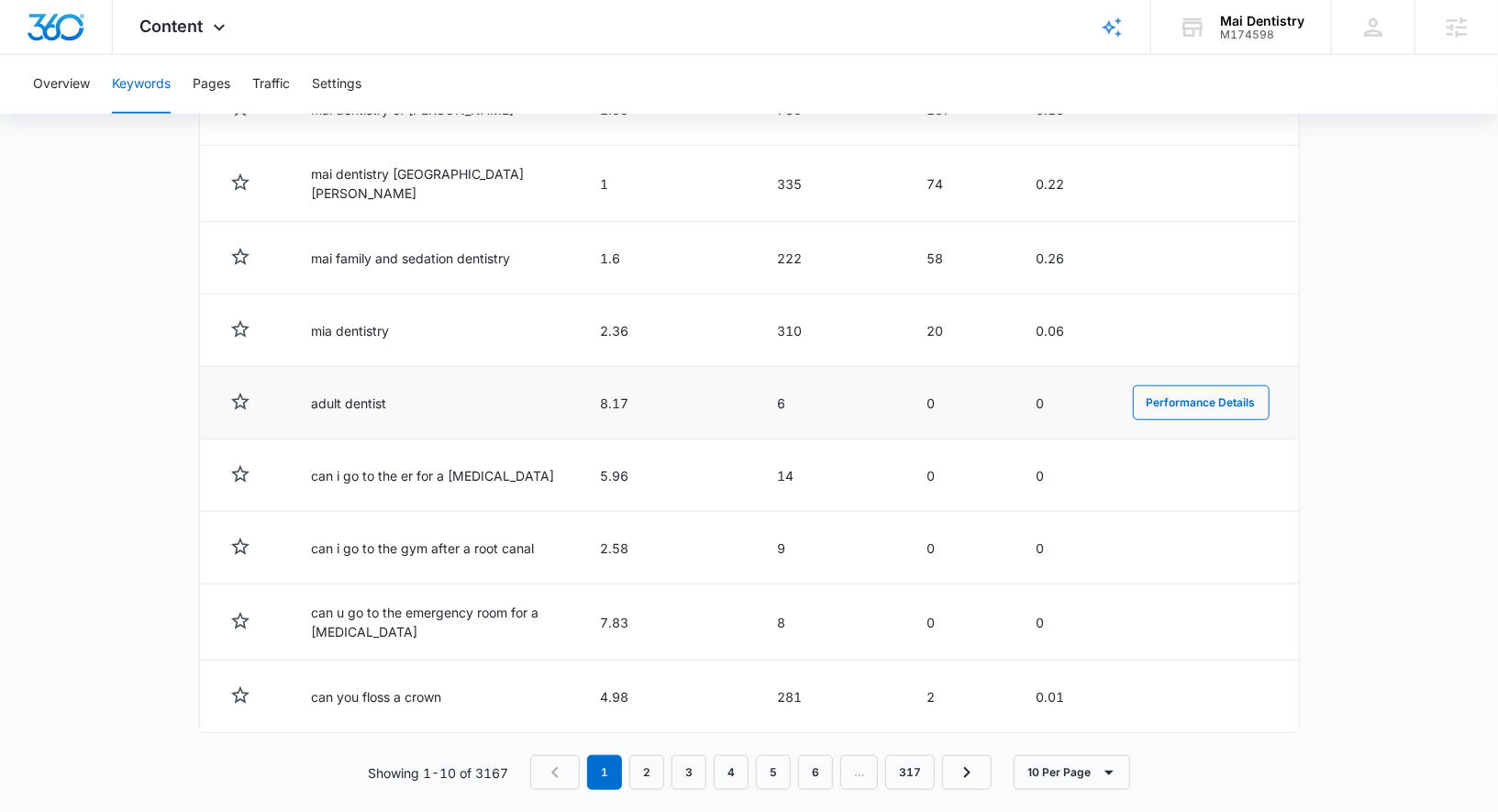
scroll to position [870, 0]
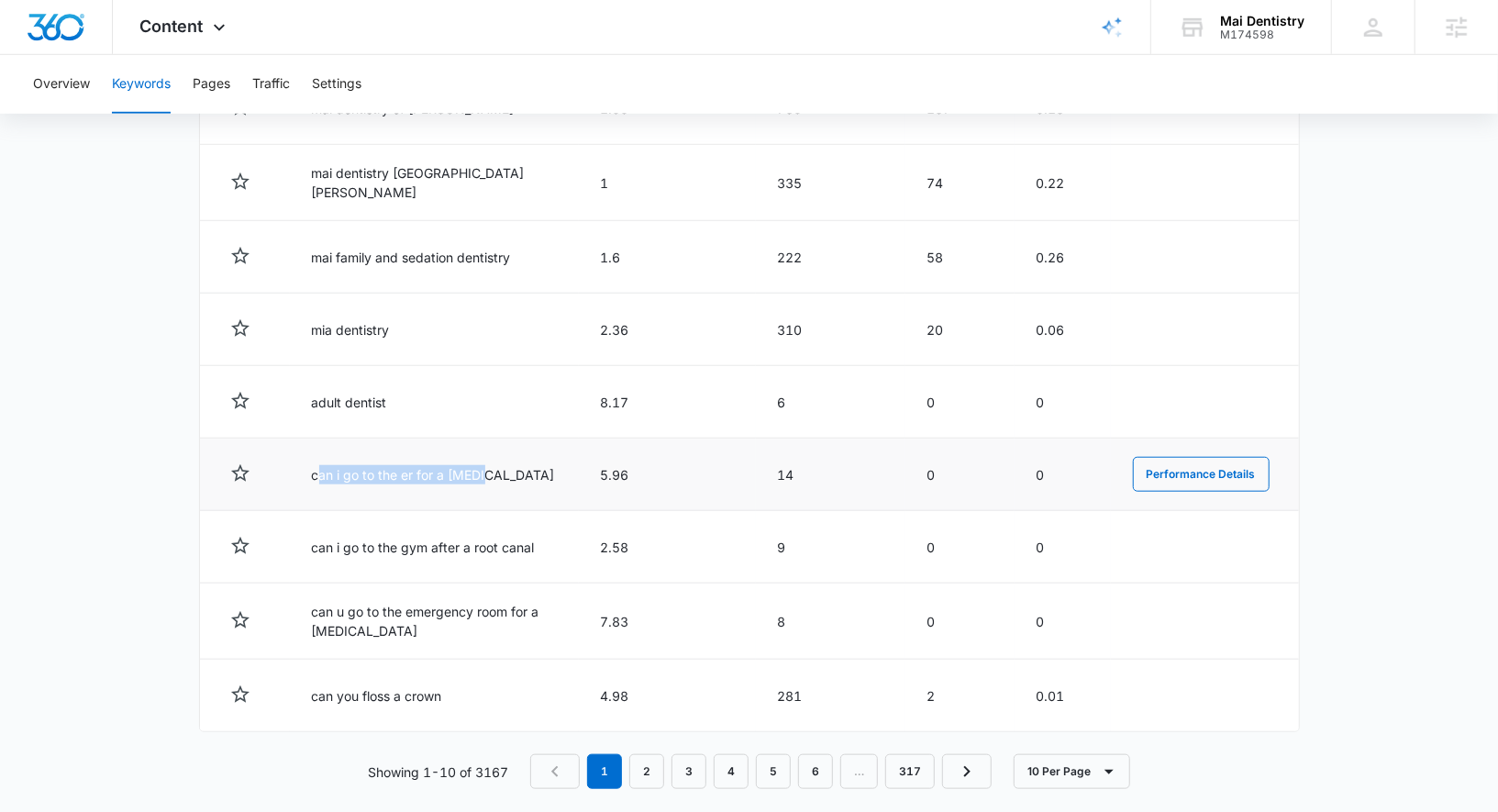
drag, startPoint x: 319, startPoint y: 468, endPoint x: 479, endPoint y: 467, distance: 160.0
click at [479, 467] on td "can i go to the er for a [MEDICAL_DATA]" at bounding box center [434, 474] width 289 height 72
click at [661, 754] on link "2" at bounding box center [646, 771] width 35 height 35
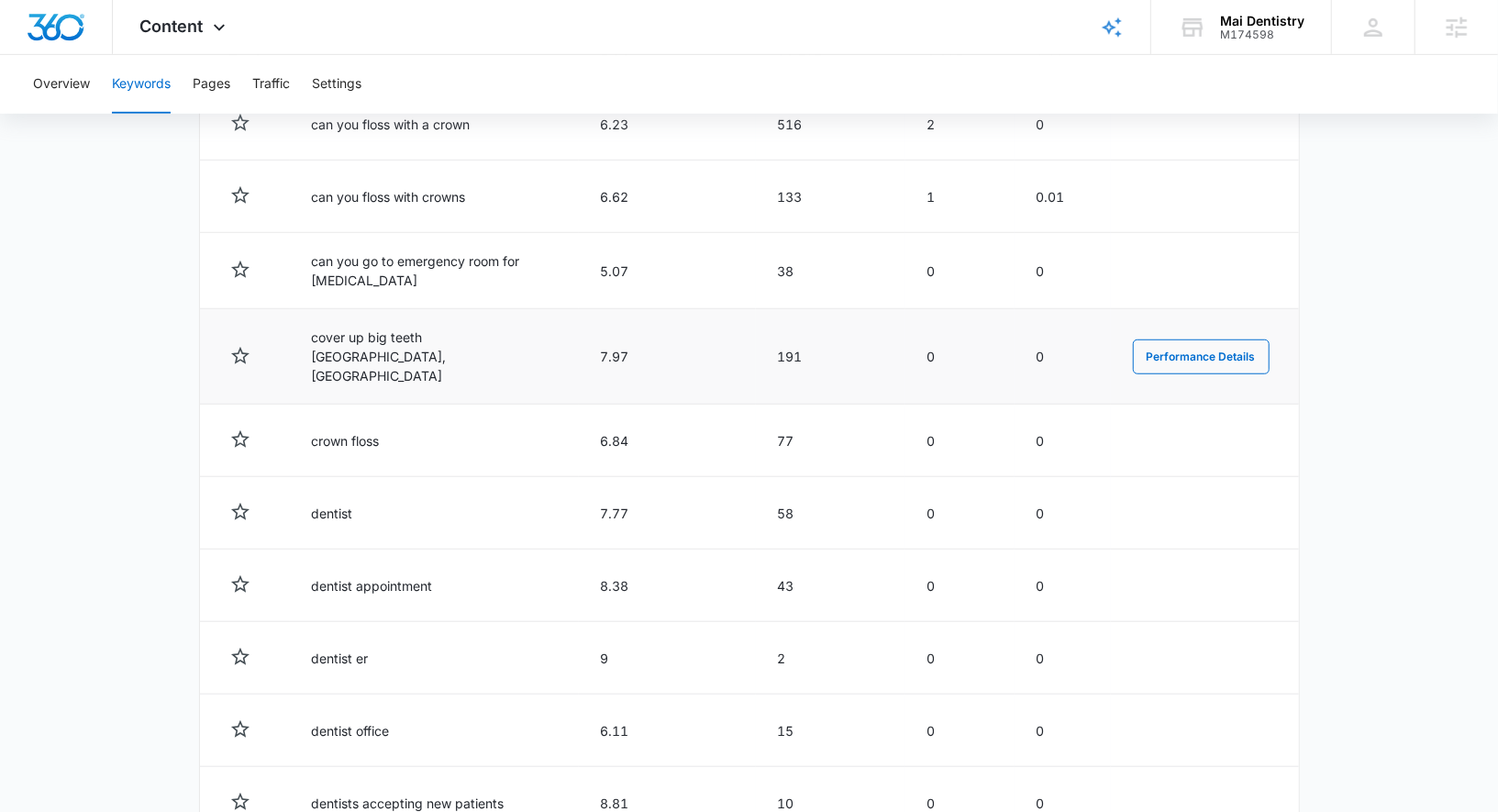
scroll to position [784, 0]
drag, startPoint x: 294, startPoint y: 347, endPoint x: 593, endPoint y: 347, distance: 299.0
click at [593, 347] on tr "cover up big teeth [GEOGRAPHIC_DATA], [GEOGRAPHIC_DATA] 7.97 191 0 0 Performanc…" at bounding box center [749, 355] width 1099 height 96
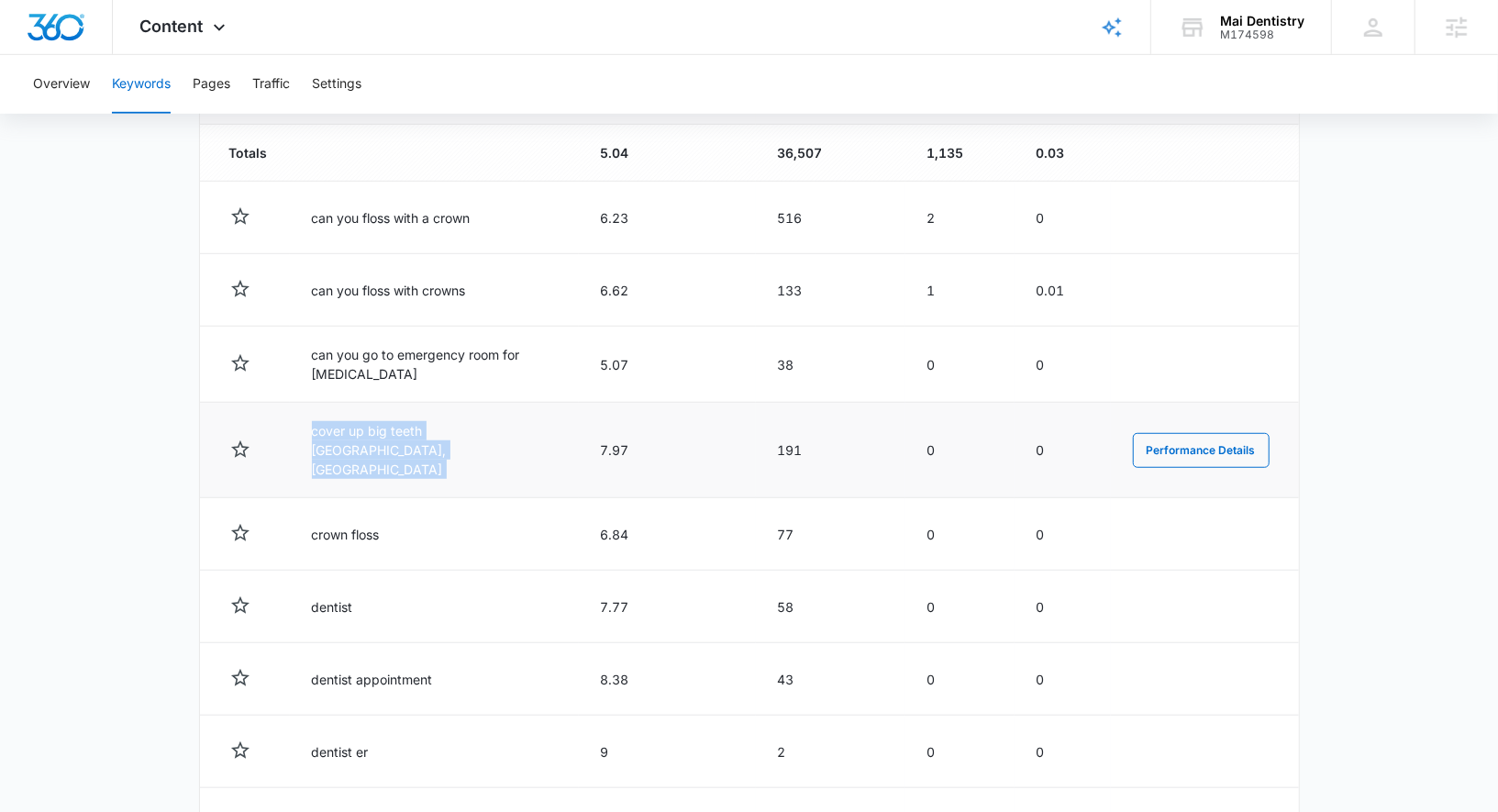
scroll to position [834, 0]
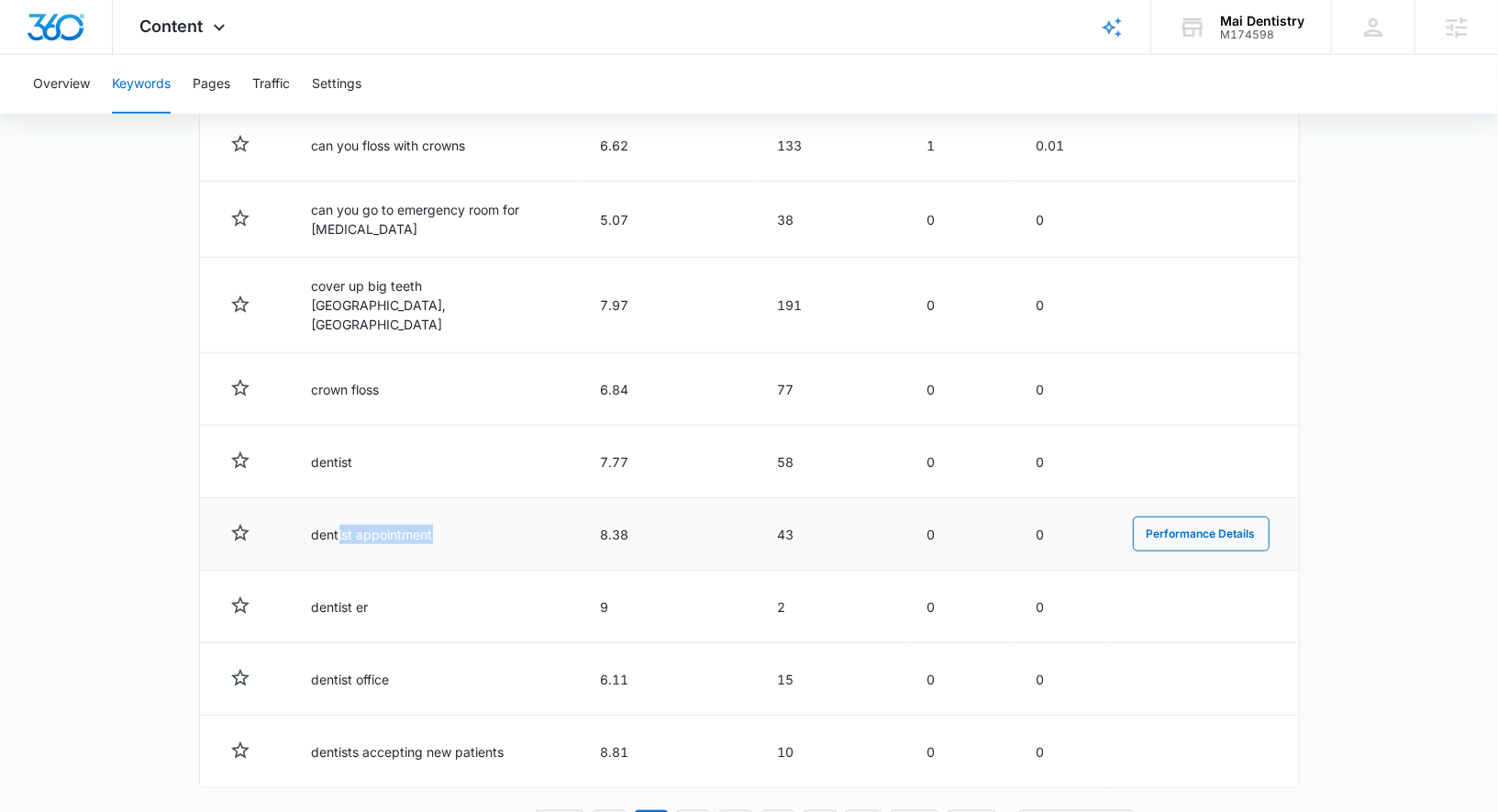
drag, startPoint x: 470, startPoint y: 509, endPoint x: 336, endPoint y: 507, distance: 134.0
click at [336, 507] on td "dentist appointment" at bounding box center [434, 534] width 289 height 72
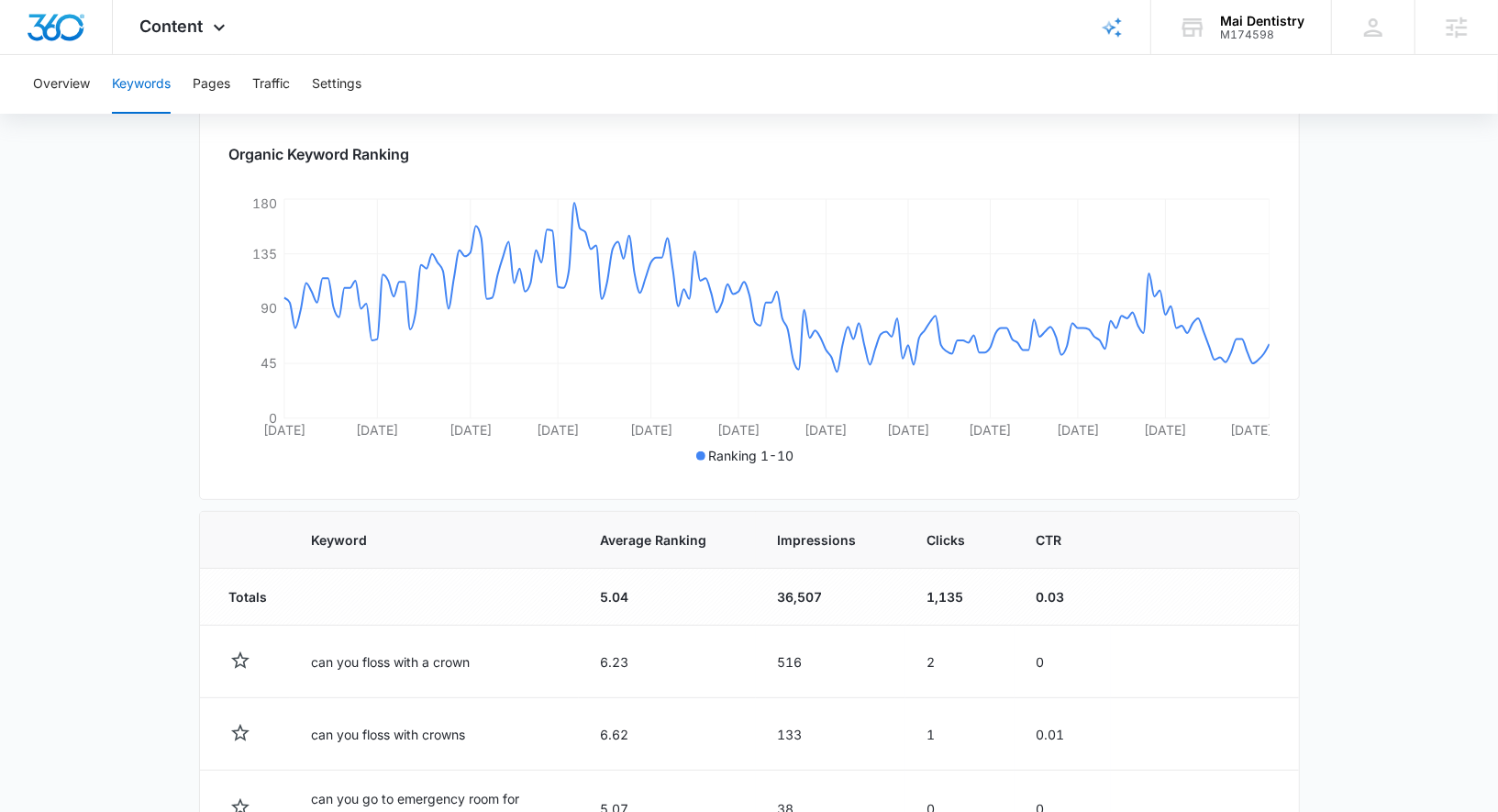
scroll to position [174, 0]
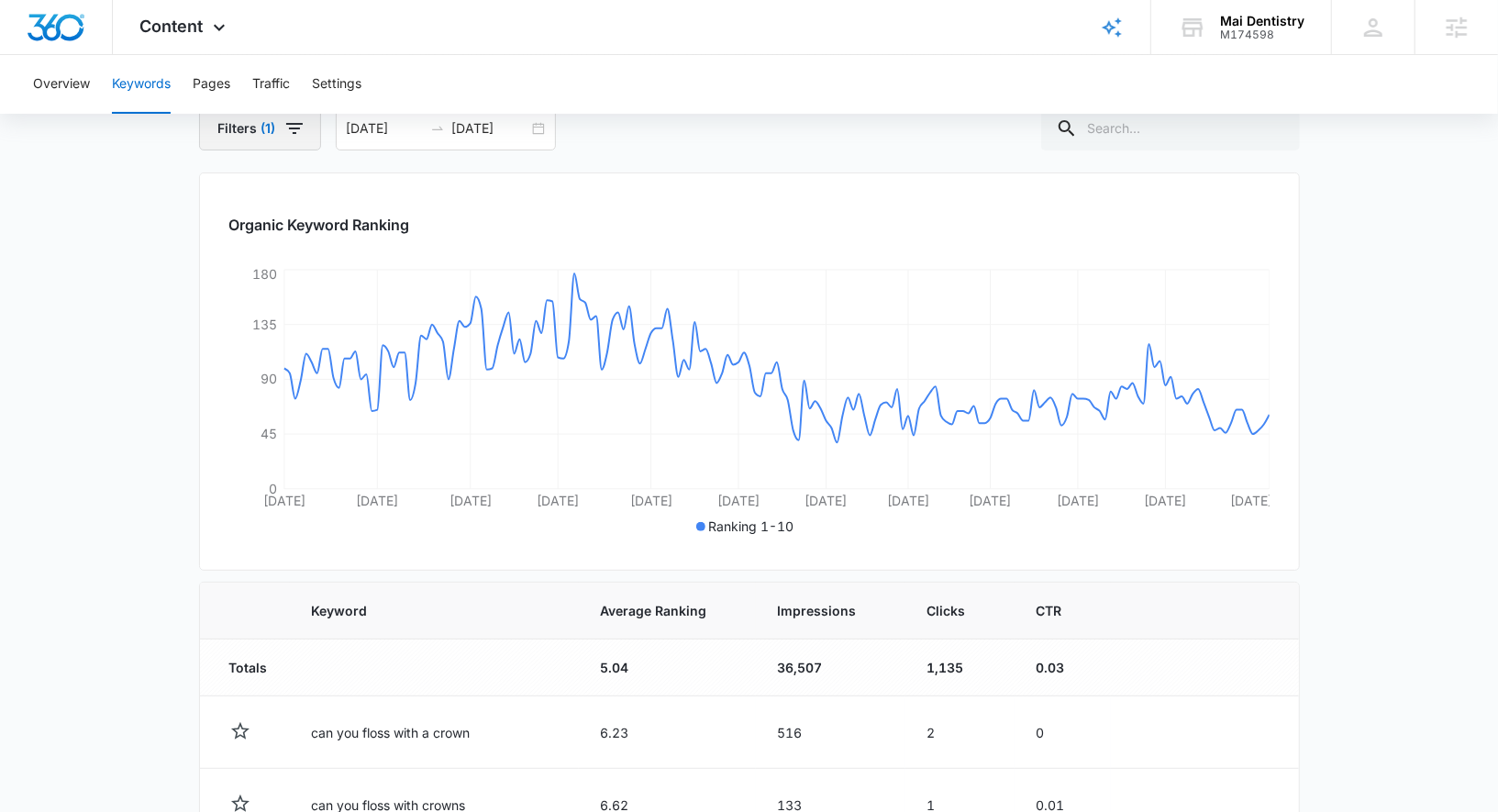
click at [295, 125] on icon "button" at bounding box center [294, 127] width 22 height 22
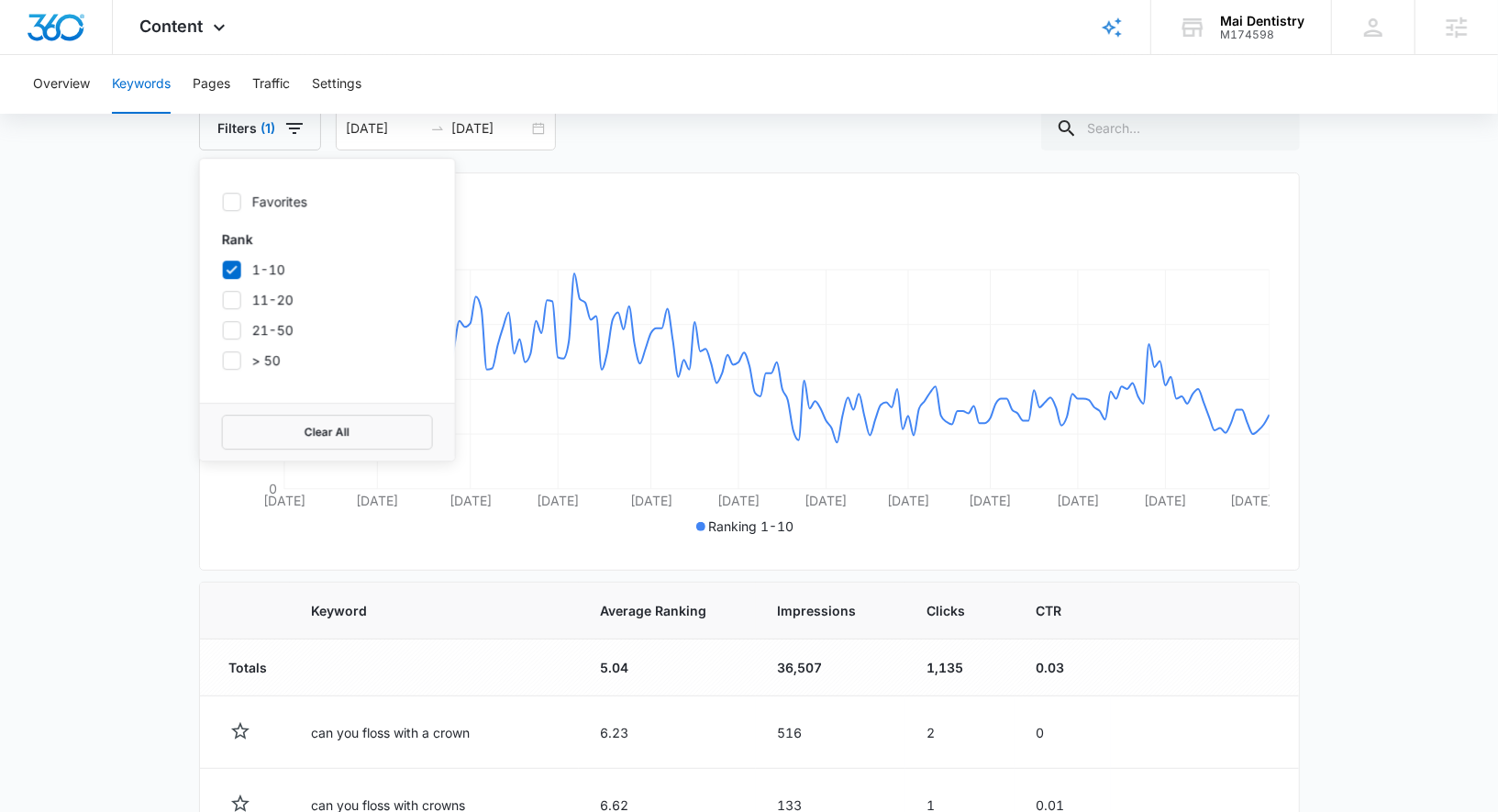
click at [248, 266] on label "1-10" at bounding box center [327, 269] width 211 height 20
click at [223, 269] on input "1-10" at bounding box center [222, 269] width 1 height 1
checkbox input "false"
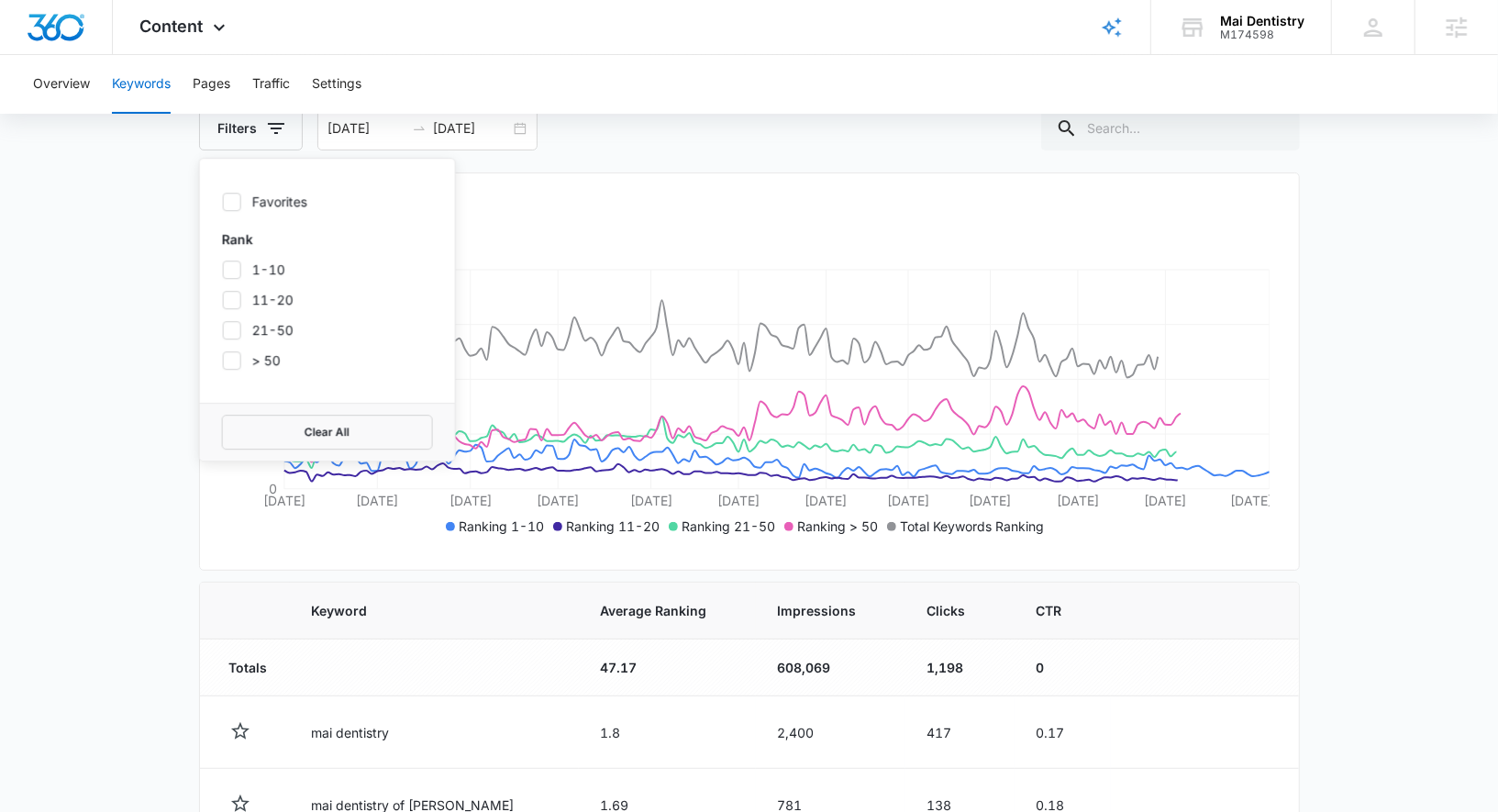
click at [162, 319] on main "Keywords Keywords are words used for search engine optimization (SEO). This rep…" at bounding box center [749, 761] width 1498 height 1527
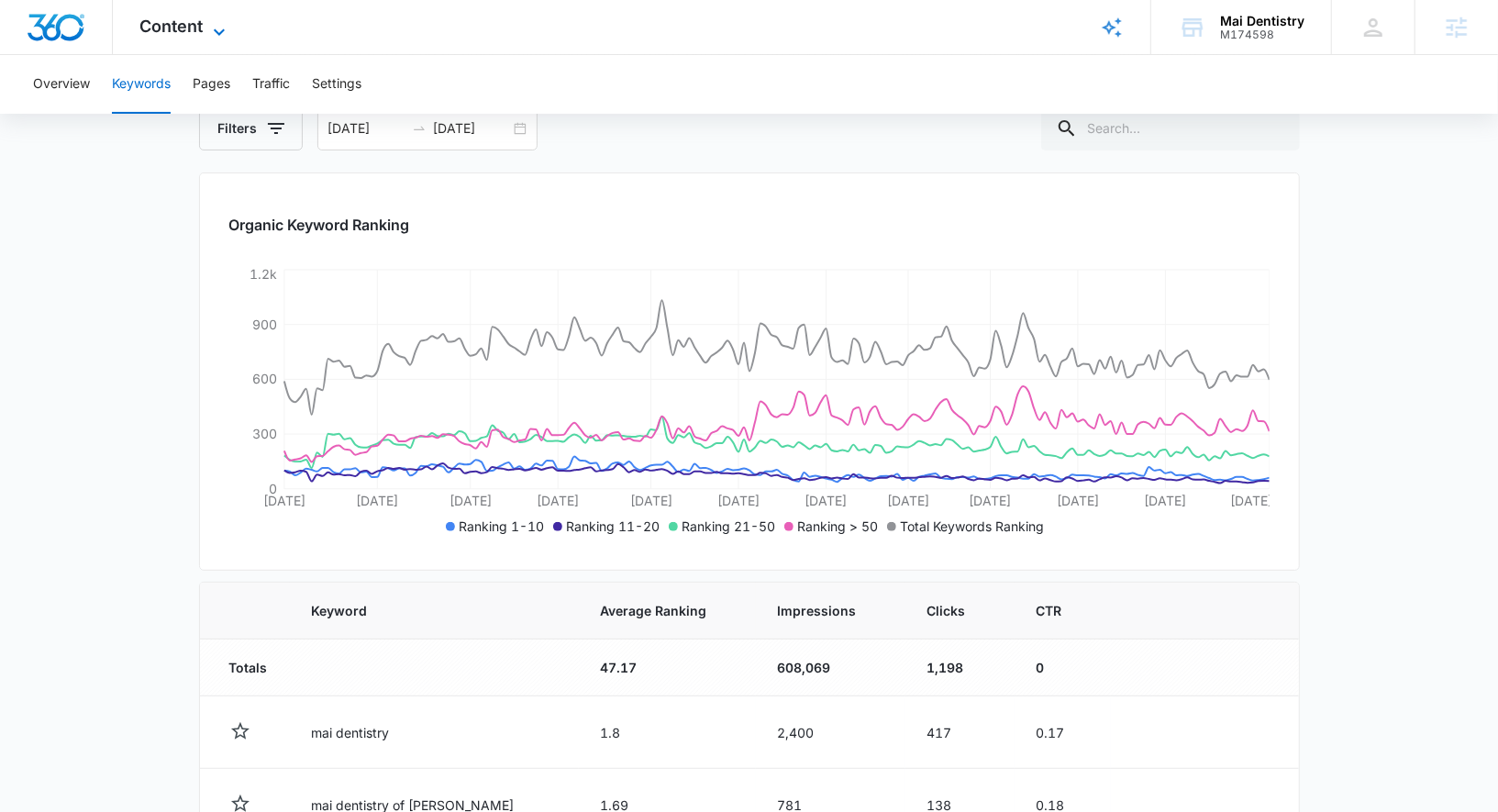
click at [152, 17] on span "Content" at bounding box center [172, 26] width 64 height 20
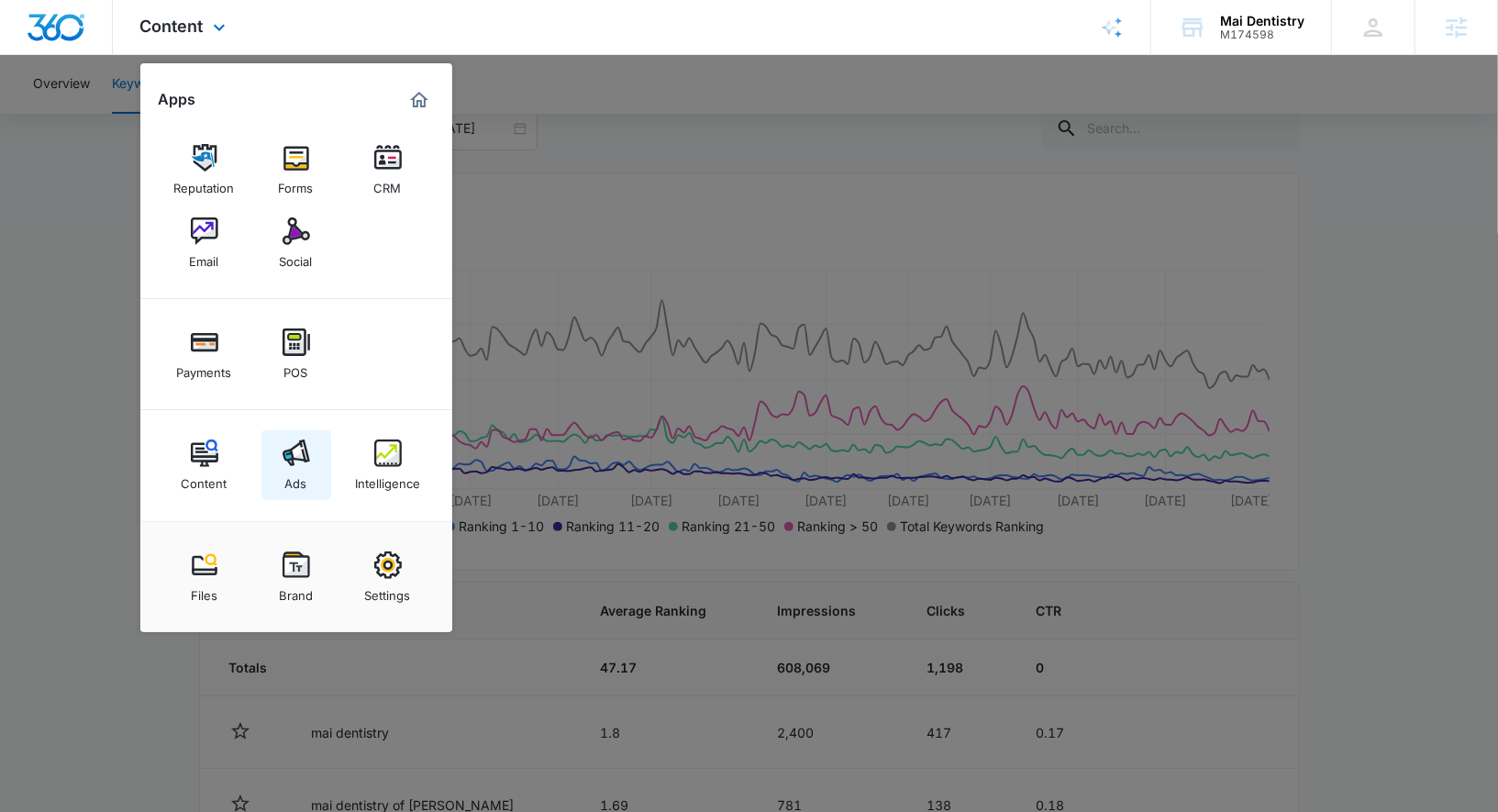
click at [286, 448] on img at bounding box center [296, 452] width 27 height 27
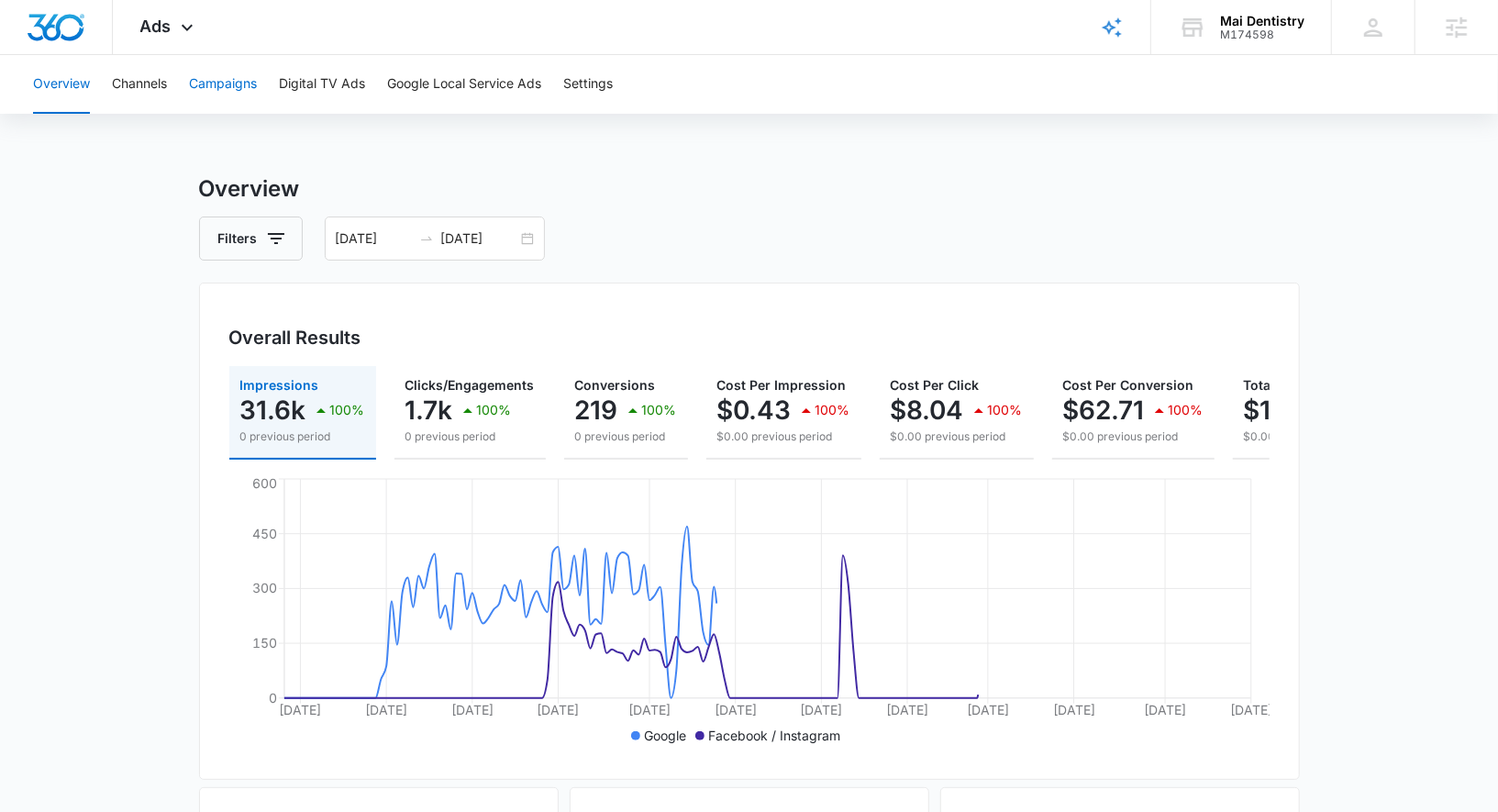
click at [236, 76] on button "Campaigns" at bounding box center [223, 84] width 67 height 59
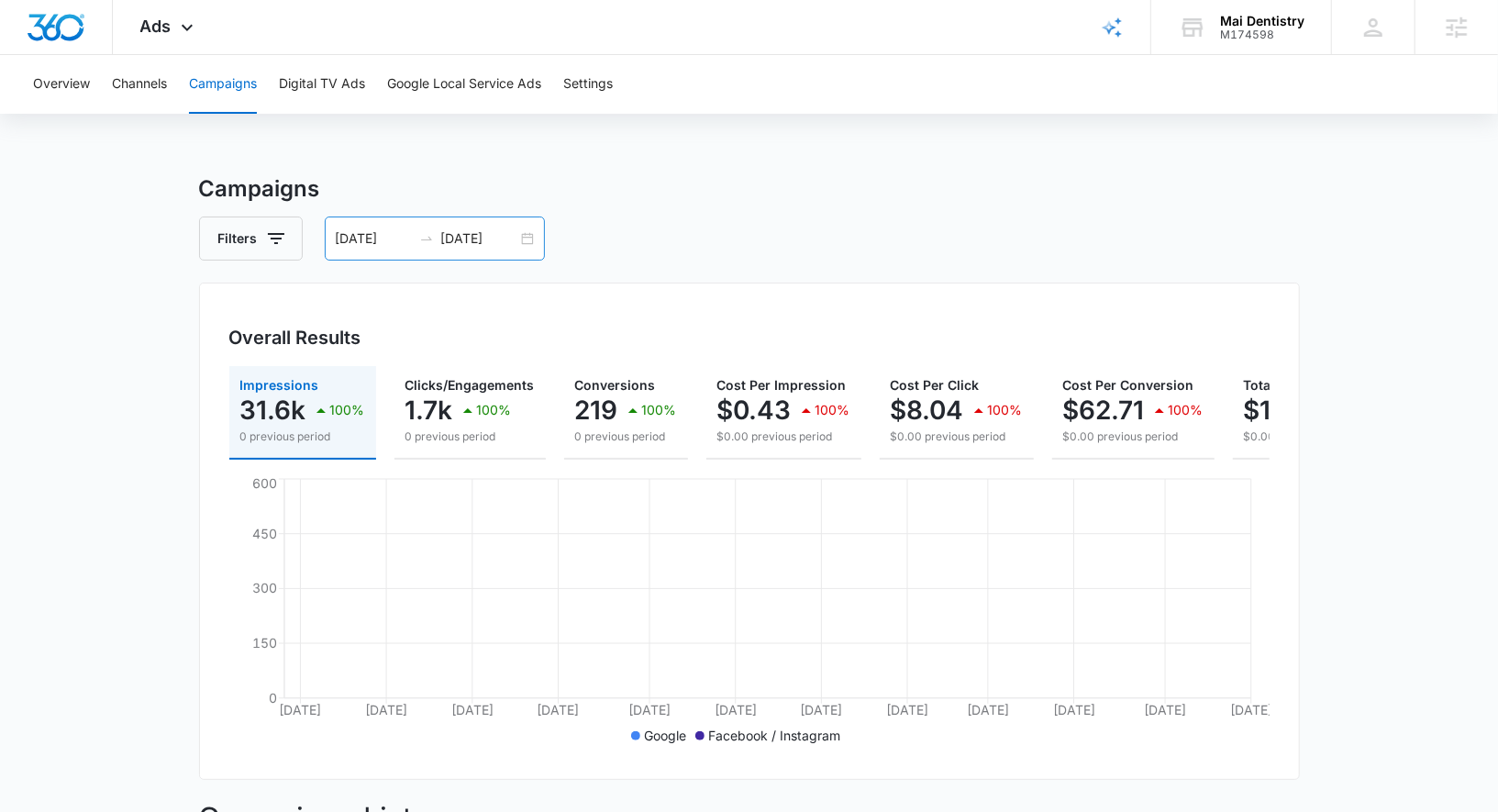
click at [523, 235] on div "[DATE] [DATE]" at bounding box center [435, 238] width 220 height 44
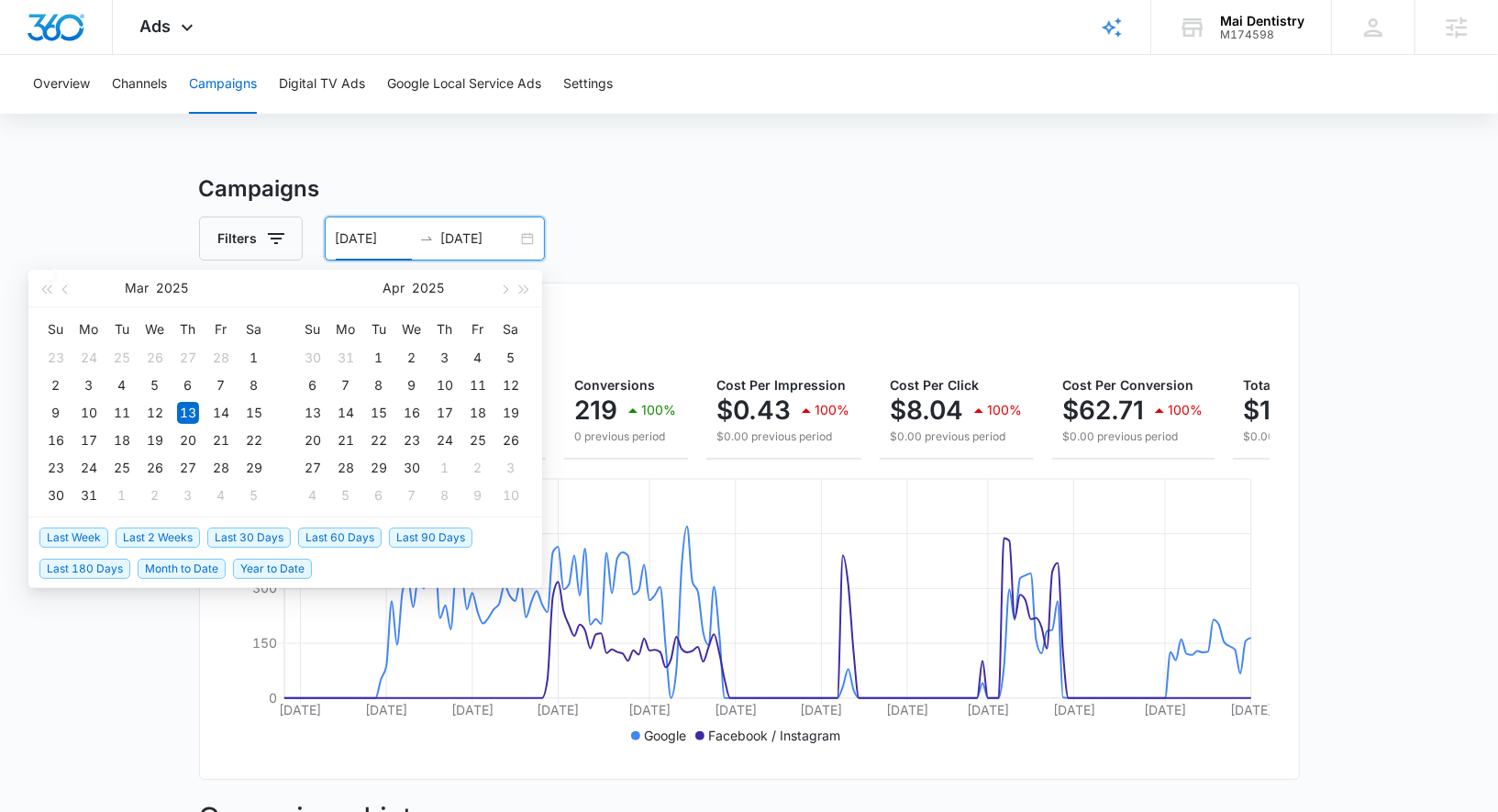
click at [187, 561] on span "Month to Date" at bounding box center [182, 568] width 88 height 21
type input "[DATE]"
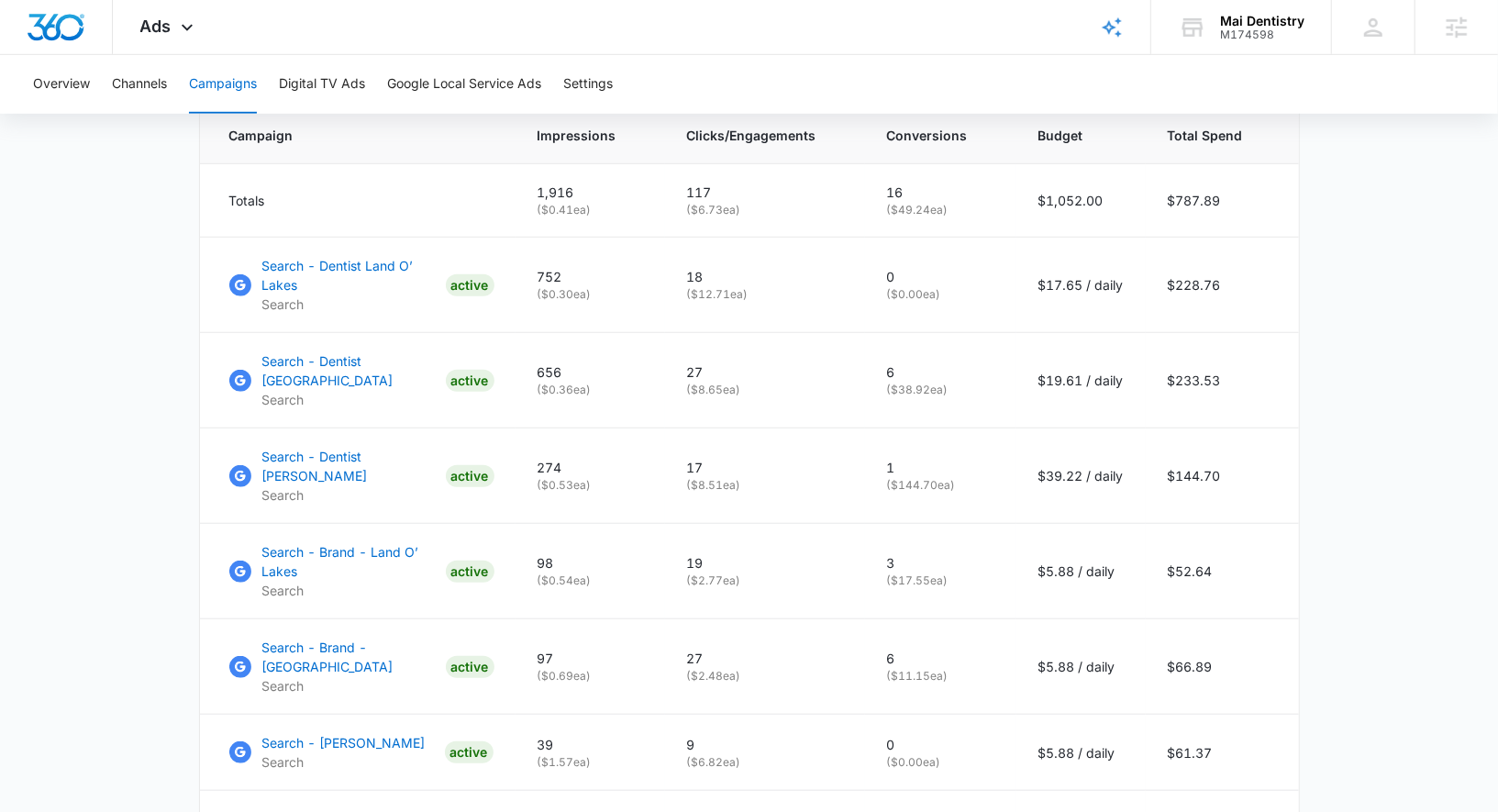
scroll to position [821, 0]
